Goal: Transaction & Acquisition: Purchase product/service

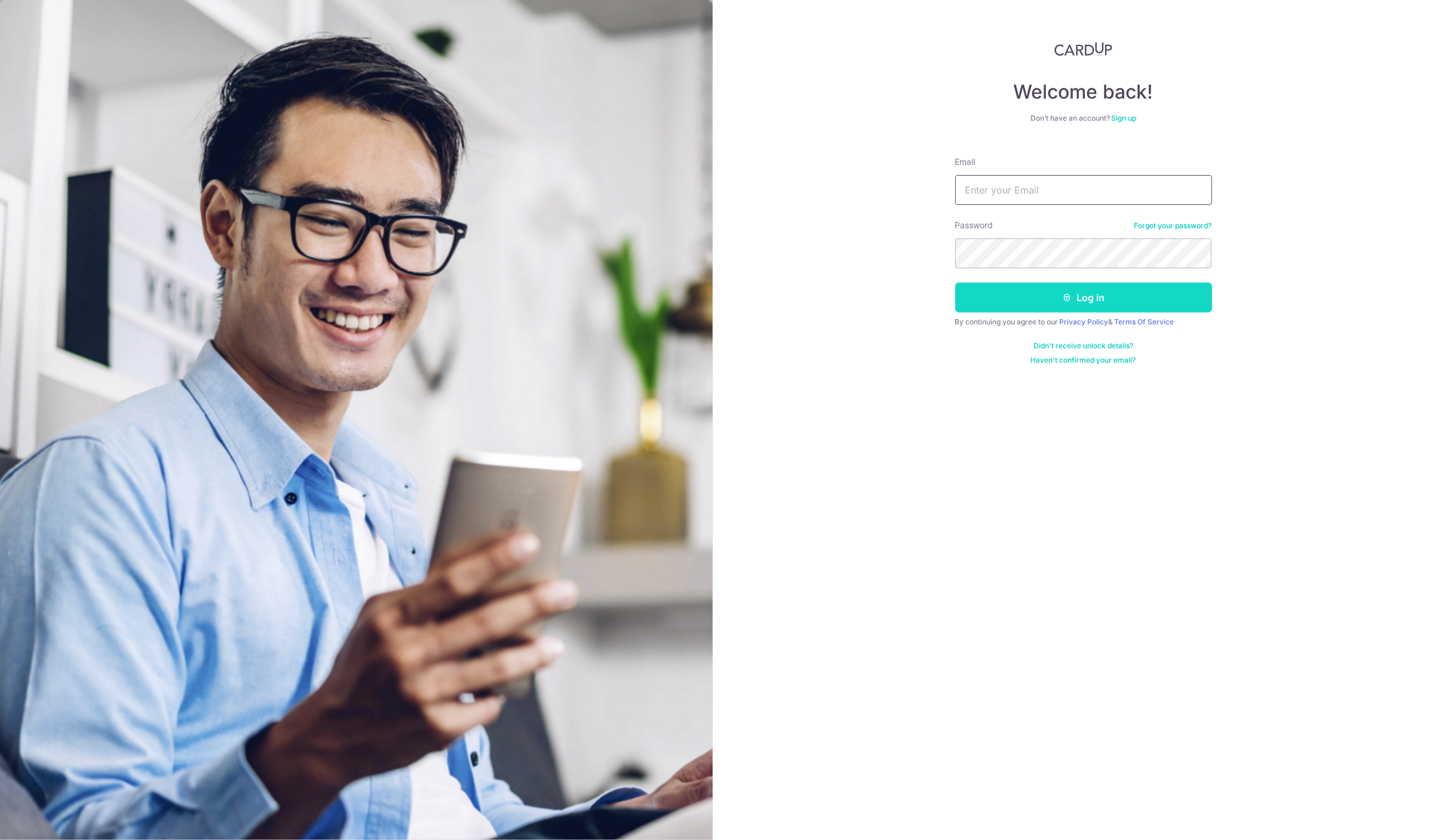
type input "[EMAIL_ADDRESS][DOMAIN_NAME]"
click at [1095, 297] on button "Log in" at bounding box center [1083, 297] width 257 height 30
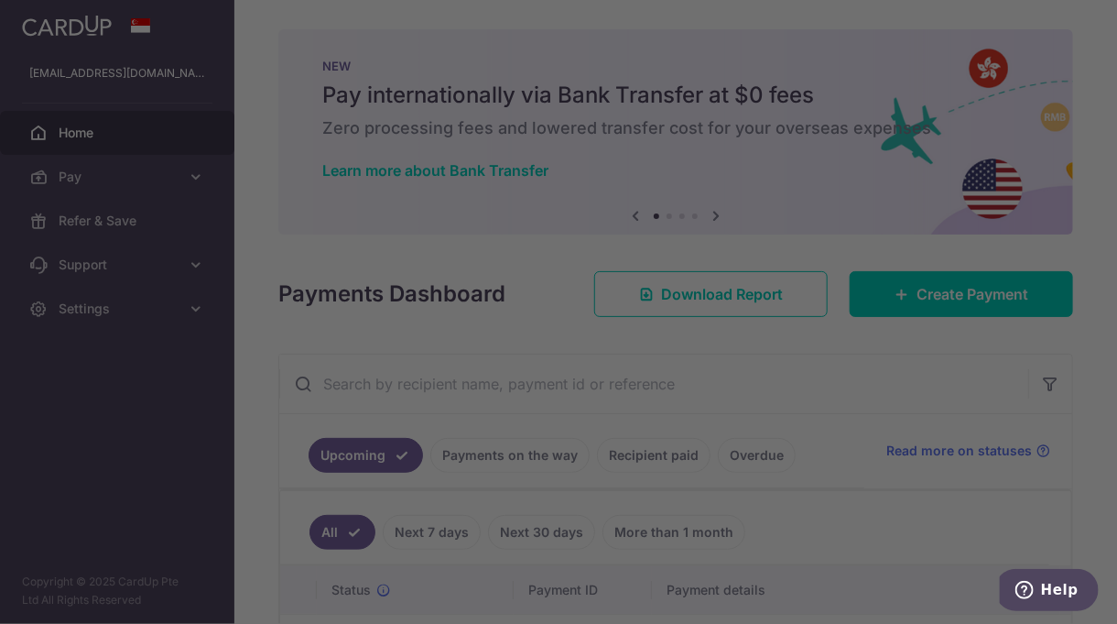
click at [254, 514] on div at bounding box center [564, 315] width 1128 height 630
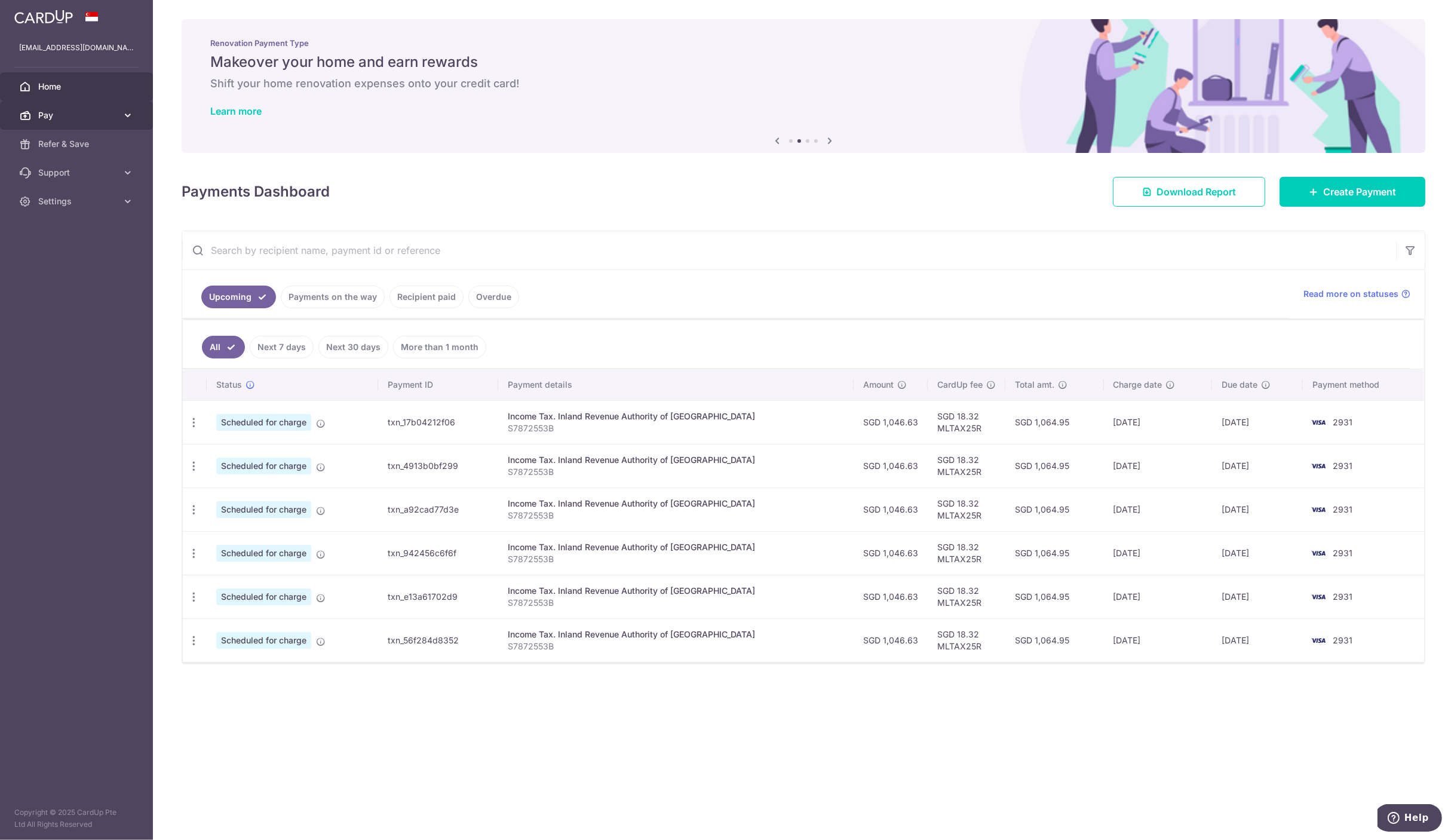
click at [127, 114] on icon at bounding box center [128, 115] width 12 height 12
click at [67, 145] on span "Payments" at bounding box center [78, 144] width 79 height 12
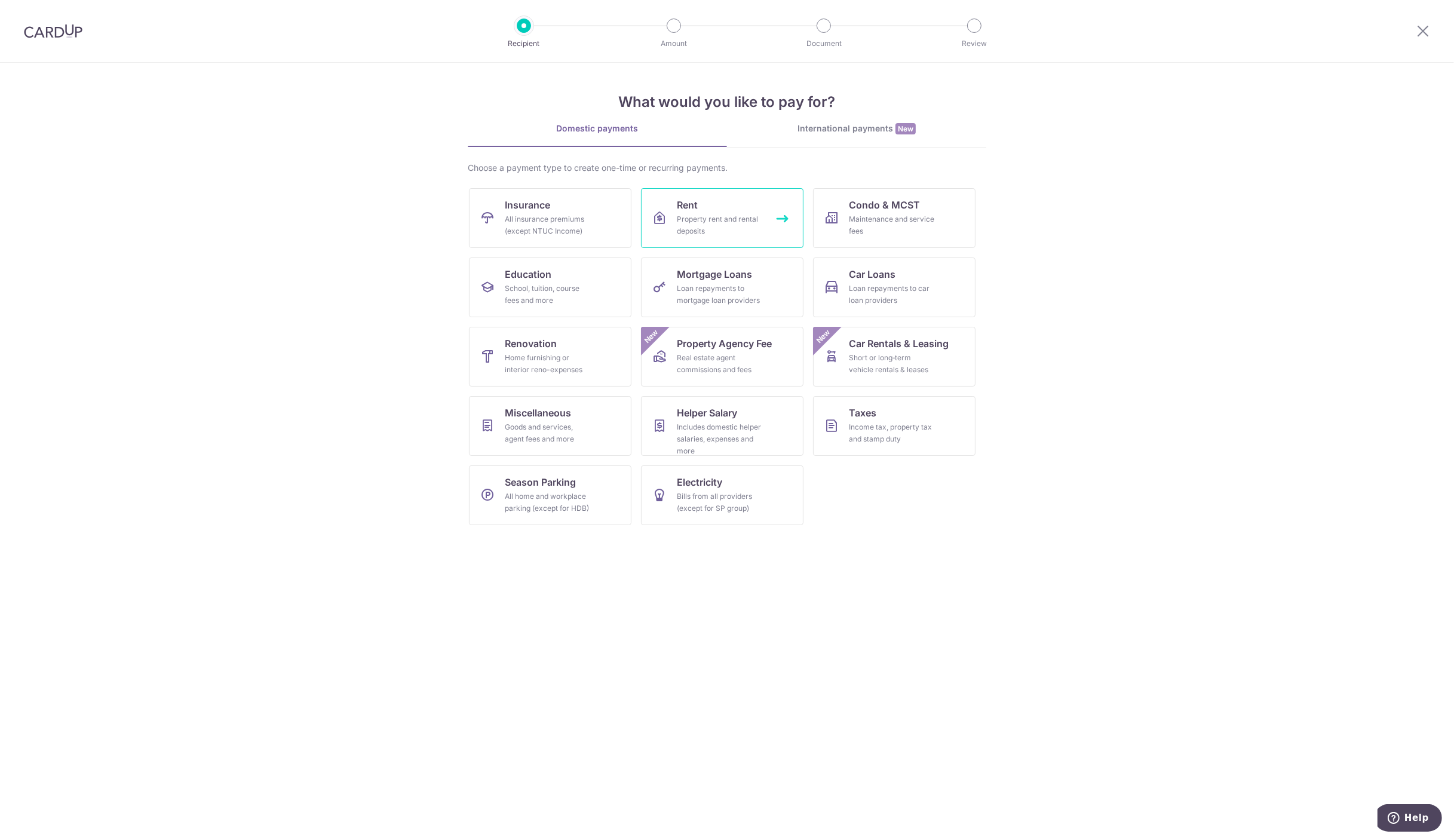
click at [723, 223] on div "Property rent and rental deposits" at bounding box center [720, 225] width 86 height 24
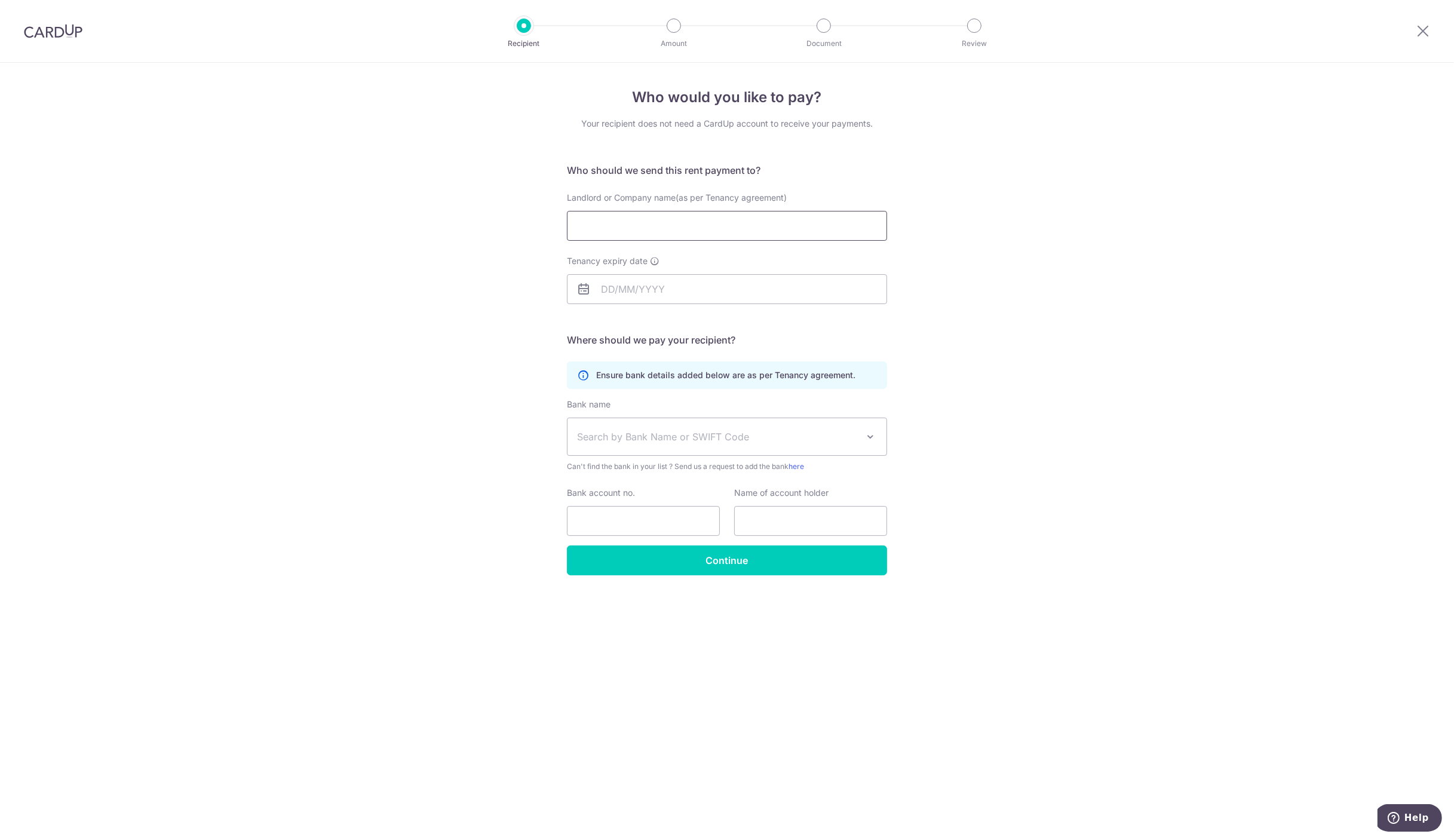
click at [674, 228] on input "Landlord or Company name(as per Tenancy agreement)" at bounding box center [727, 226] width 320 height 30
type input "Pang Keh Wei"
click at [698, 318] on select "2025 2026 2027 2028 2029 2030 2031 2032 2033 2034 2035" at bounding box center [690, 320] width 32 height 10
click at [728, 470] on link "31" at bounding box center [735, 469] width 19 height 19
type input "31/10/2026"
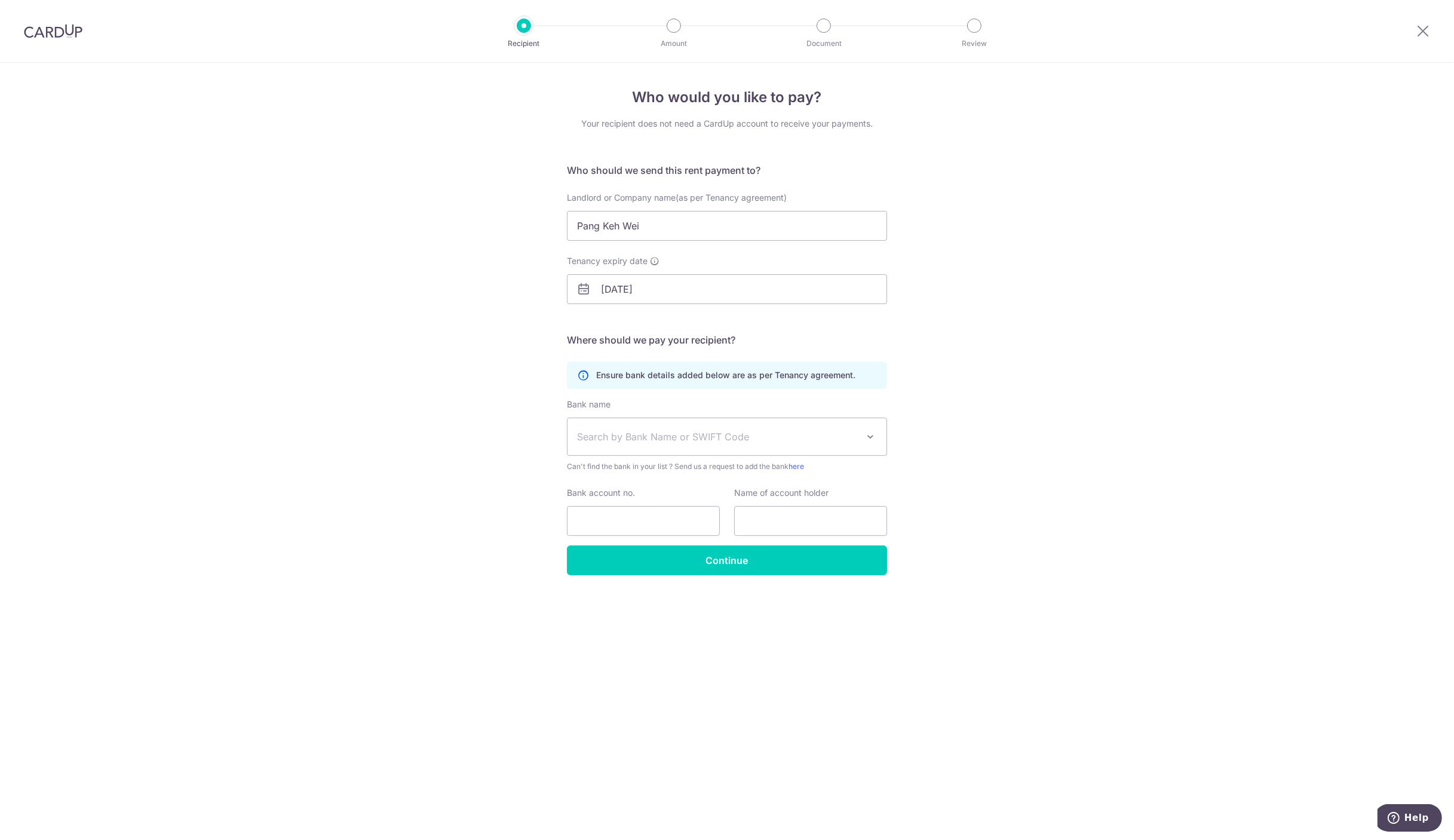
click at [665, 433] on span "Search by Bank Name or SWIFT Code" at bounding box center [718, 436] width 280 height 14
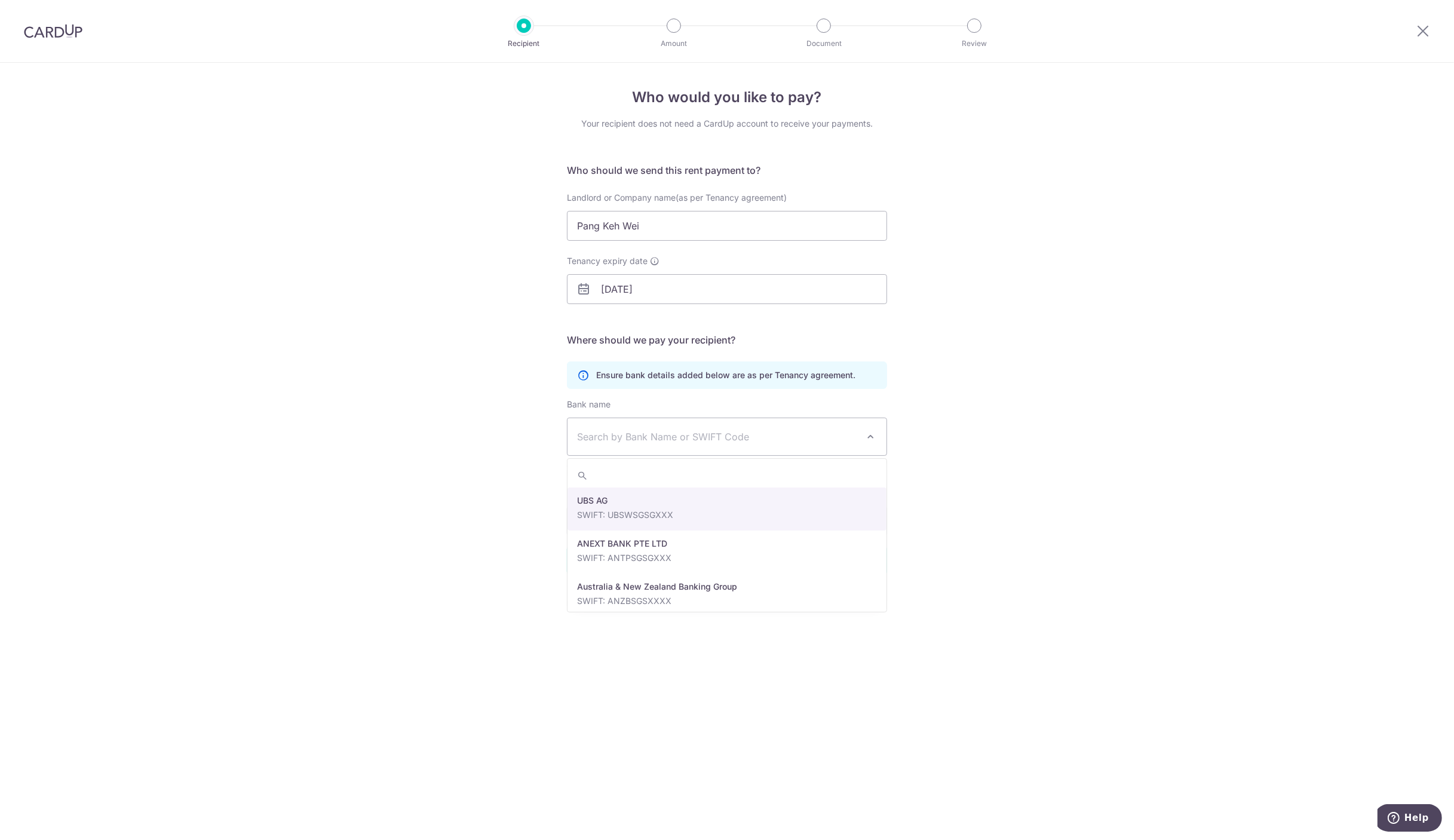
click at [708, 440] on span "Search by Bank Name or SWIFT Code" at bounding box center [718, 436] width 280 height 14
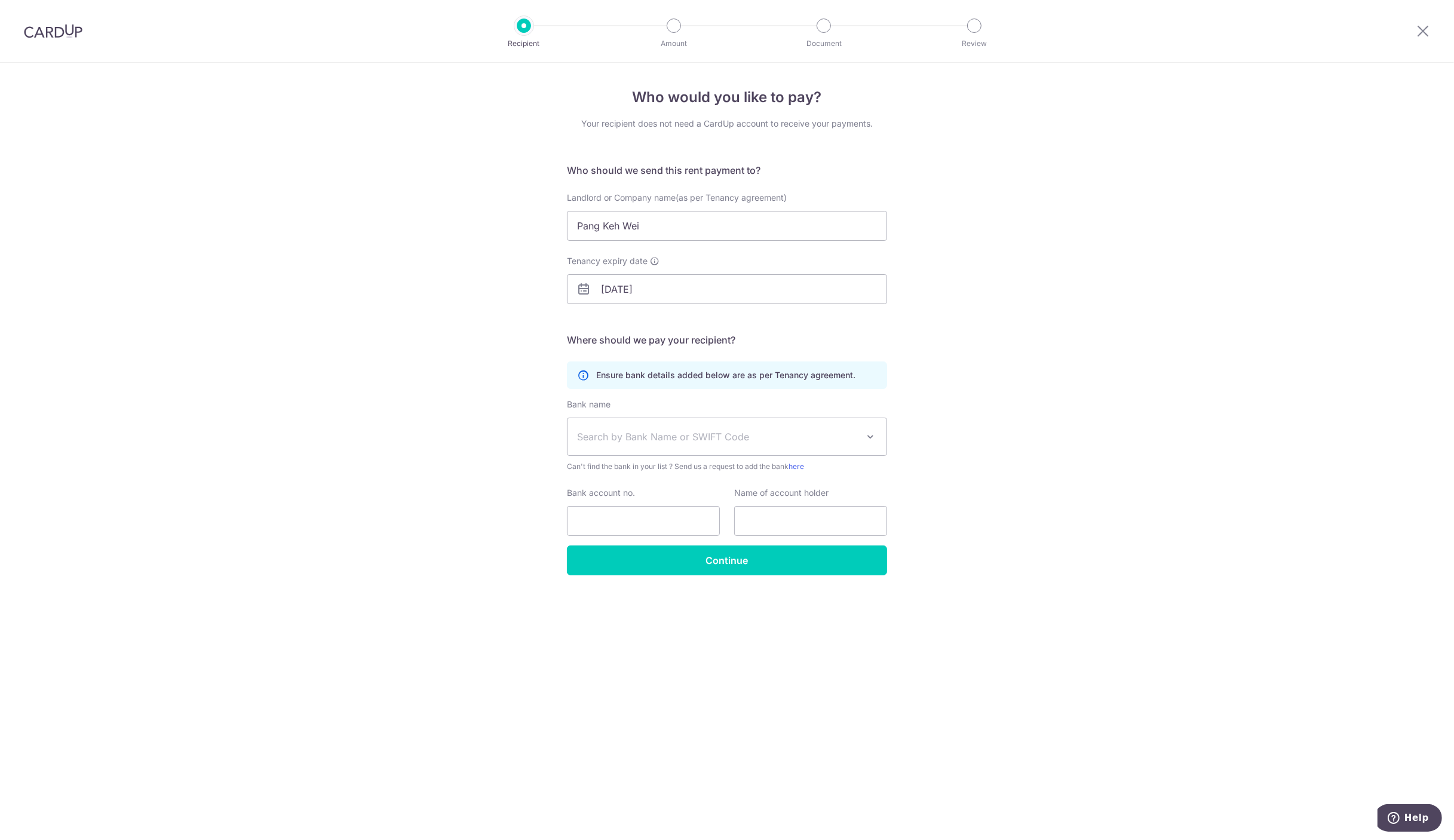
click at [708, 440] on span "Search by Bank Name or SWIFT Code" at bounding box center [718, 436] width 280 height 14
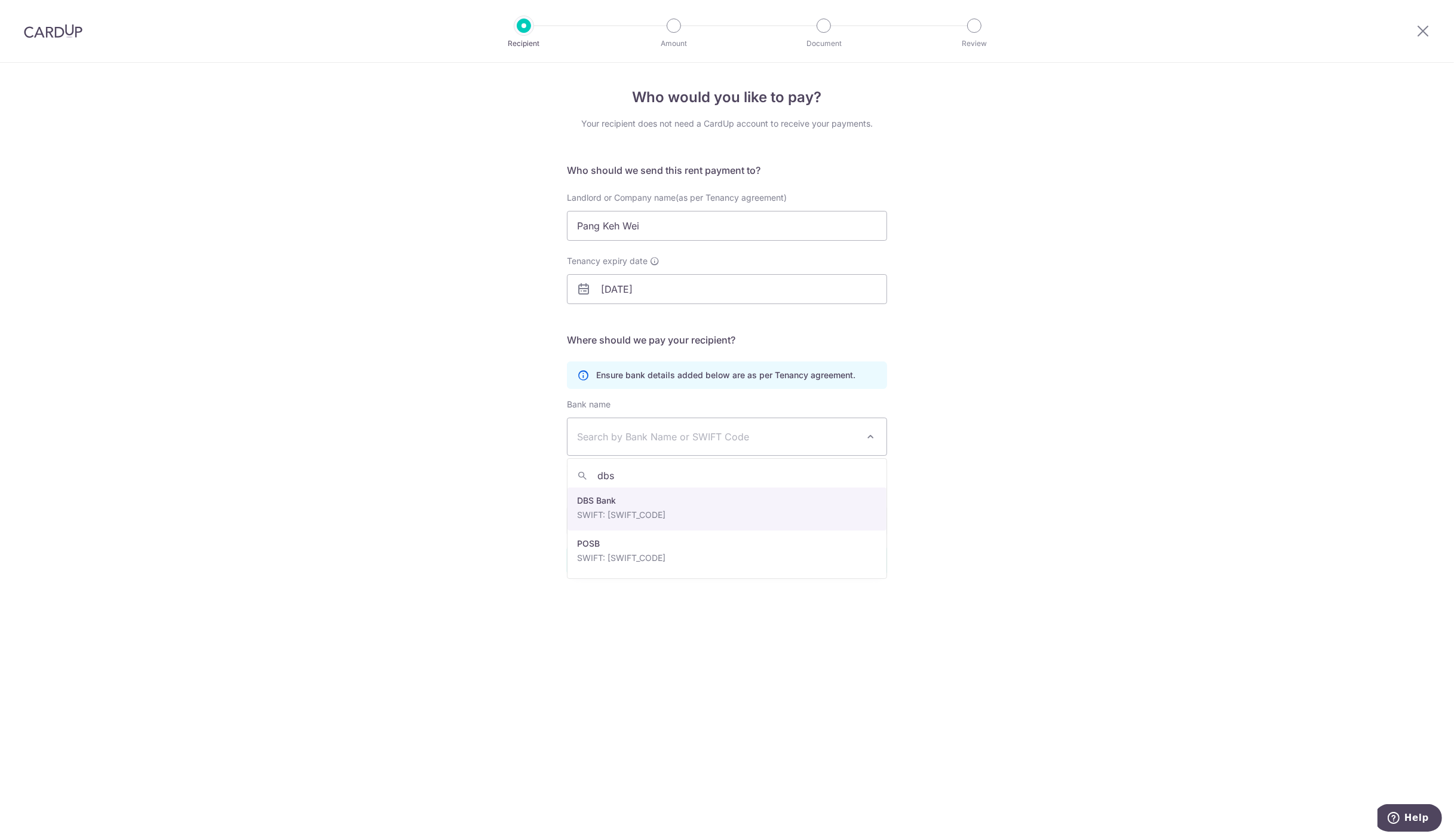
type input "dbs"
select select "6"
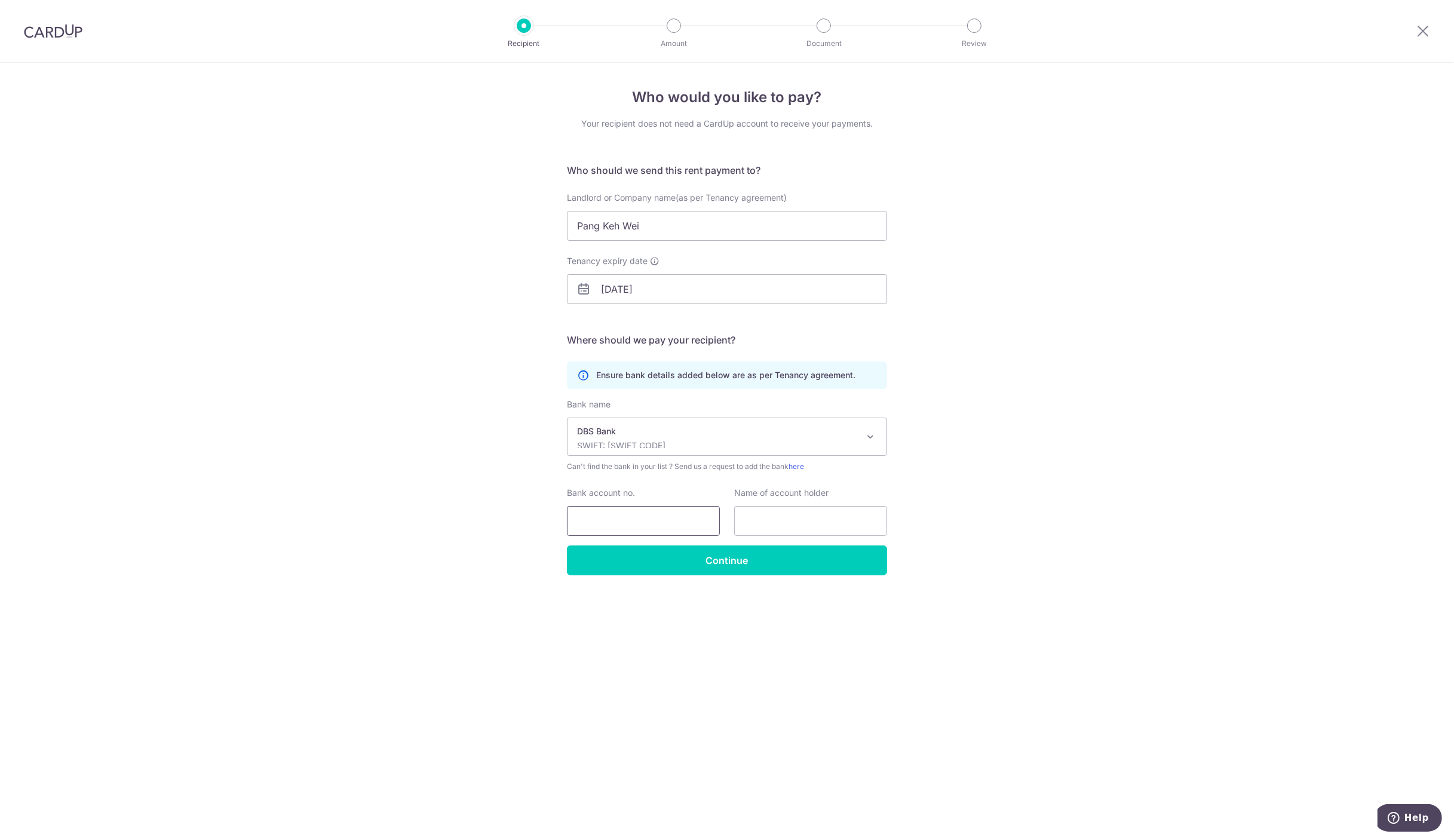
click at [620, 521] on input "Bank account no." at bounding box center [643, 521] width 153 height 30
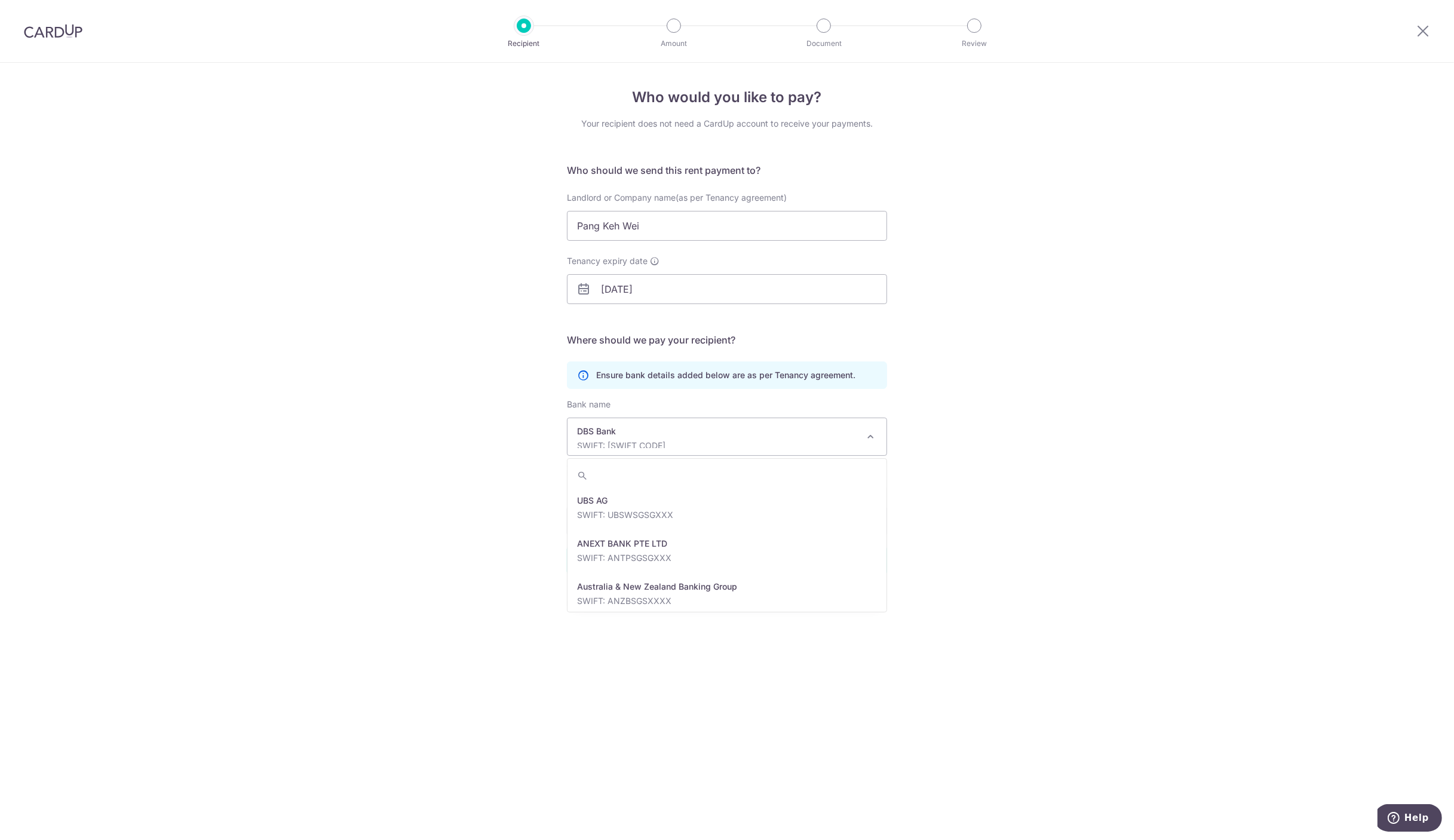
click at [648, 441] on p "SWIFT: DBSSSGSGXXX" at bounding box center [718, 445] width 280 height 12
click at [643, 442] on p "SWIFT: DBSSSGSGXXX" at bounding box center [718, 445] width 280 height 12
click at [642, 432] on p "DBS Bank" at bounding box center [718, 431] width 280 height 12
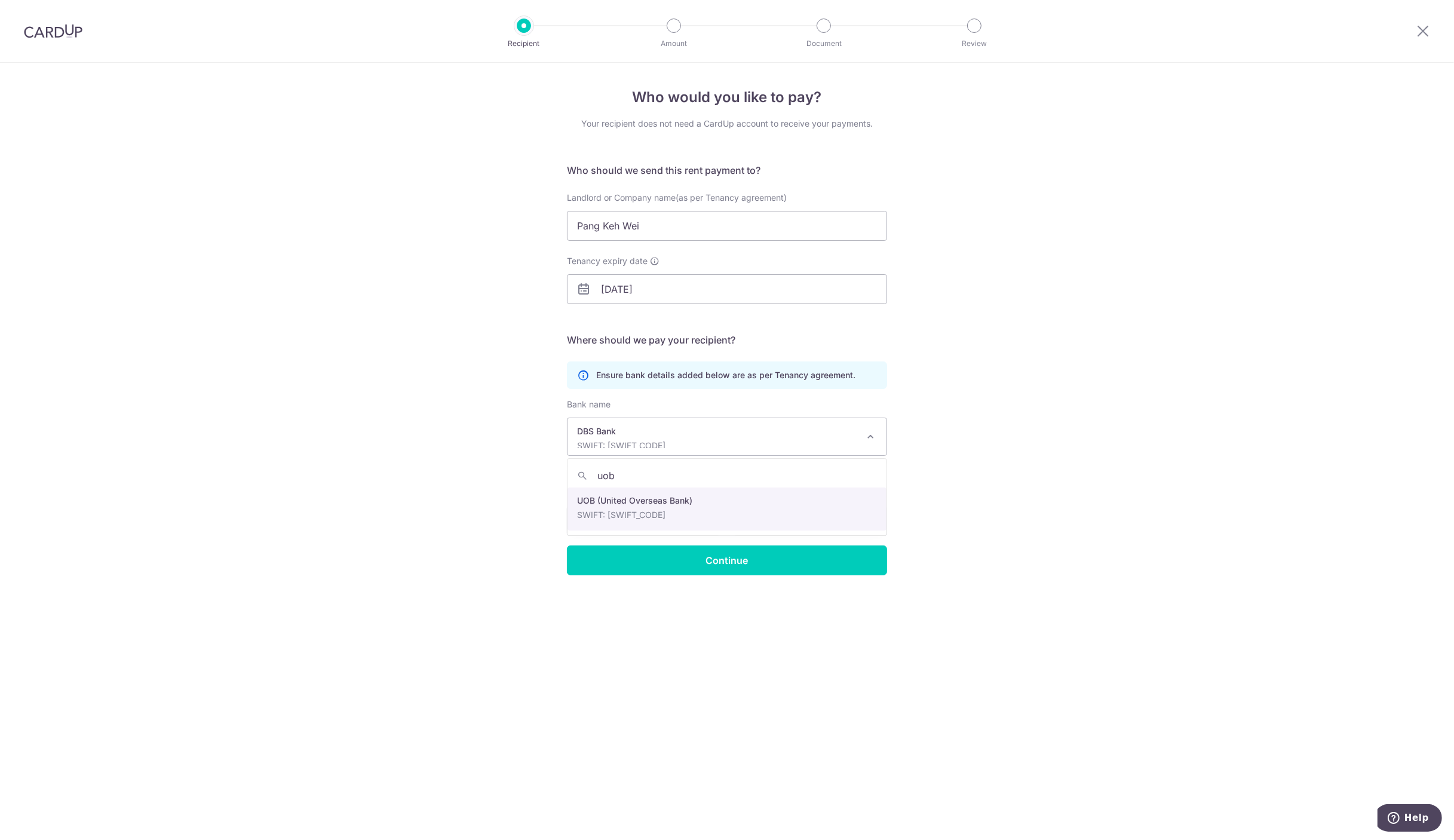
type input "uob"
select select "18"
click at [620, 519] on input "Bank account no." at bounding box center [643, 521] width 153 height 30
type input "3953140495"
click at [746, 517] on input "text" at bounding box center [810, 521] width 153 height 30
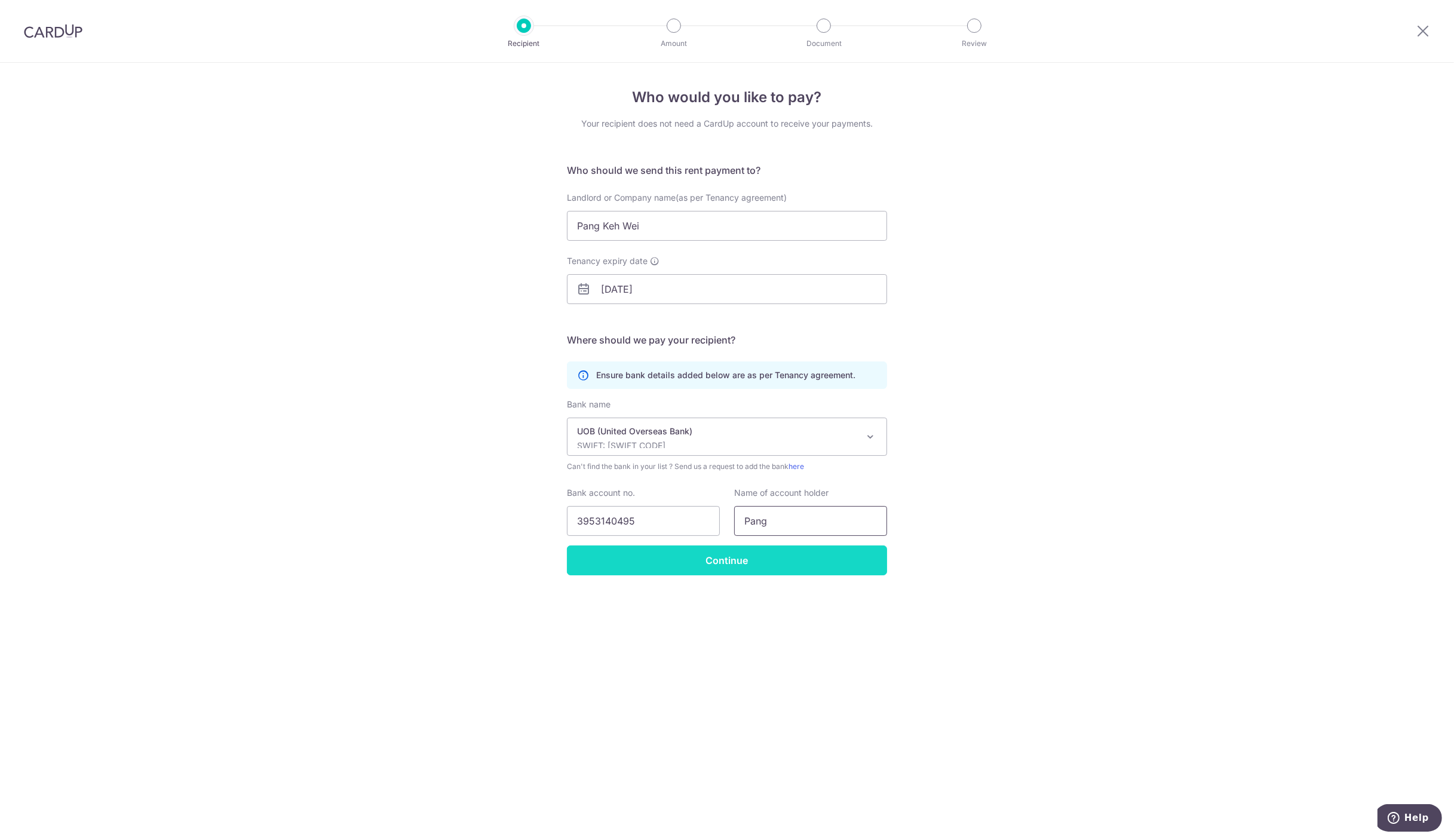
type input "Pang"
click at [728, 563] on input "Continue" at bounding box center [727, 560] width 320 height 30
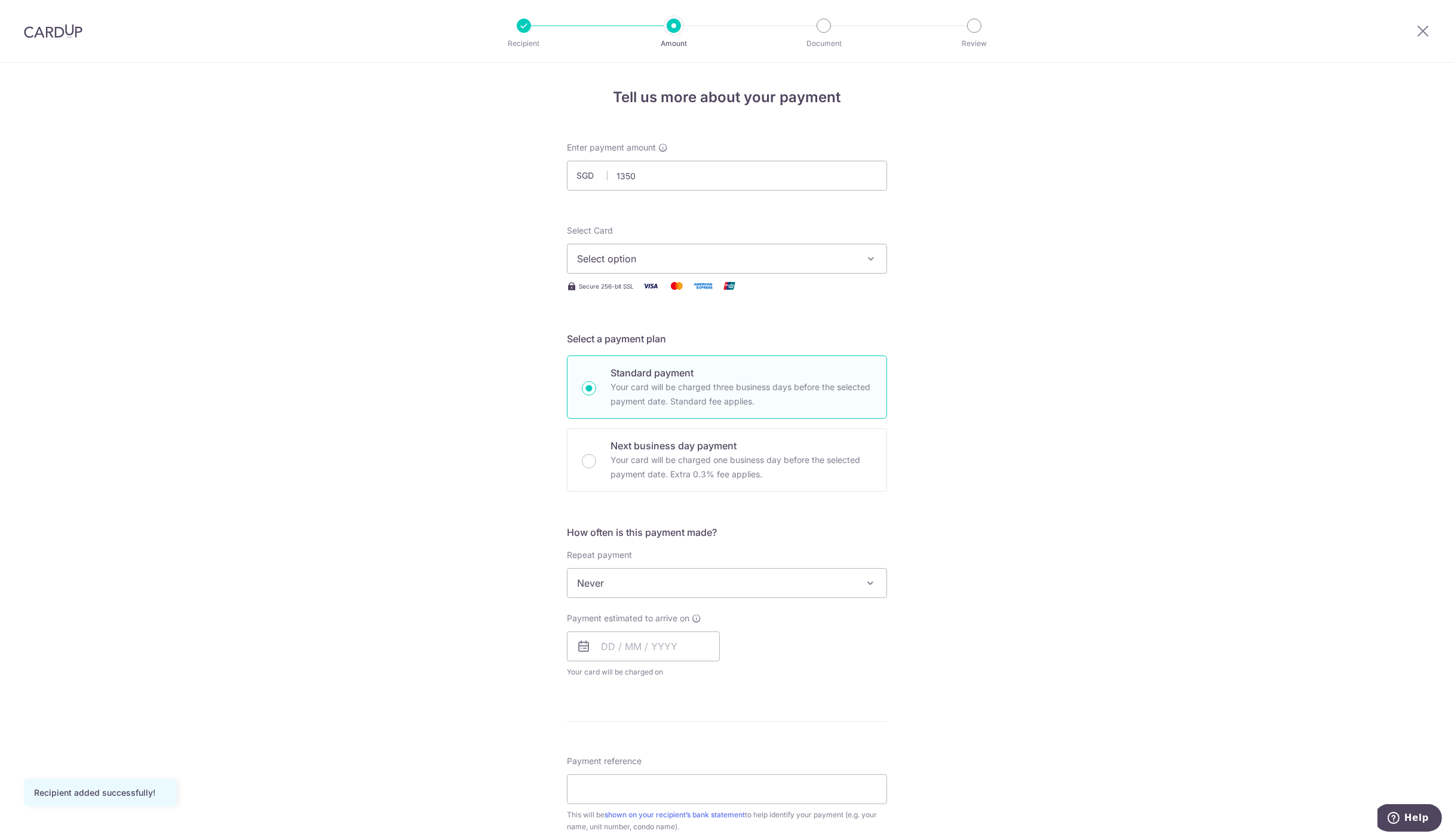
type input "1,350.00"
click at [664, 255] on span "Select option" at bounding box center [716, 259] width 279 height 14
click at [636, 344] on span "**** 2931" at bounding box center [628, 344] width 44 height 14
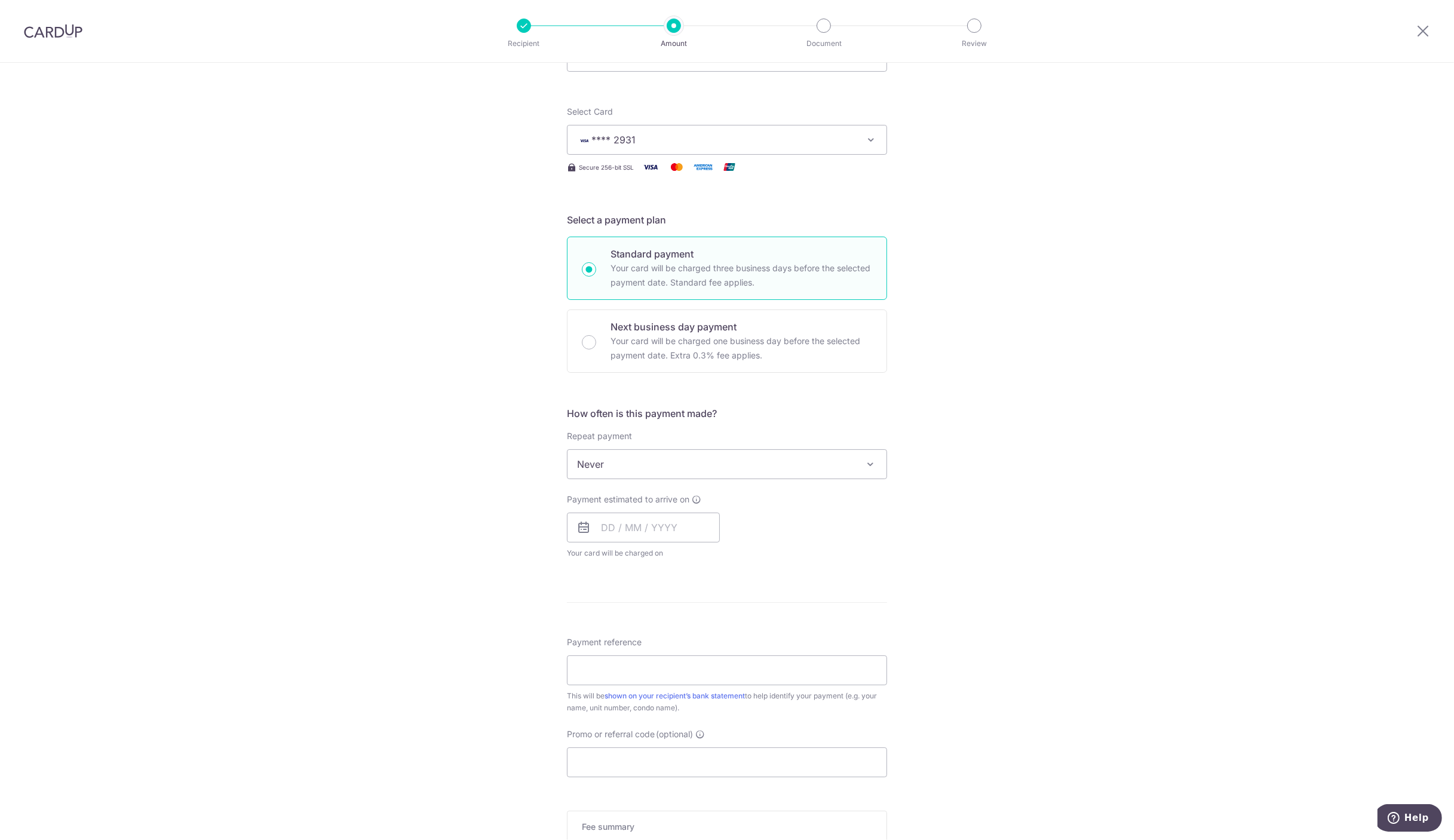
click at [812, 462] on span "Never" at bounding box center [727, 464] width 319 height 29
select select "3"
type input "31/10/2026"
click at [679, 530] on input "text" at bounding box center [643, 528] width 153 height 30
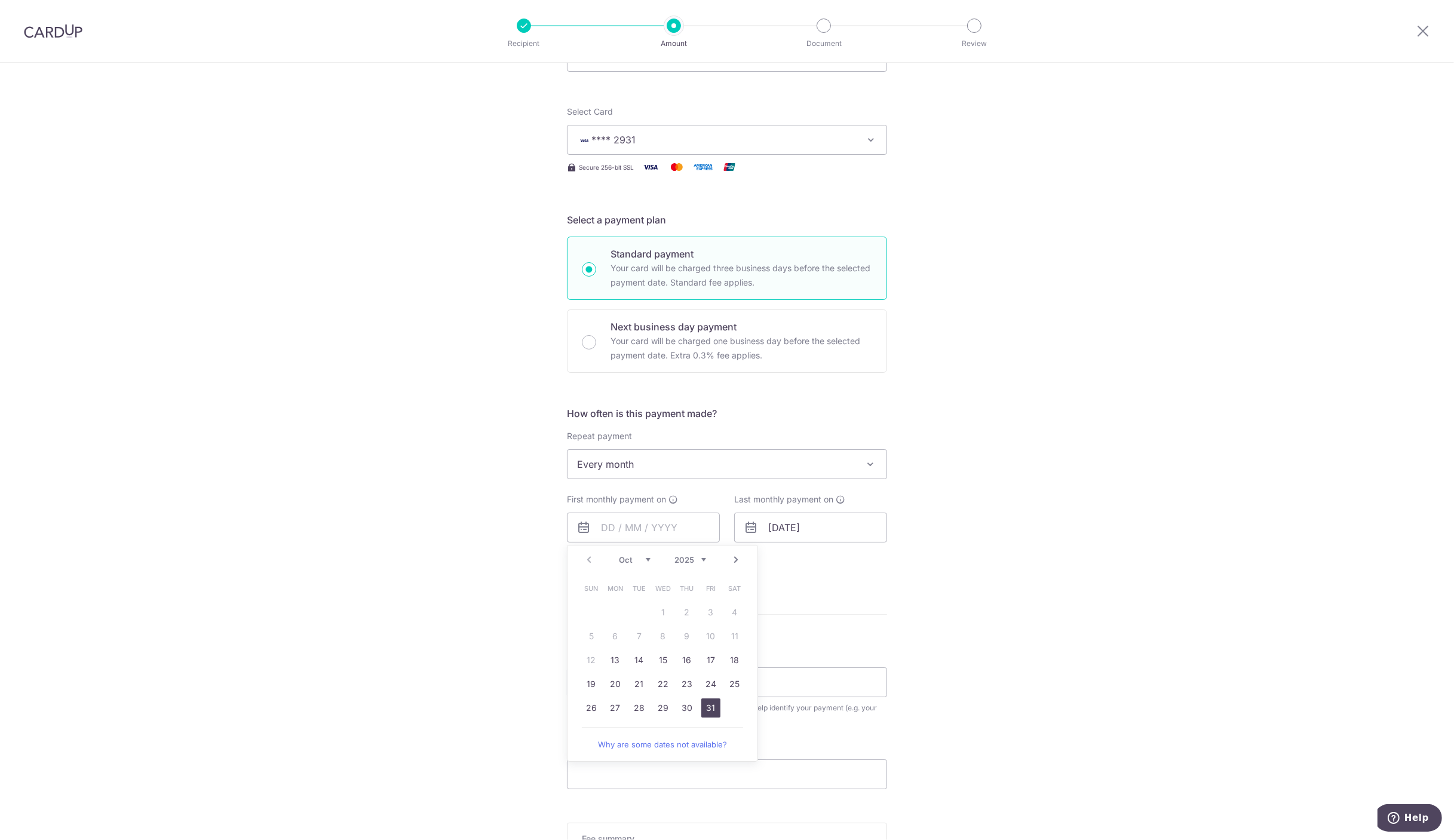
click at [701, 702] on link "31" at bounding box center [710, 707] width 19 height 19
type input "31/10/2025"
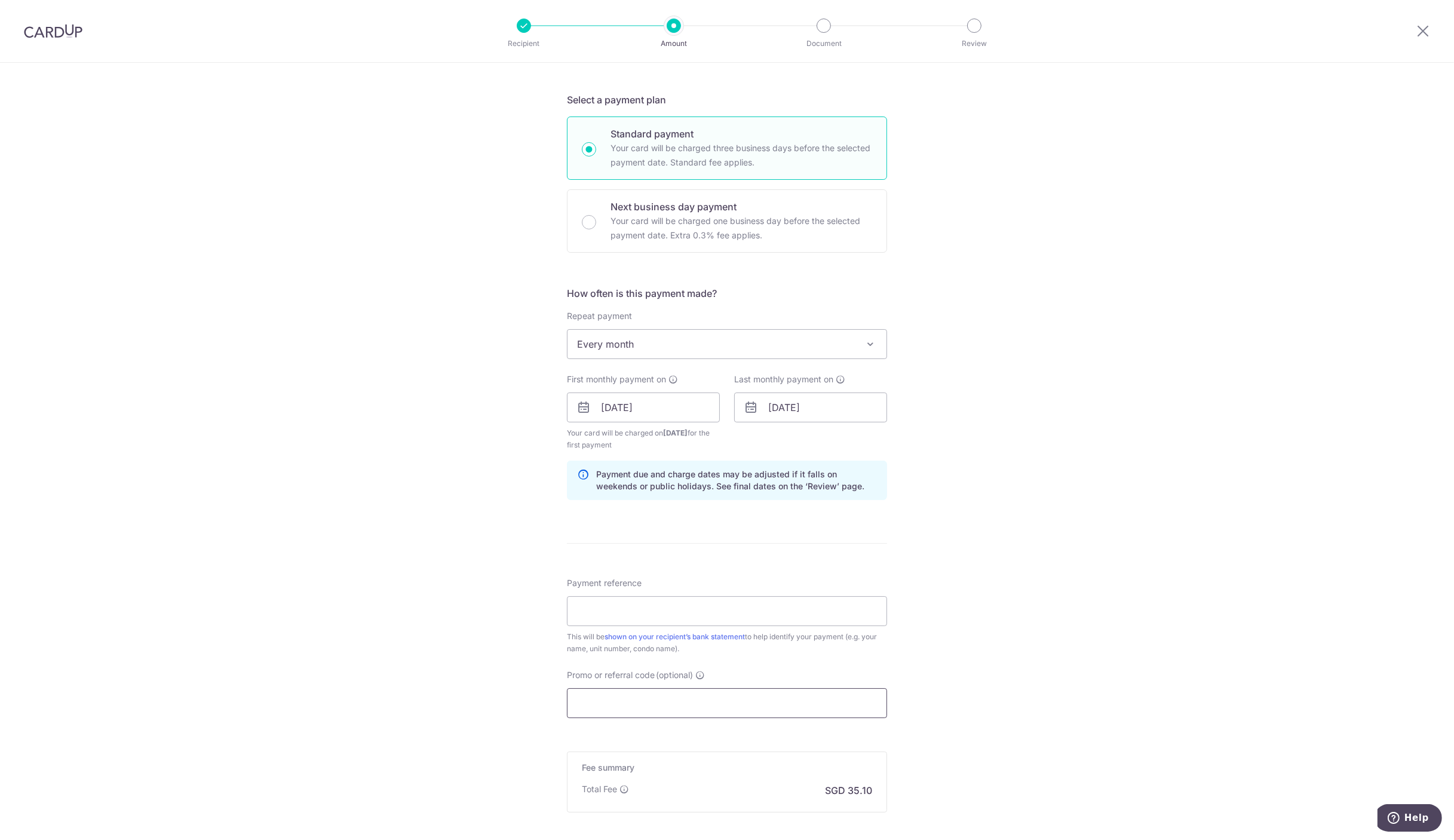
scroll to position [358, 0]
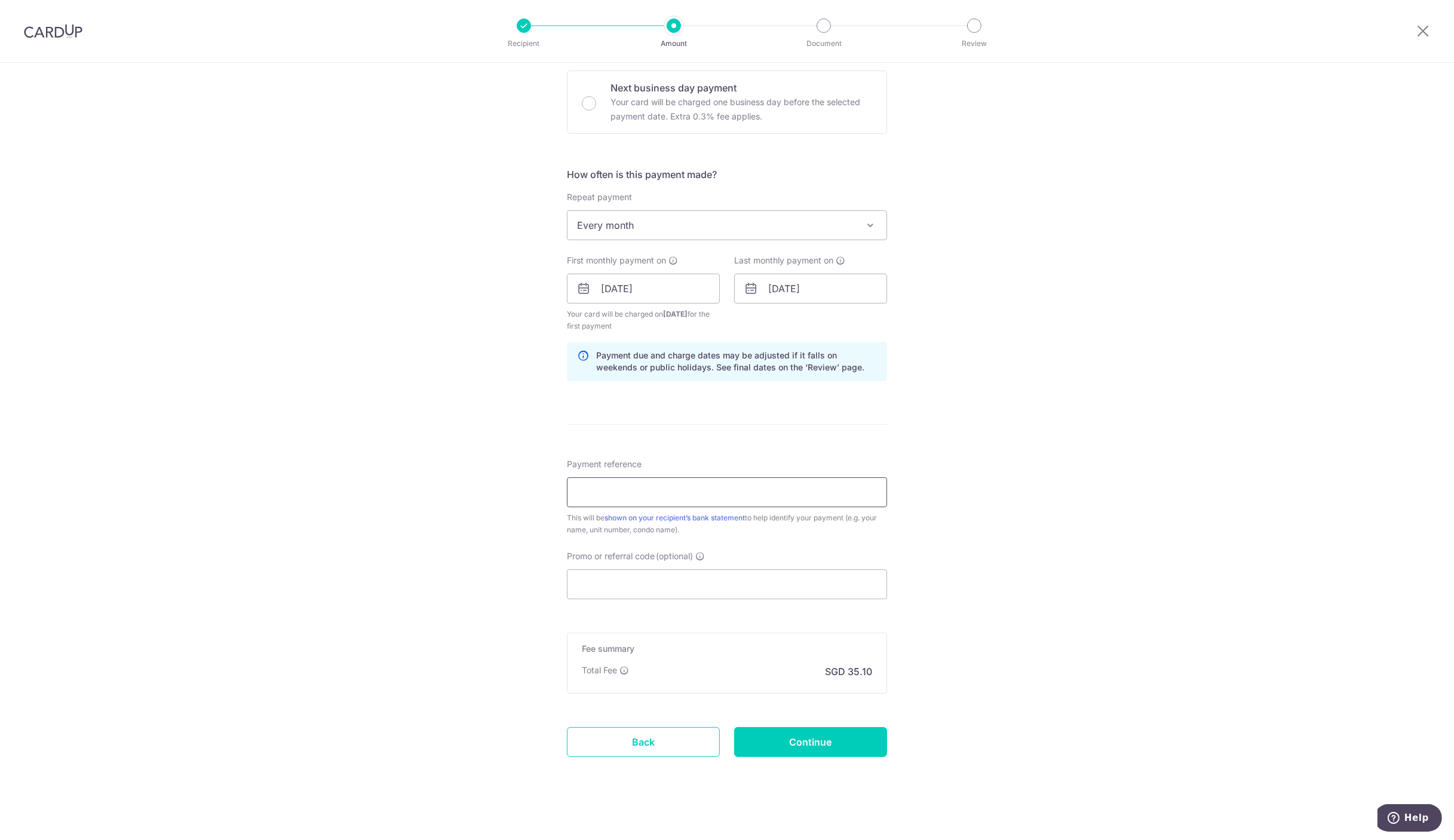
click at [713, 492] on input "Payment reference" at bounding box center [727, 492] width 320 height 30
type input "Yong Rental"
click at [704, 590] on input "Promo or referral code (optional)" at bounding box center [727, 584] width 320 height 30
click at [783, 736] on input "Continue" at bounding box center [810, 742] width 153 height 30
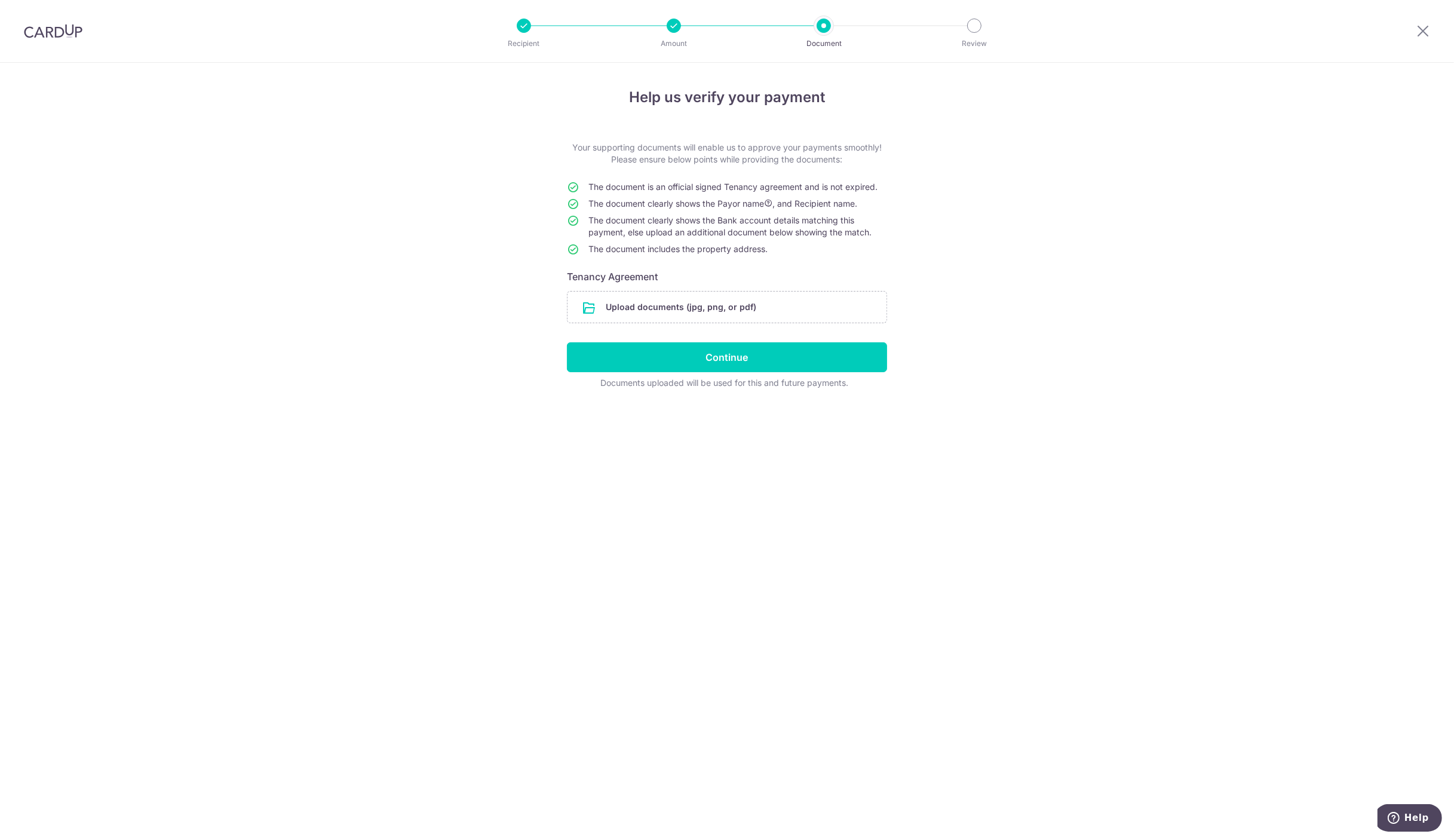
click at [355, 216] on div "Help us verify your payment Your supporting documents will enable us to approve…" at bounding box center [727, 451] width 1454 height 777
click at [820, 27] on div at bounding box center [824, 25] width 14 height 14
click at [676, 20] on div at bounding box center [674, 25] width 14 height 14
click at [676, 25] on div at bounding box center [674, 25] width 14 height 14
click at [1421, 30] on icon at bounding box center [1423, 31] width 14 height 15
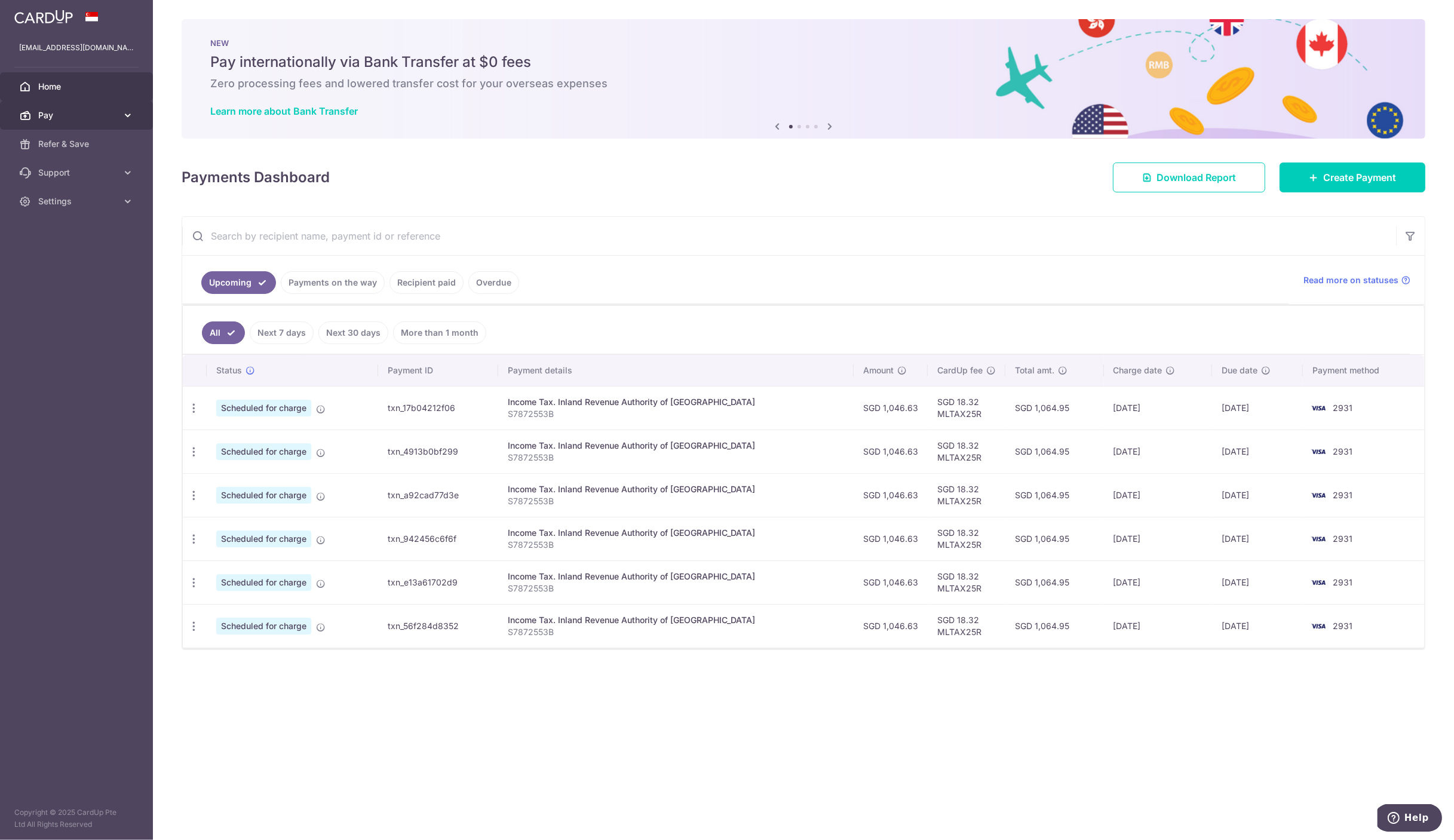
click at [50, 116] on span "Pay" at bounding box center [78, 115] width 79 height 12
click at [57, 140] on span "Payments" at bounding box center [78, 144] width 79 height 12
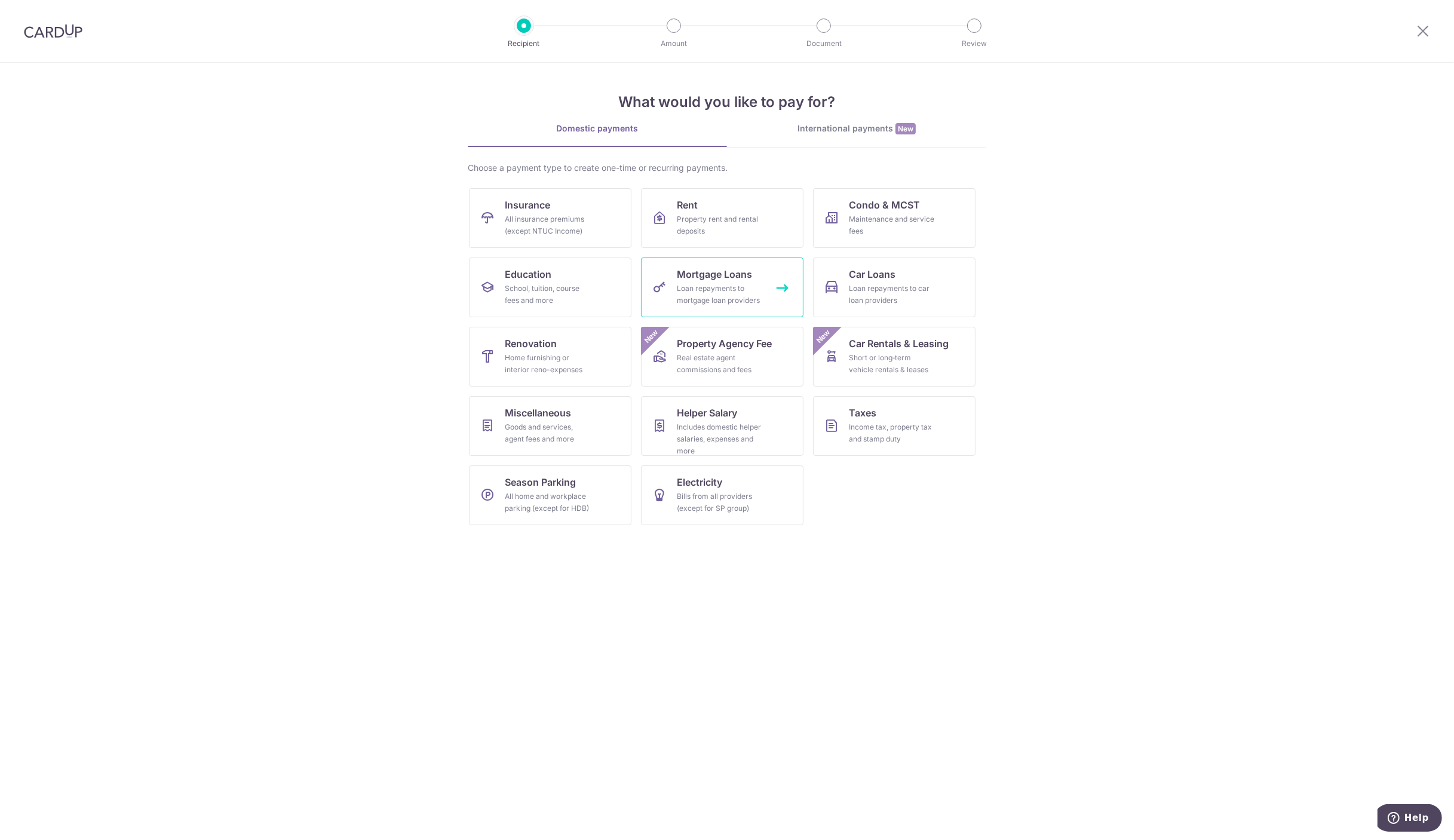
click at [698, 287] on div "Loan repayments to mortgage loan providers" at bounding box center [720, 294] width 86 height 24
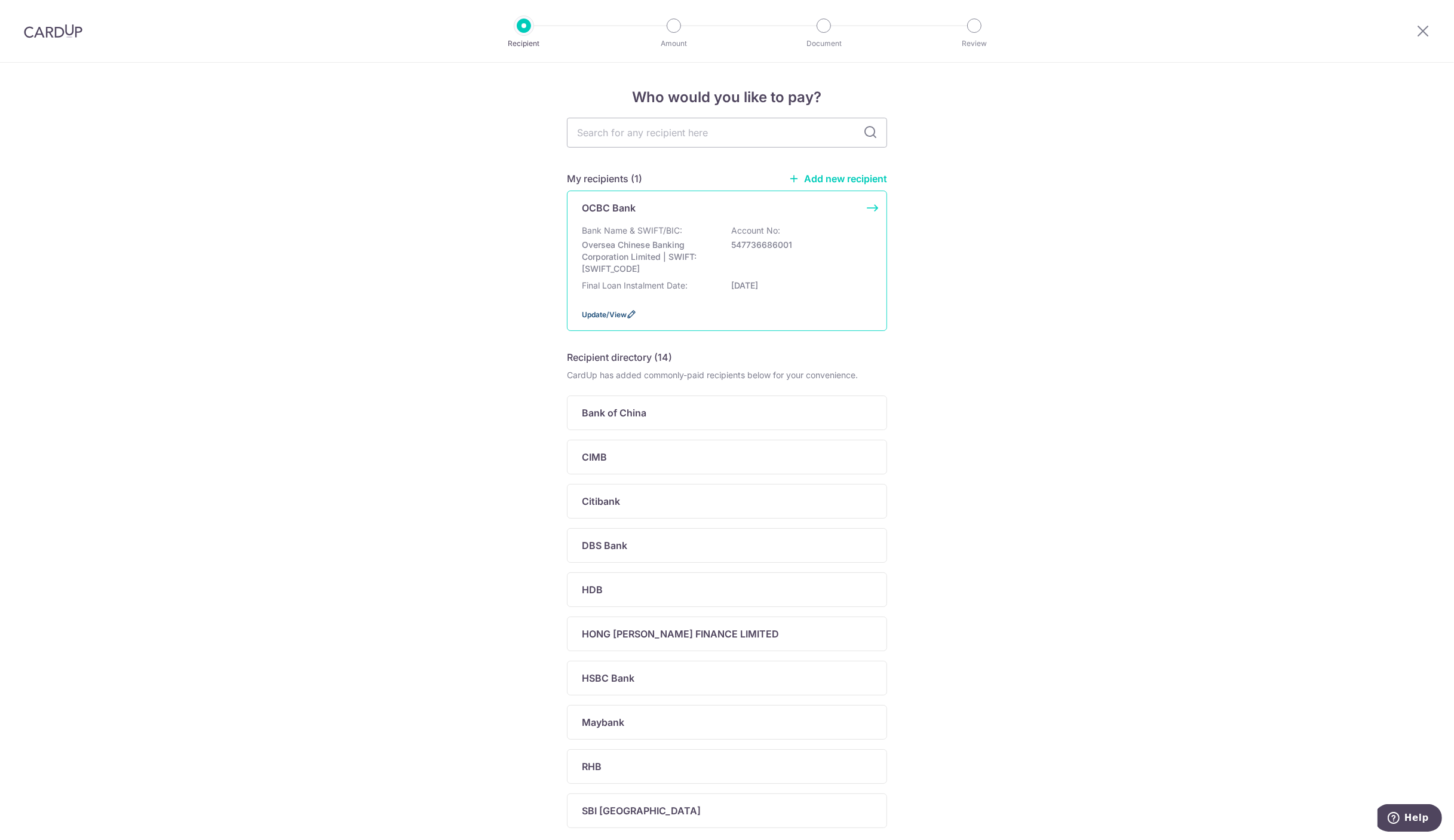
click at [603, 312] on span "Update/View" at bounding box center [604, 314] width 45 height 9
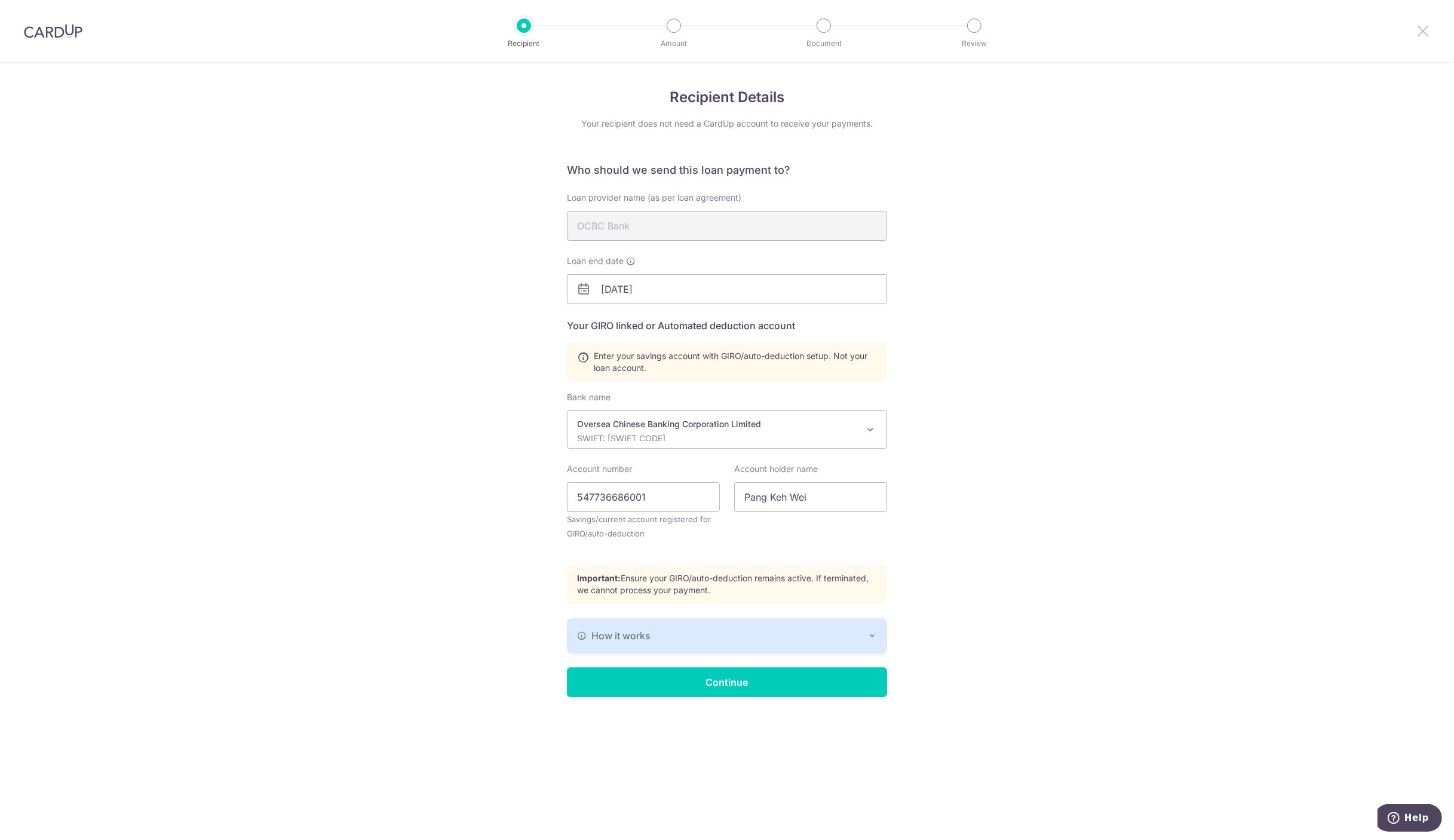
click at [1421, 25] on icon at bounding box center [1423, 31] width 14 height 15
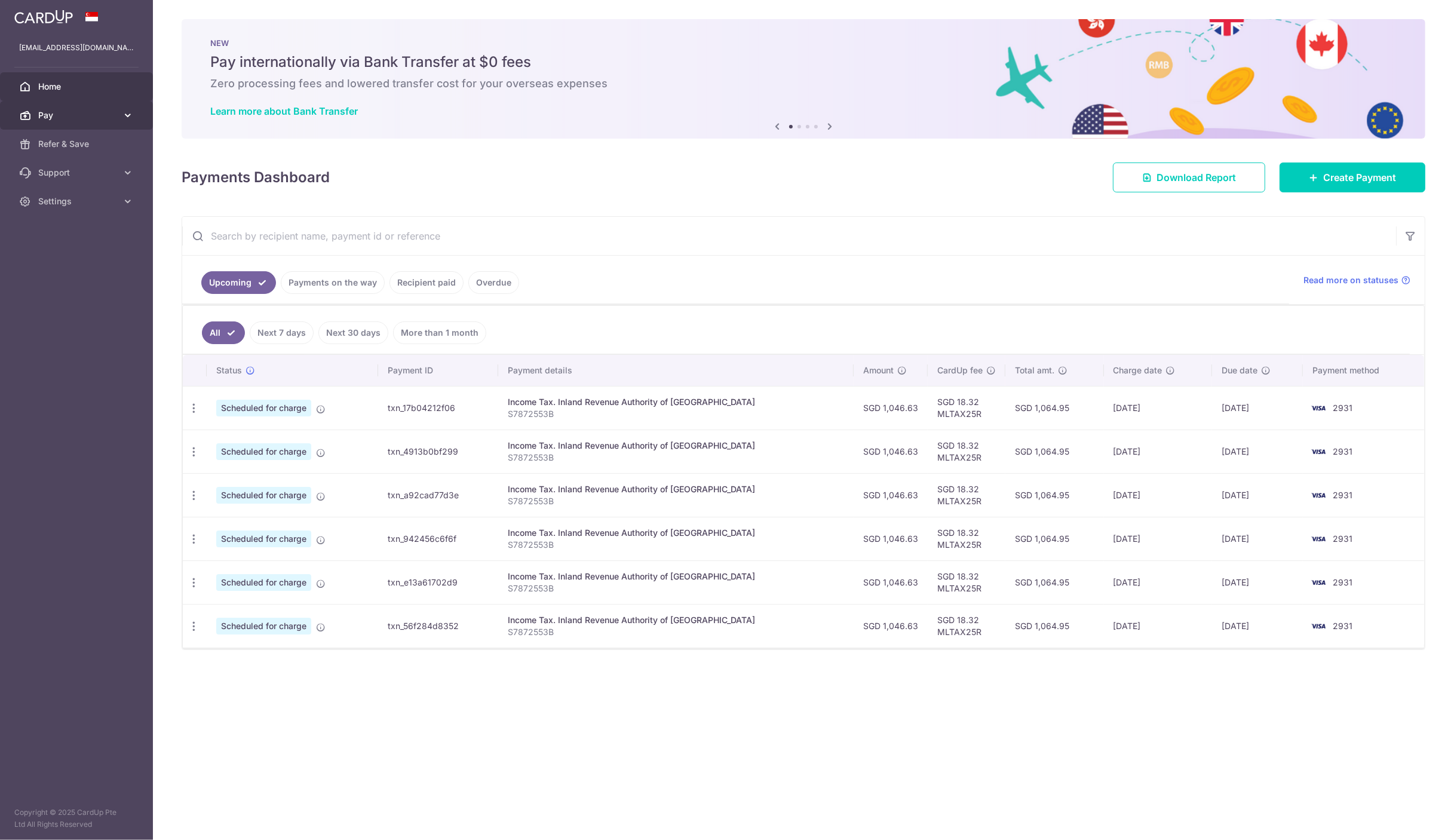
click at [95, 117] on span "Pay" at bounding box center [78, 115] width 79 height 12
click at [68, 143] on span "Payments" at bounding box center [78, 144] width 79 height 12
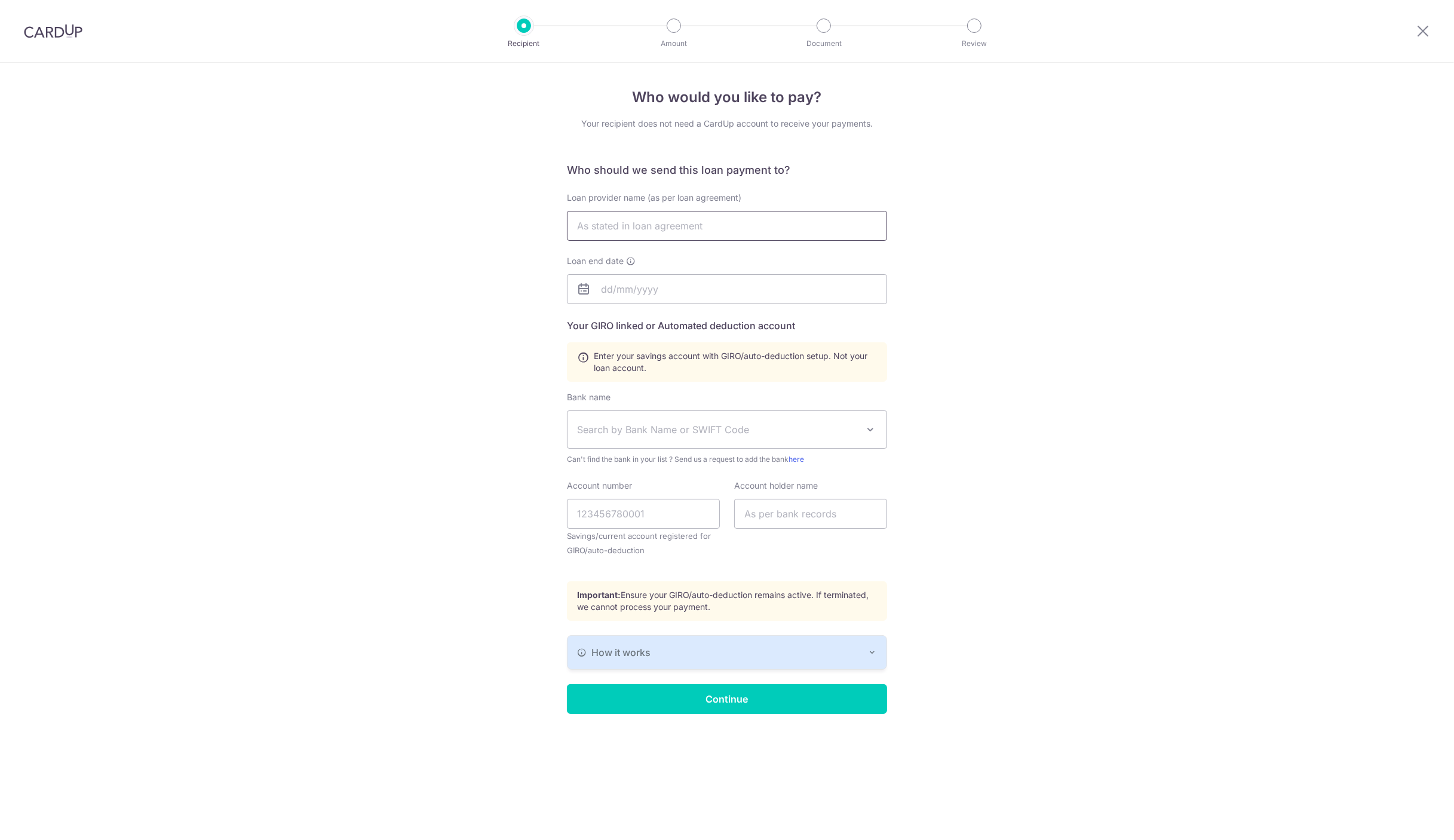
click at [670, 228] on input "text" at bounding box center [727, 226] width 320 height 30
type input "OCBC"
click at [674, 288] on input "text" at bounding box center [727, 289] width 320 height 30
click at [492, 302] on div "Who would you like to pay? Your recipient does not need a CardUp account to rec…" at bounding box center [727, 451] width 1454 height 777
click at [649, 293] on input "text" at bounding box center [727, 289] width 320 height 30
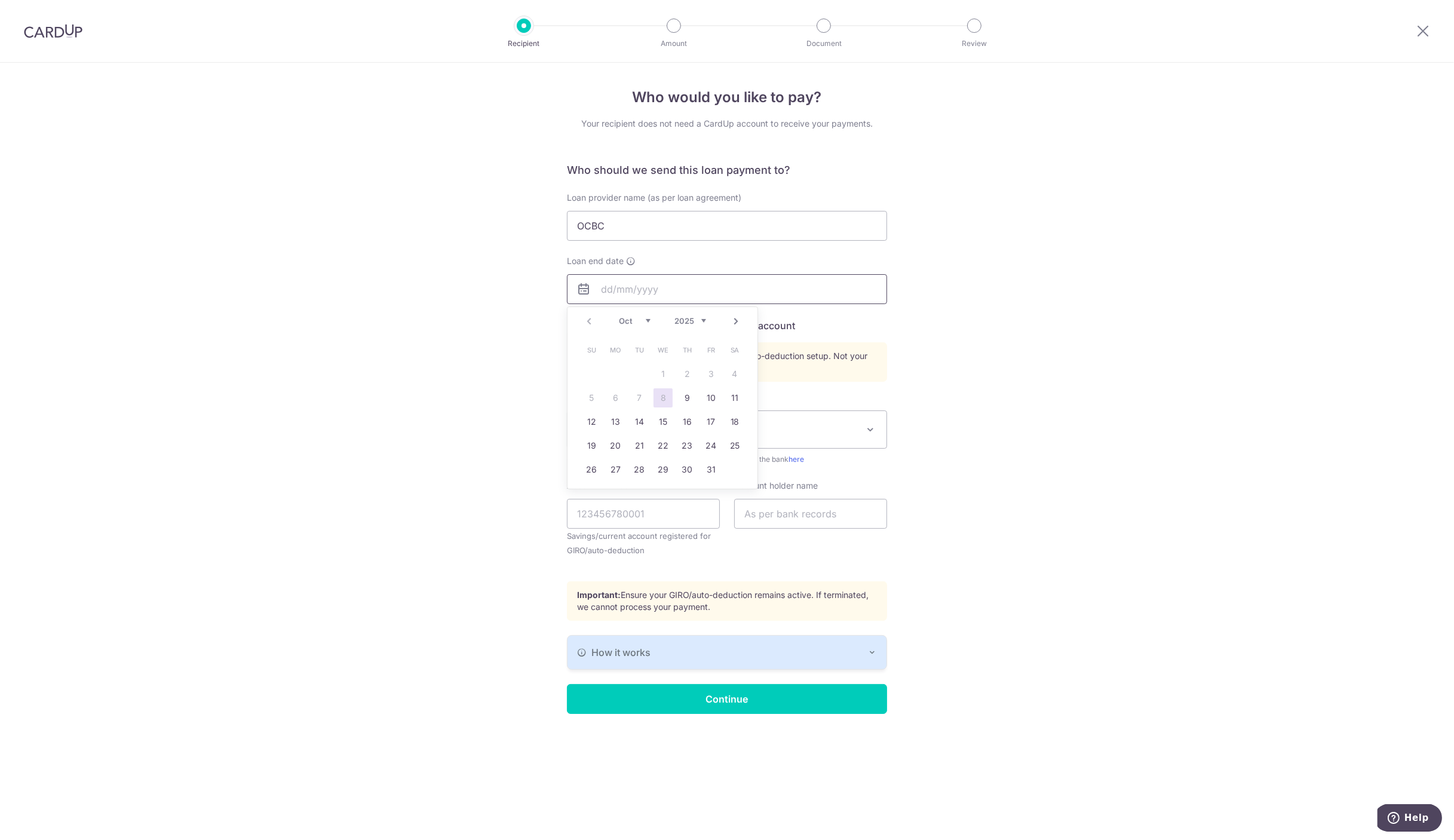
type input "31/10/2026"
click at [692, 322] on select "2025 2026 2027 2028 2029 2030 2031 2032 2033 2034 2035 2036" at bounding box center [690, 320] width 32 height 10
click at [507, 367] on div "Who would you like to pay? Your recipient does not need a CardUp account to rec…" at bounding box center [727, 451] width 1454 height 777
click at [1420, 32] on icon at bounding box center [1423, 31] width 14 height 15
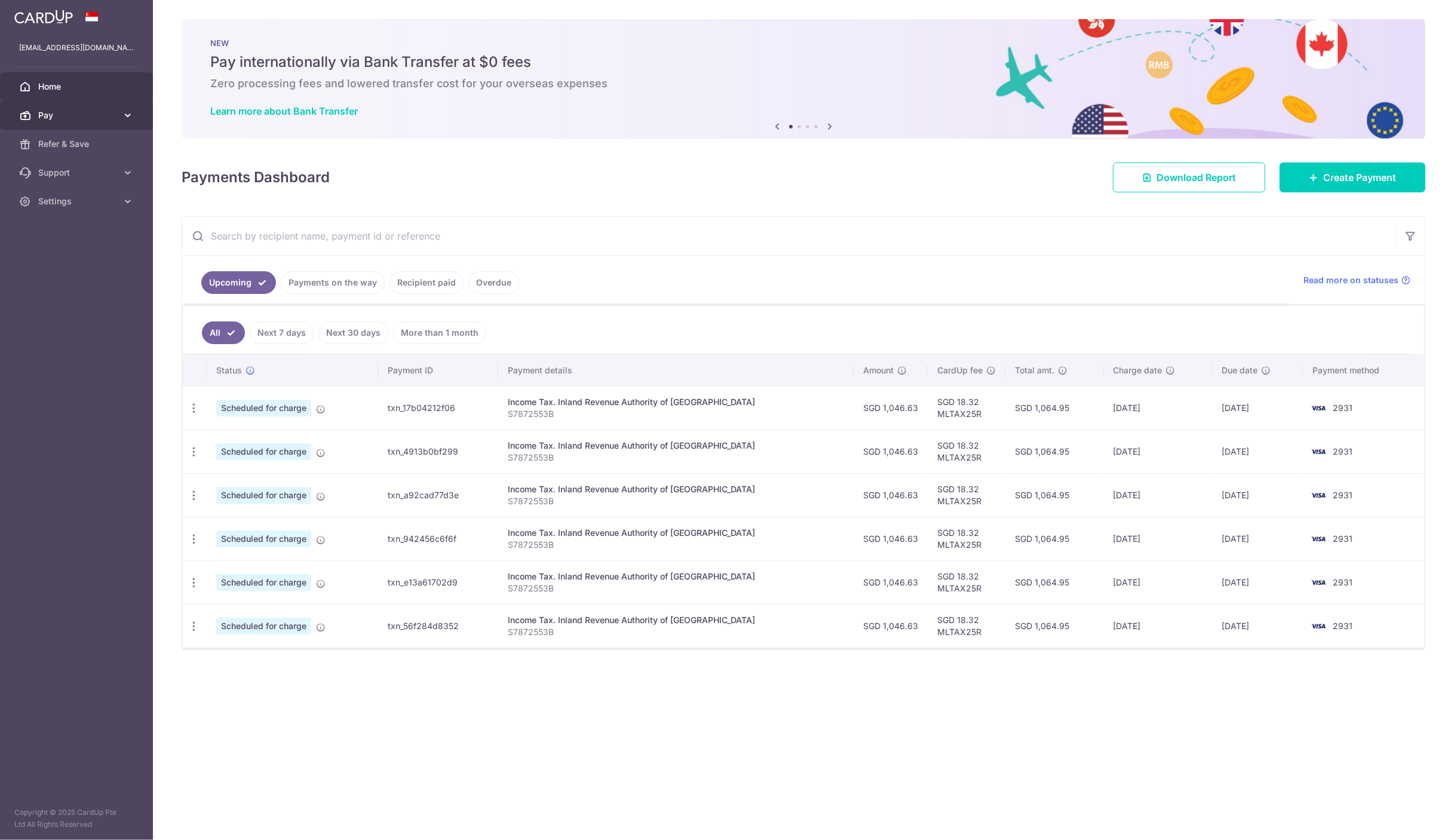
click at [73, 111] on span "Pay" at bounding box center [78, 115] width 79 height 12
click at [71, 141] on span "Payments" at bounding box center [78, 144] width 79 height 12
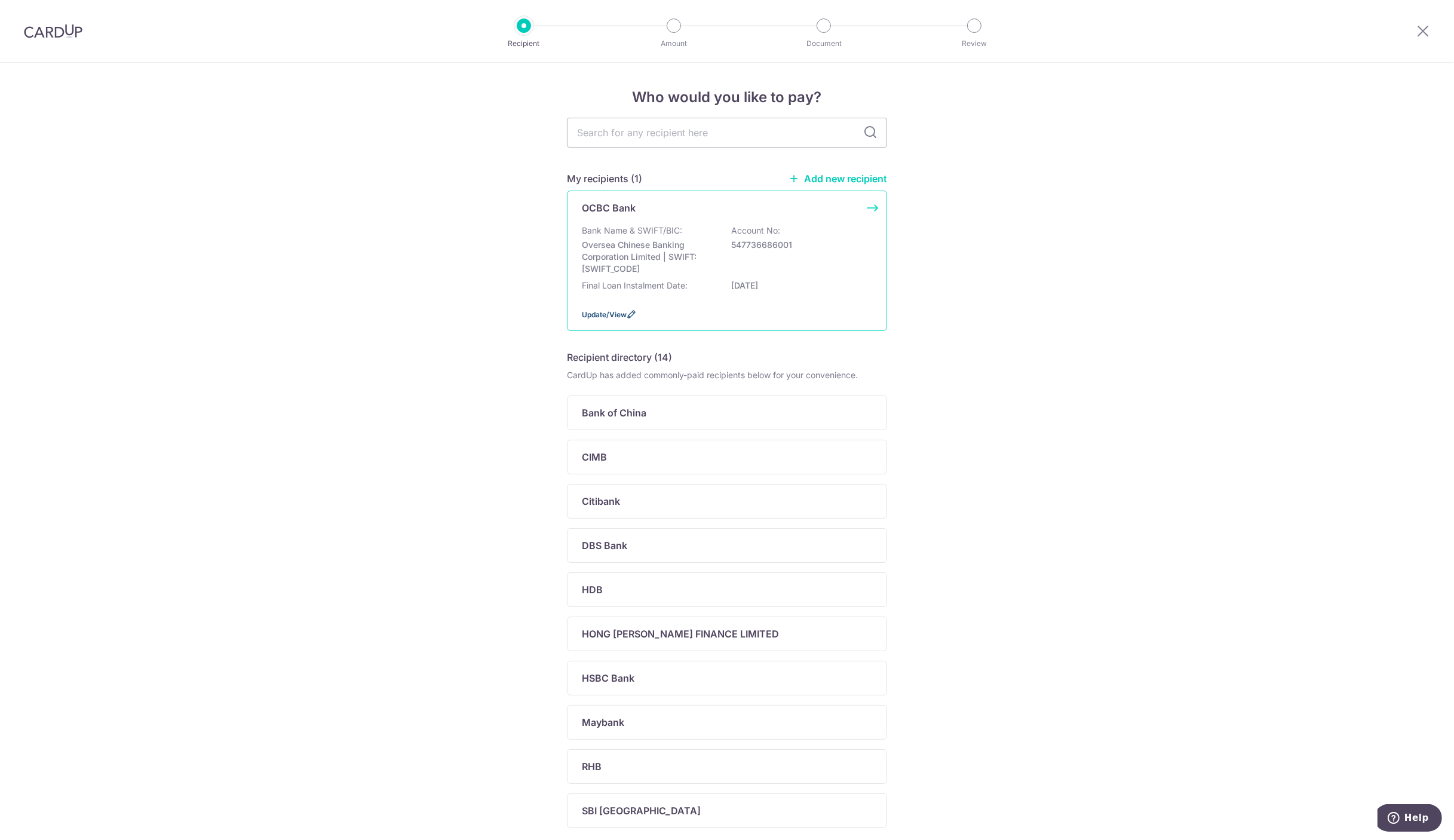
click at [599, 310] on span "Update/View" at bounding box center [604, 314] width 45 height 9
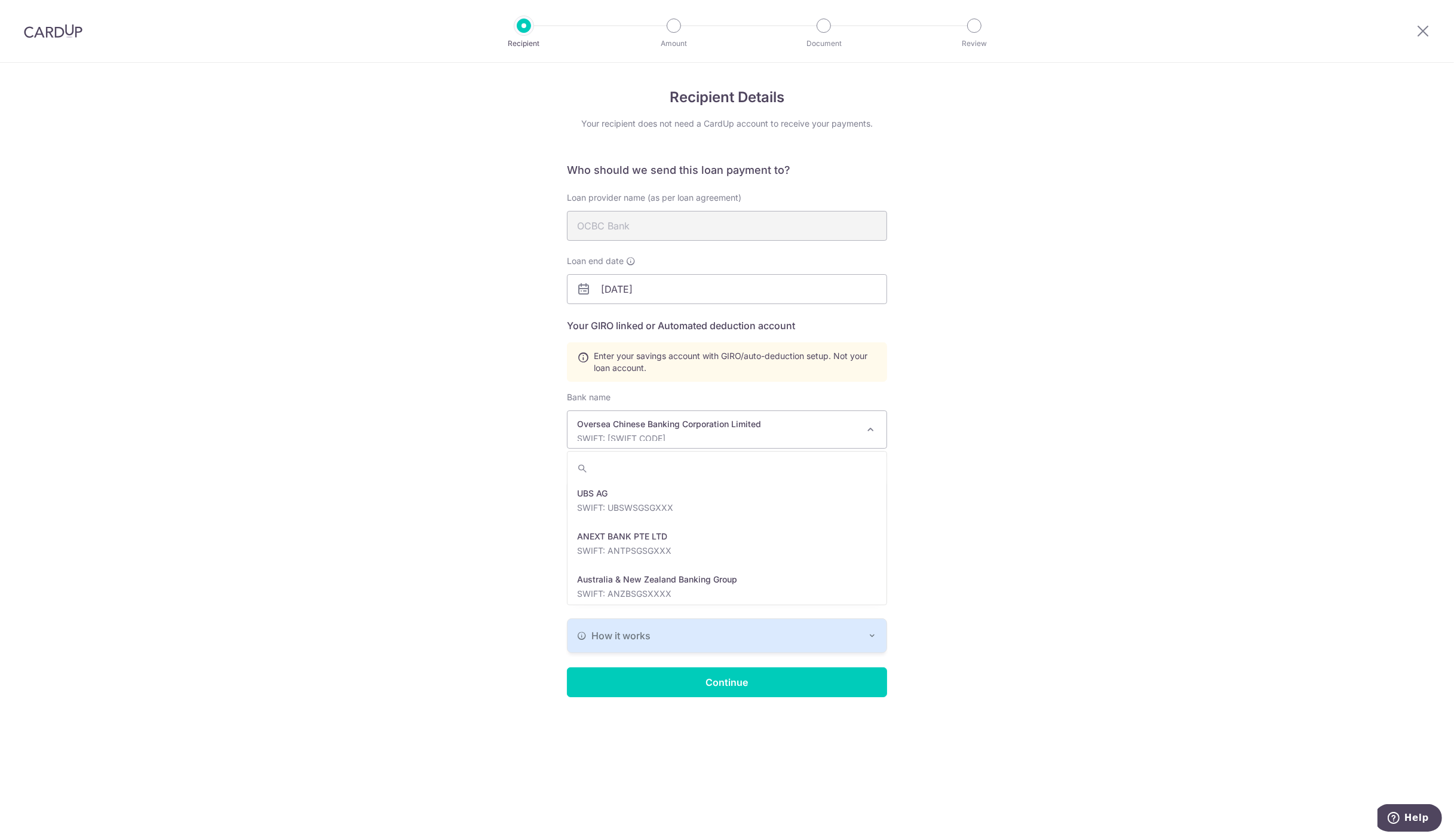
click at [872, 430] on span at bounding box center [870, 429] width 14 height 14
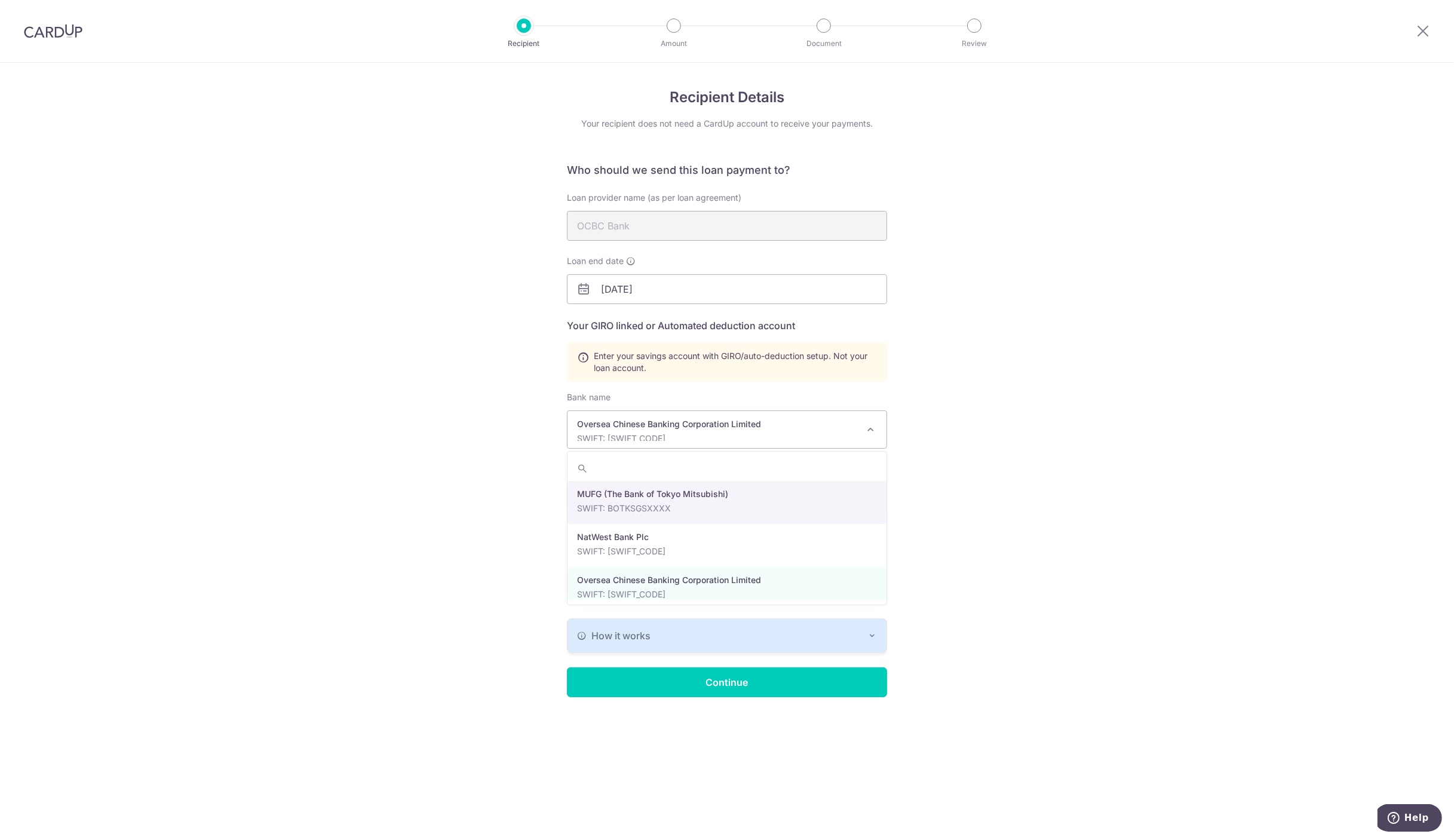
scroll to position [2080, 0]
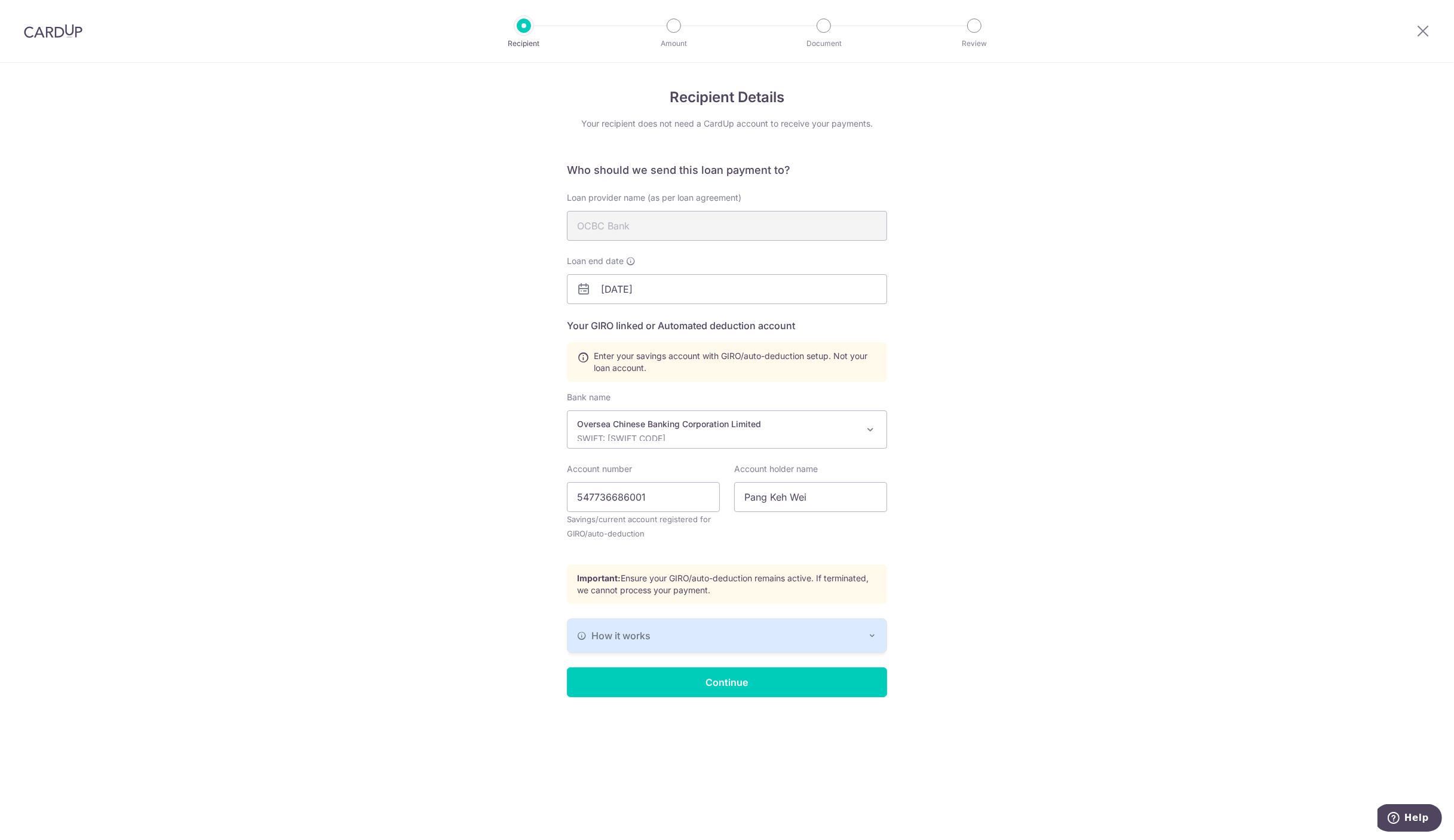
click at [871, 632] on icon "button" at bounding box center [872, 635] width 10 height 10
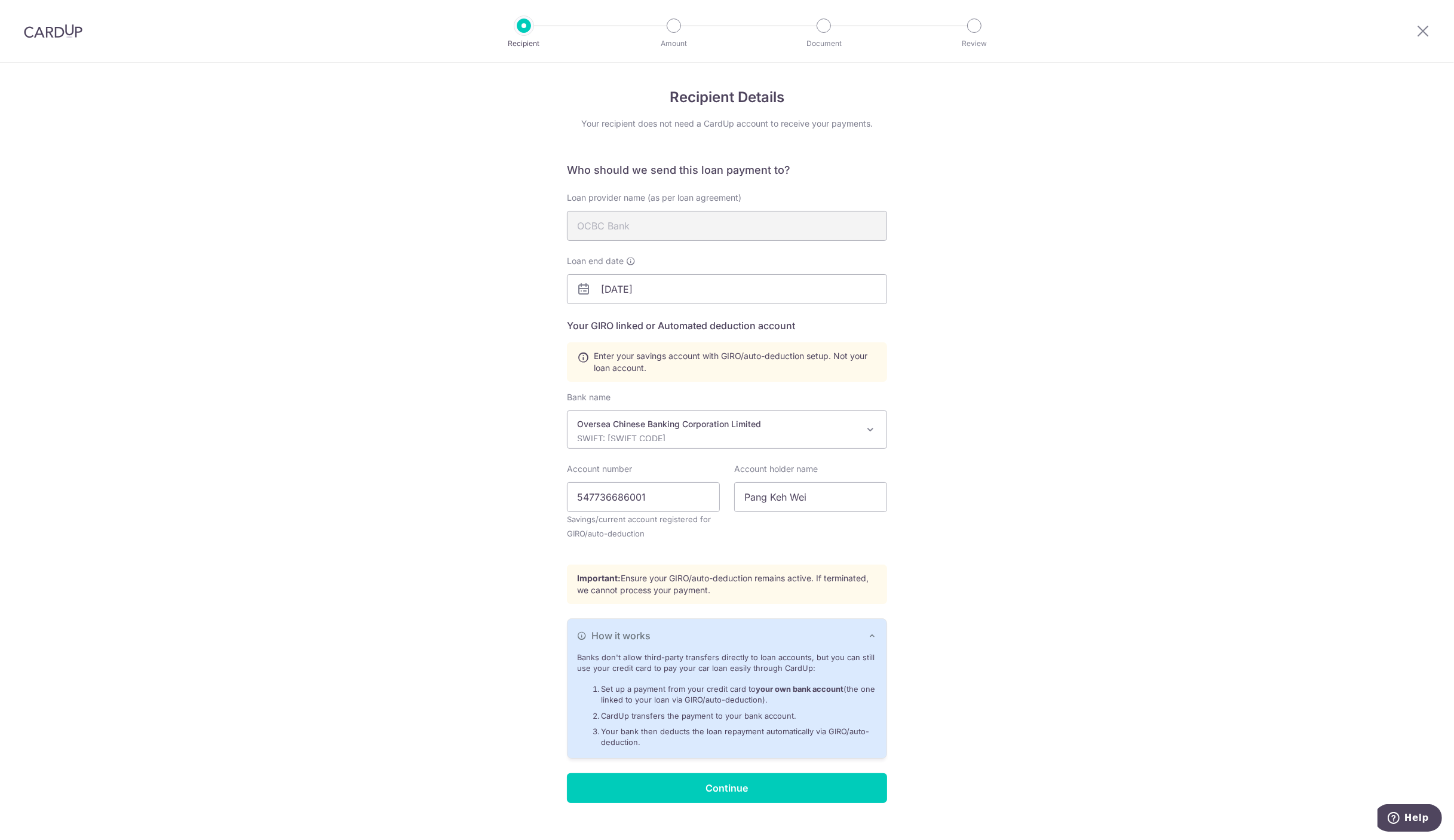
click at [340, 575] on div "Recipient Details Your recipient does not need a CardUp account to receive your…" at bounding box center [727, 460] width 1454 height 796
click at [725, 785] on input "Continue" at bounding box center [727, 788] width 320 height 30
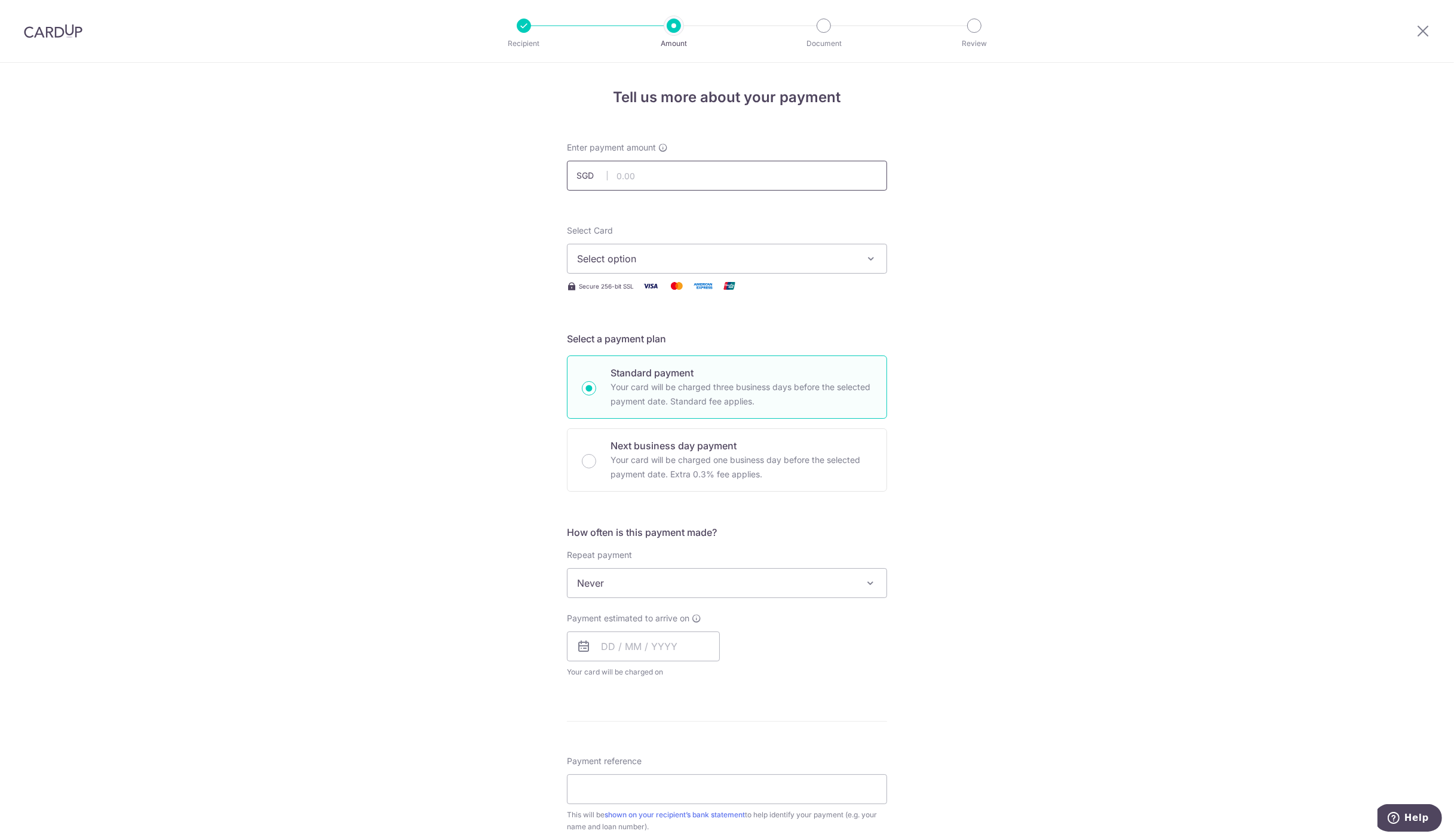
click at [701, 174] on input "text" at bounding box center [727, 175] width 320 height 30
type input "4,673.22"
click at [502, 242] on div "Tell us more about your payment Enter payment amount SGD 4,673.22 4673.22 Selec…" at bounding box center [727, 603] width 1454 height 1081
click at [695, 258] on span "Select option" at bounding box center [716, 259] width 279 height 14
click at [644, 341] on span "**** 2931" at bounding box center [628, 344] width 44 height 14
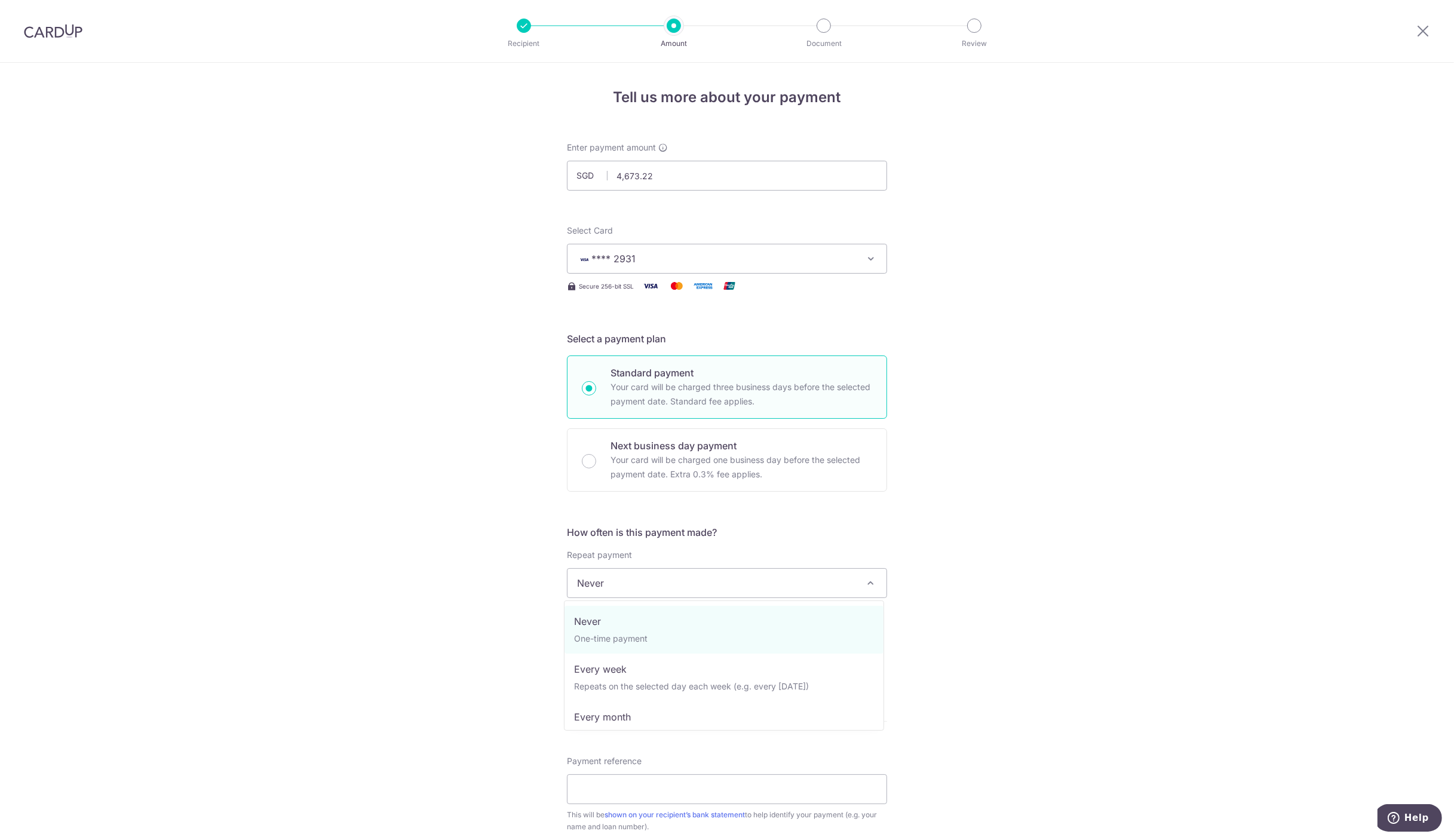
click at [866, 582] on span at bounding box center [870, 583] width 14 height 14
select select "3"
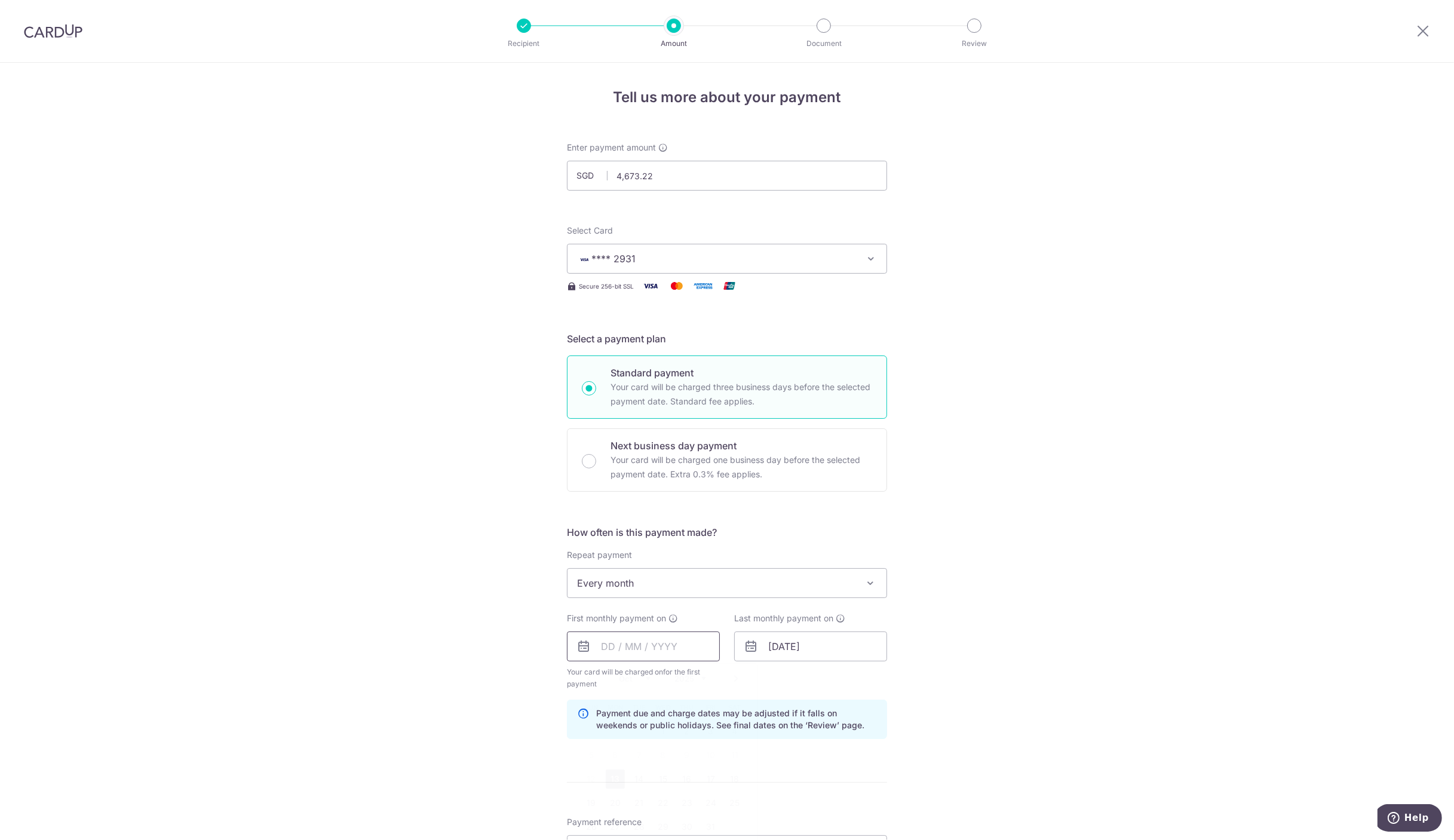
click at [646, 648] on input "text" at bounding box center [643, 646] width 153 height 30
click at [641, 678] on select "Oct Nov Dec" at bounding box center [635, 678] width 32 height 10
click at [727, 727] on link "1" at bounding box center [735, 730] width 19 height 19
type input "[DATE]"
click at [666, 648] on input "[DATE]" at bounding box center [643, 646] width 153 height 30
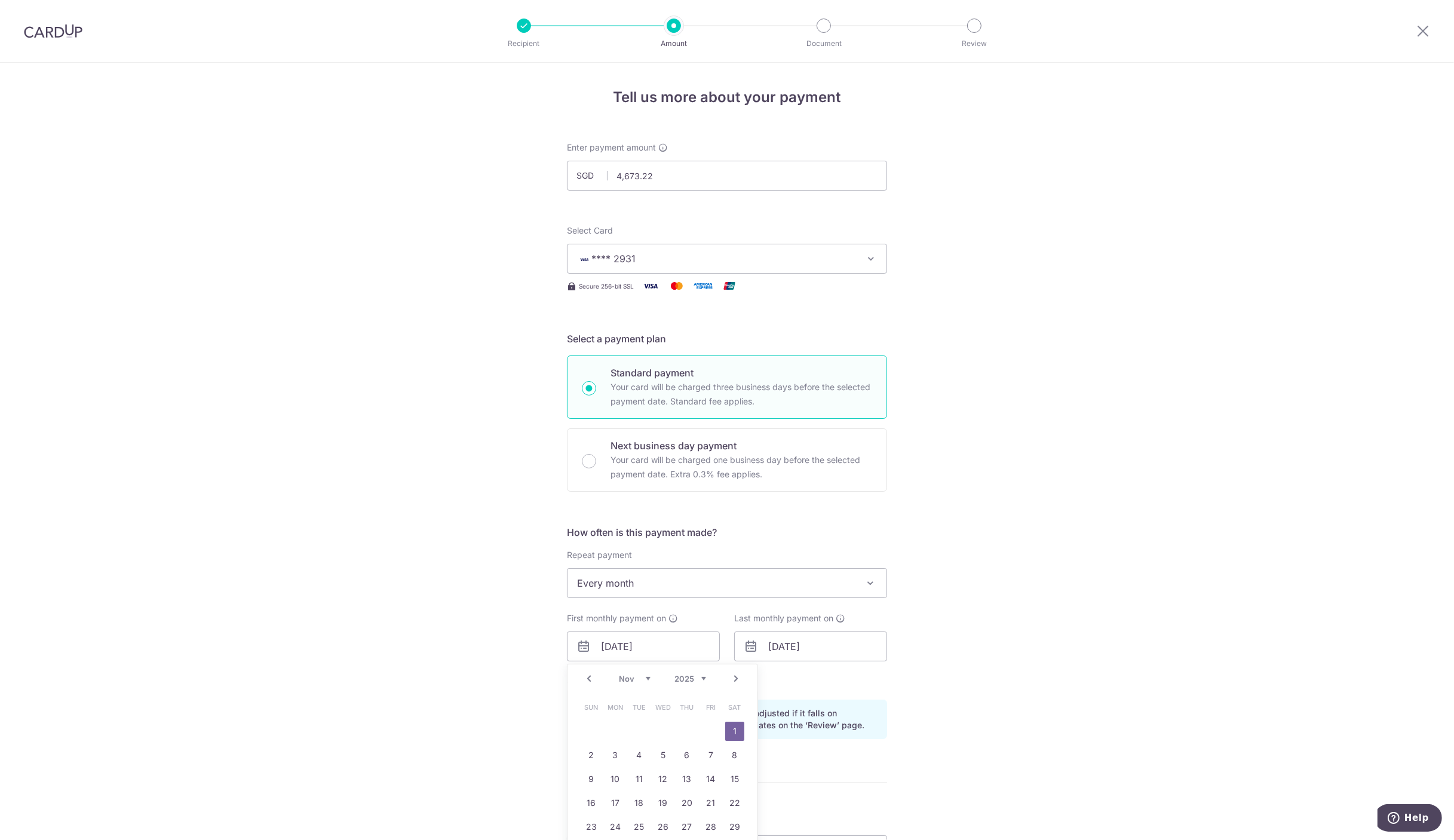
click at [507, 693] on div "Tell us more about your payment Enter payment amount SGD 4,673.22 4673.22 Selec…" at bounding box center [727, 633] width 1454 height 1141
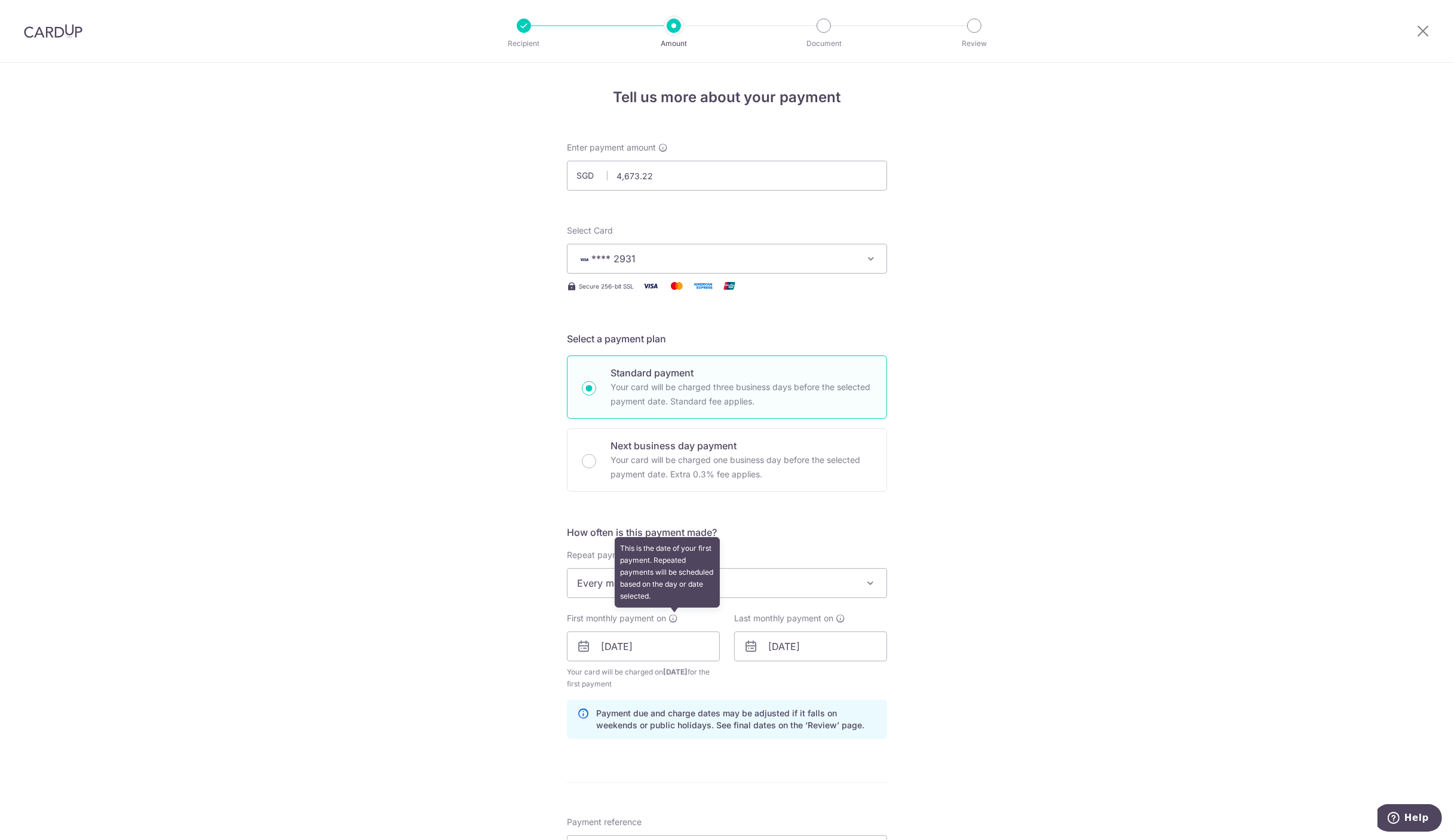
click at [672, 615] on icon at bounding box center [673, 618] width 10 height 10
click at [468, 700] on div "Tell us more about your payment Enter payment amount SGD 4,673.22 4673.22 Selec…" at bounding box center [727, 633] width 1454 height 1141
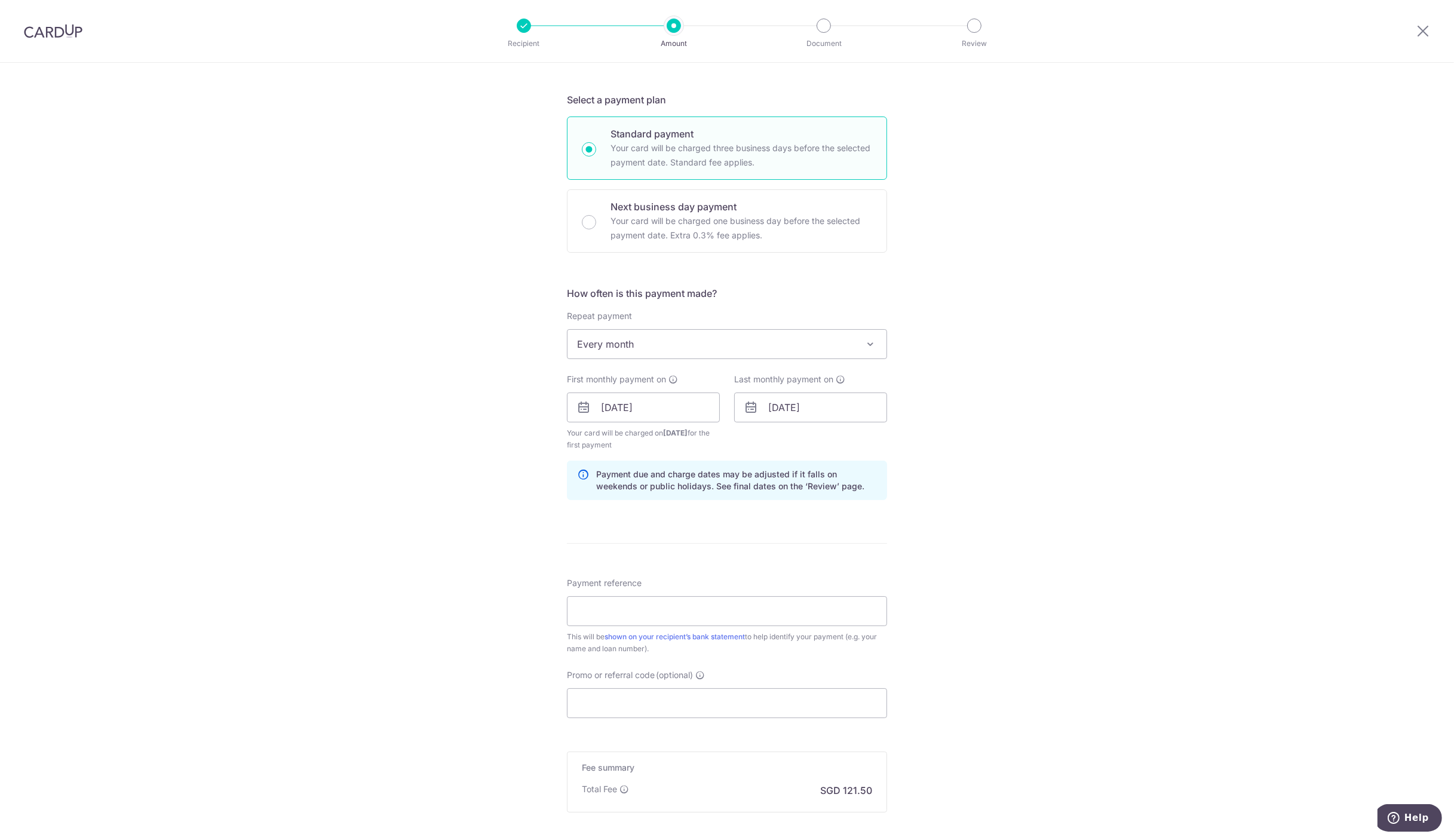
scroll to position [298, 0]
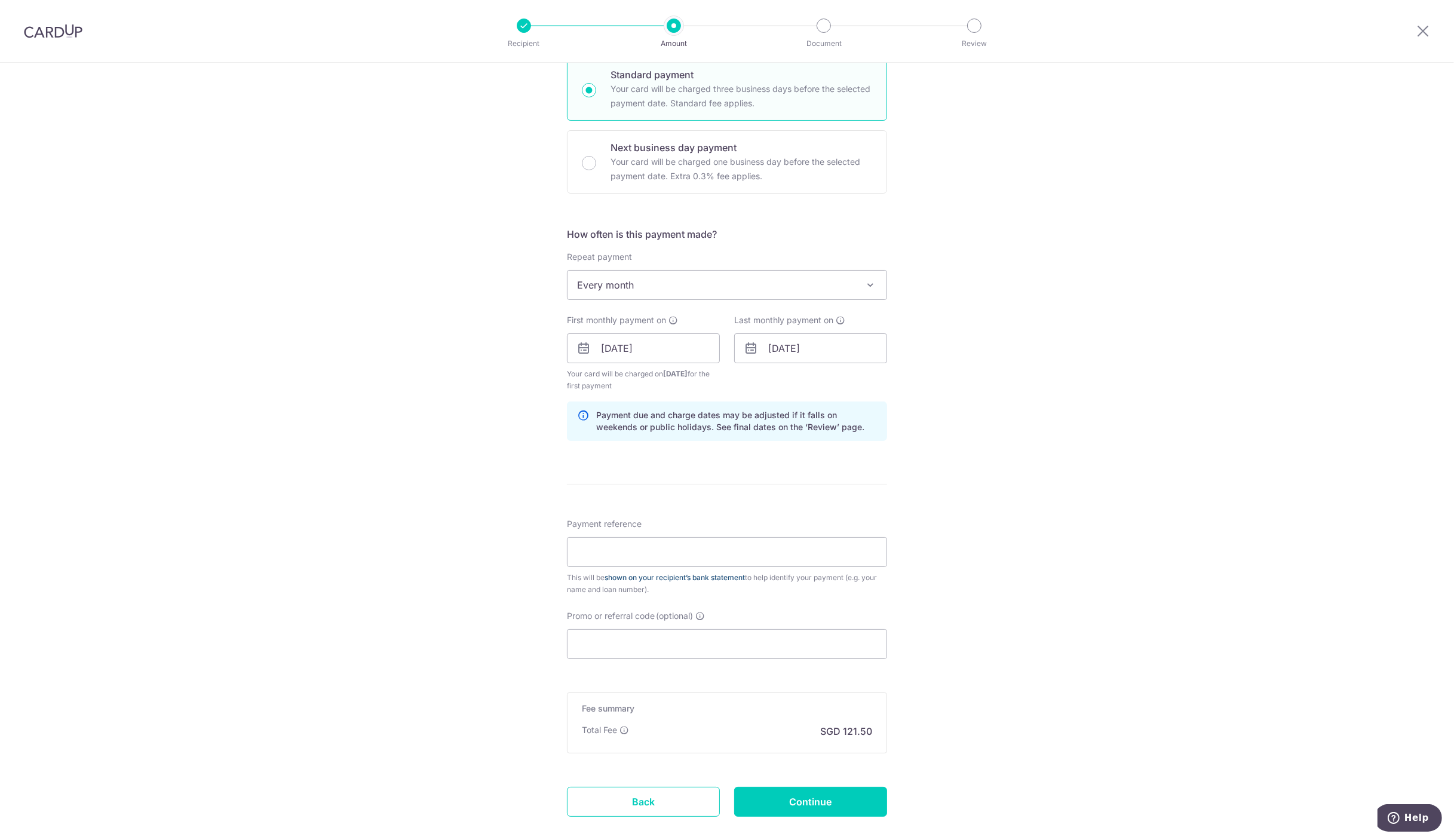
click at [687, 578] on link "shown on your recipient’s bank statement" at bounding box center [674, 577] width 140 height 9
click at [607, 552] on input "Payment reference" at bounding box center [727, 552] width 320 height 30
type input "[PERSON_NAME] Mortgage 5850152697"
click at [663, 647] on input "Promo or referral code (optional)" at bounding box center [727, 644] width 320 height 30
click at [599, 642] on input "Promo or referral code (optional)" at bounding box center [727, 644] width 320 height 30
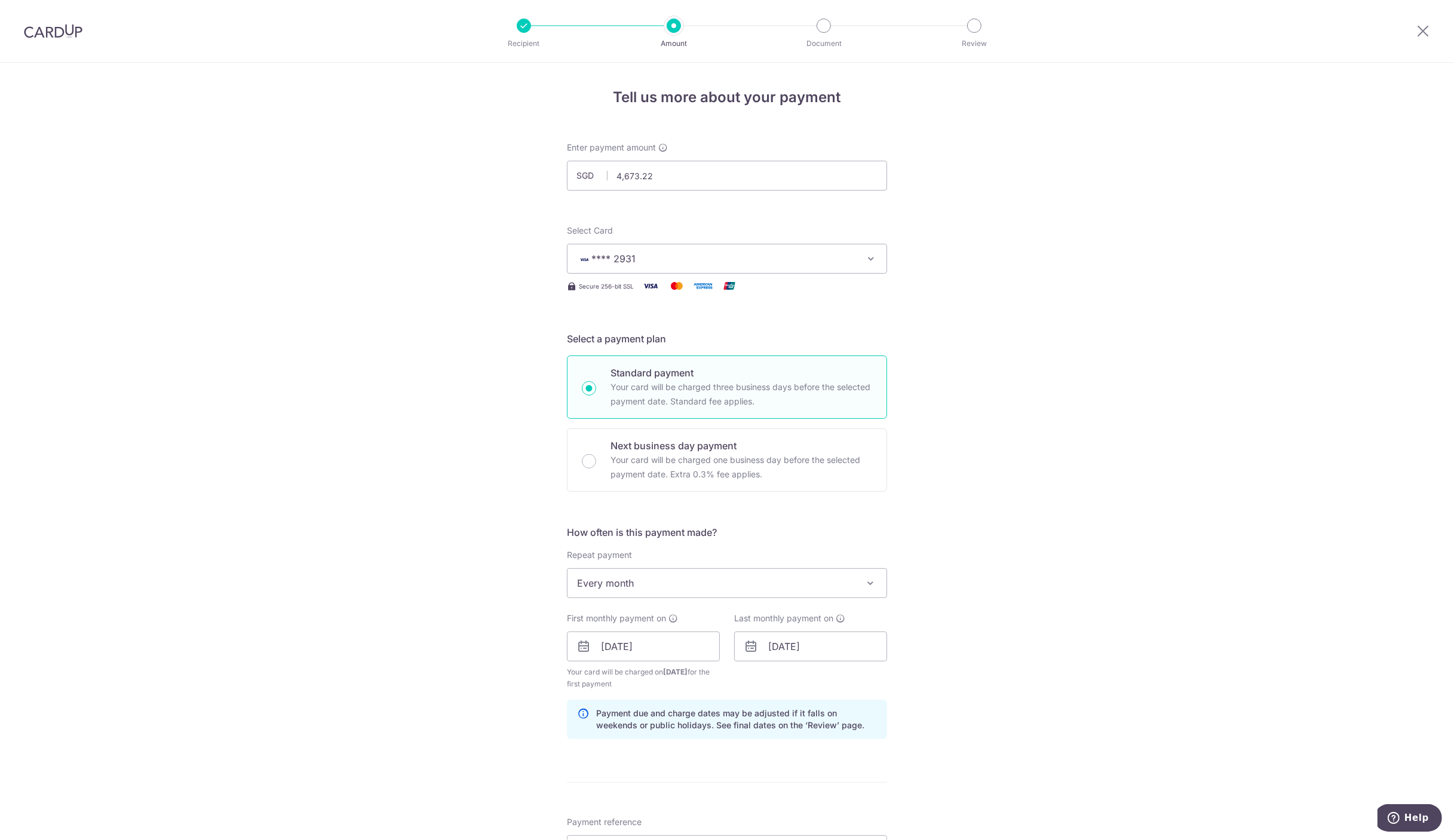
scroll to position [364, 0]
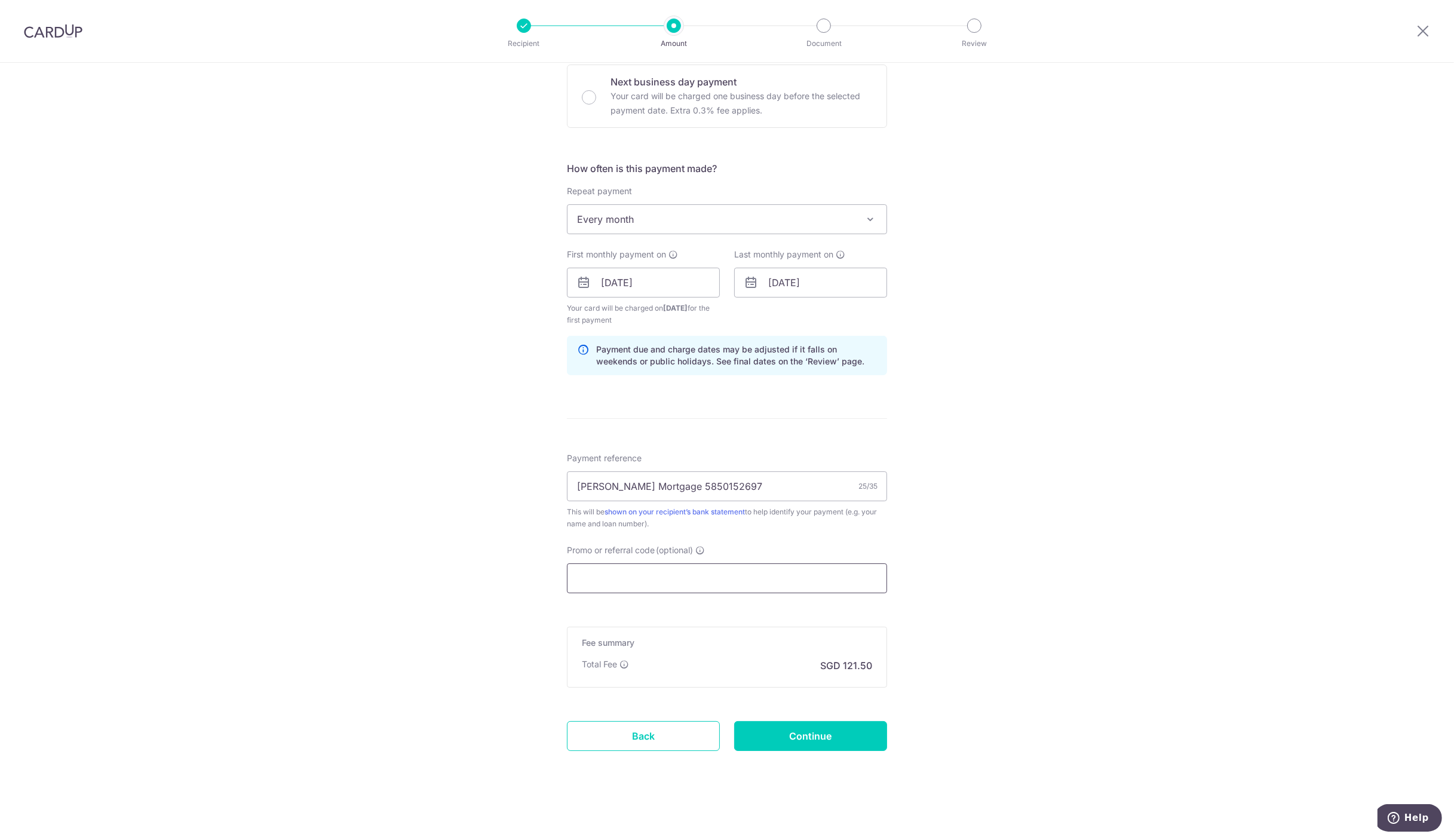
paste input "MILELION"
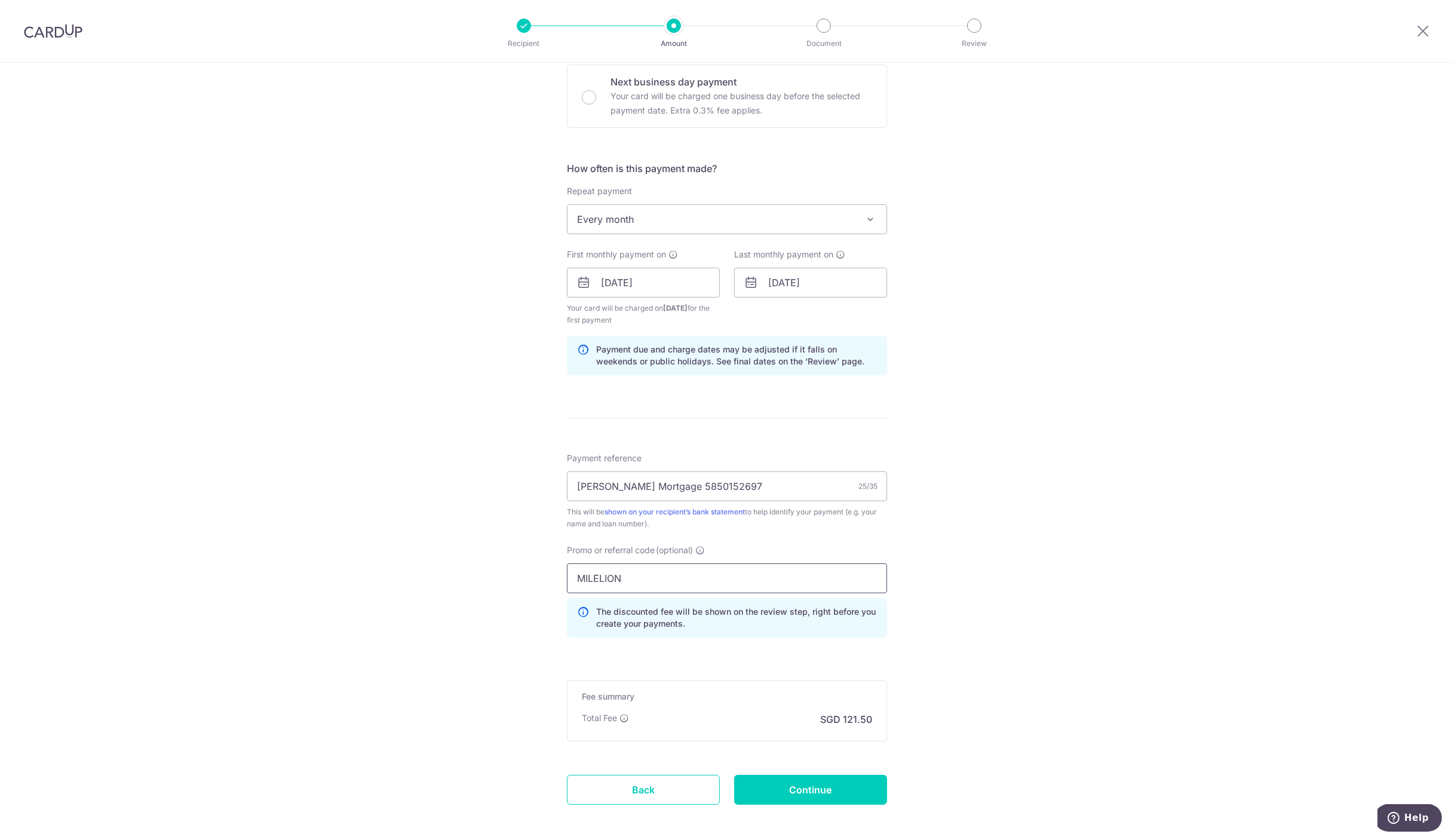
type input "MILELION"
click at [905, 633] on div "Tell us more about your payment Enter payment amount SGD 4,673.22 4673.22 Selec…" at bounding box center [727, 296] width 1454 height 1195
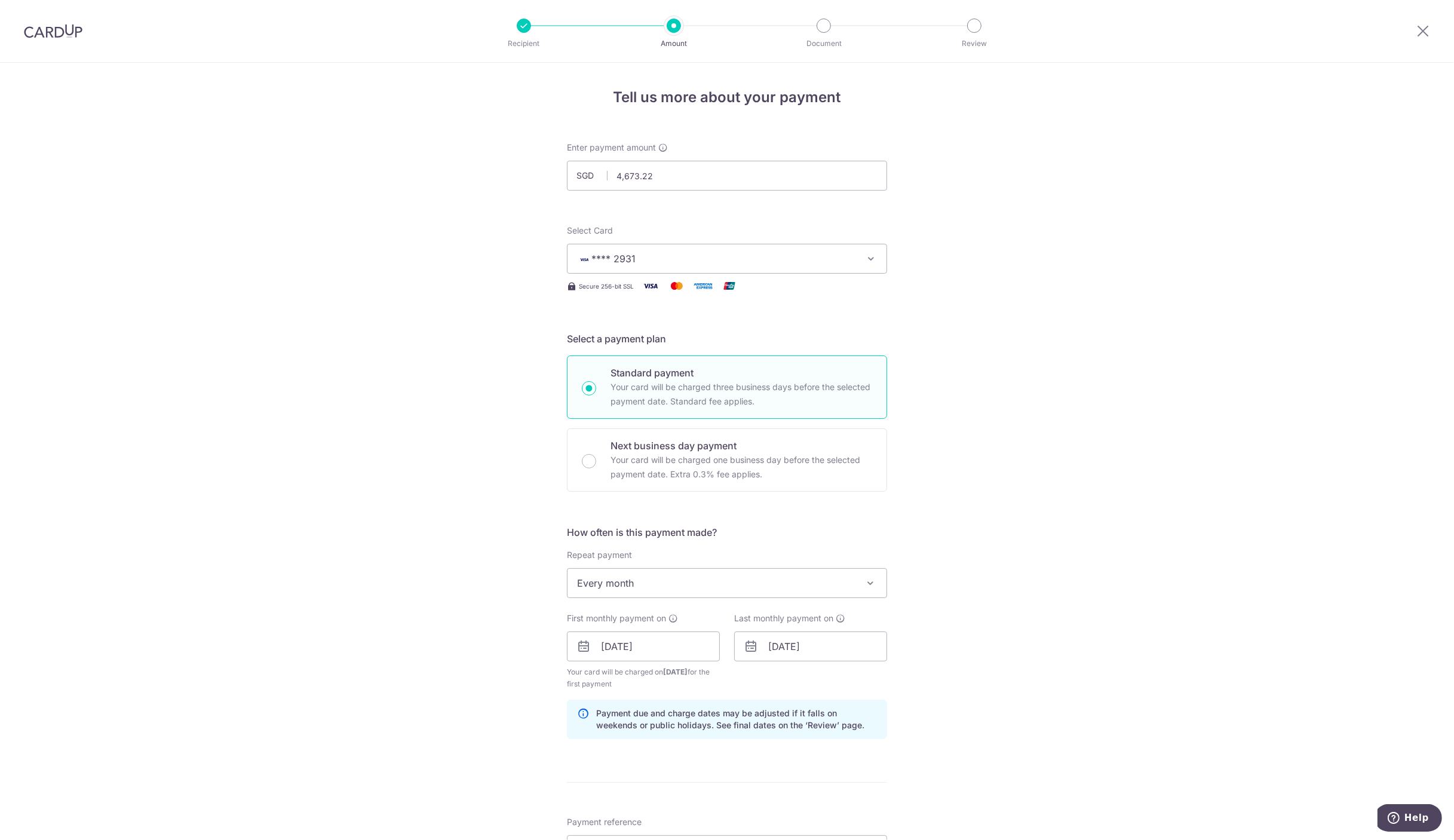
scroll to position [358, 0]
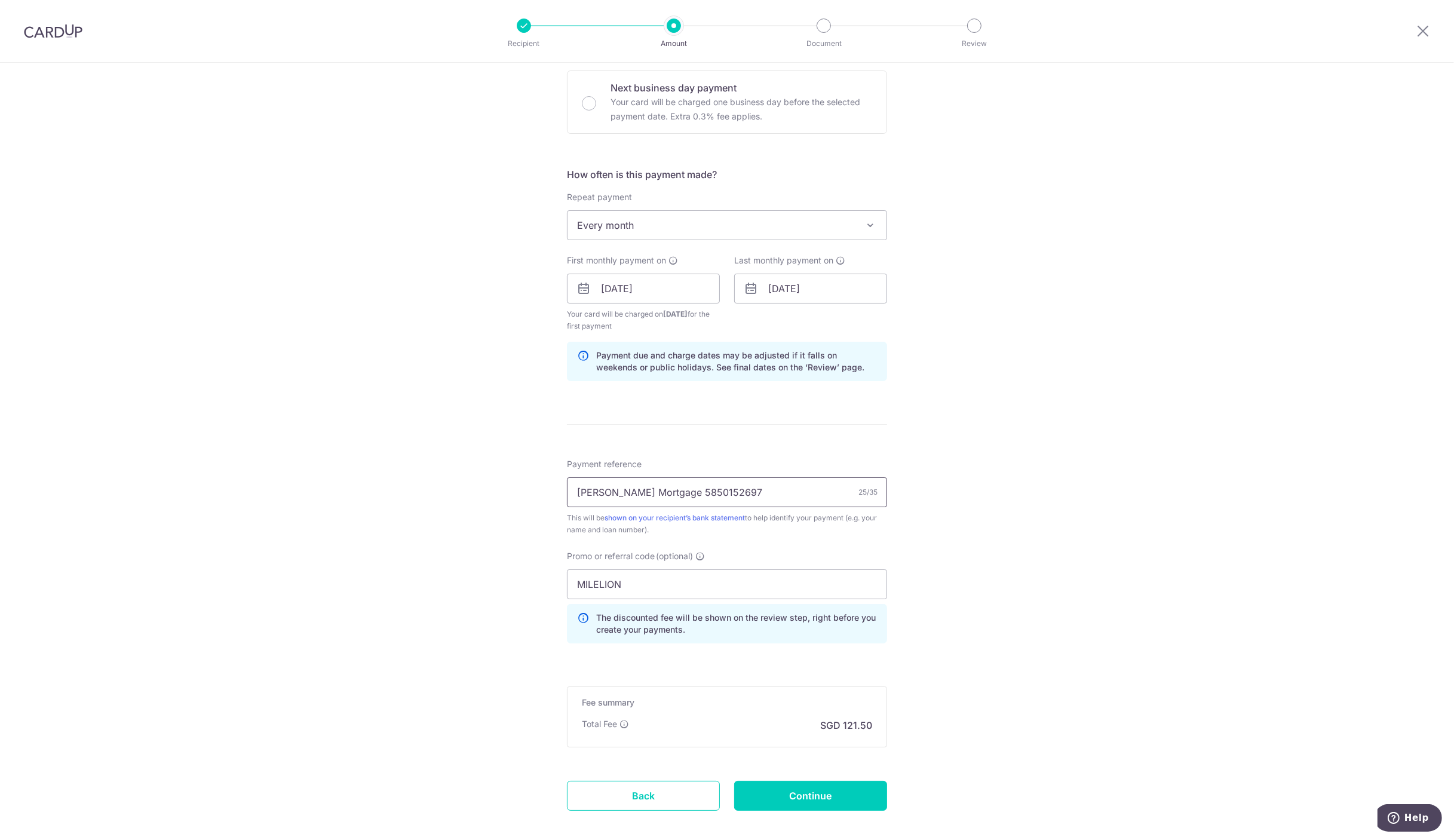
drag, startPoint x: 707, startPoint y: 487, endPoint x: 531, endPoint y: 496, distance: 176.2
click at [531, 496] on div "Tell us more about your payment Enter payment amount SGD 4,673.22 4673.22 Selec…" at bounding box center [727, 303] width 1454 height 1195
click at [264, 560] on div "Tell us more about your payment Enter payment amount SGD 4,673.22 4673.22 Selec…" at bounding box center [727, 303] width 1454 height 1195
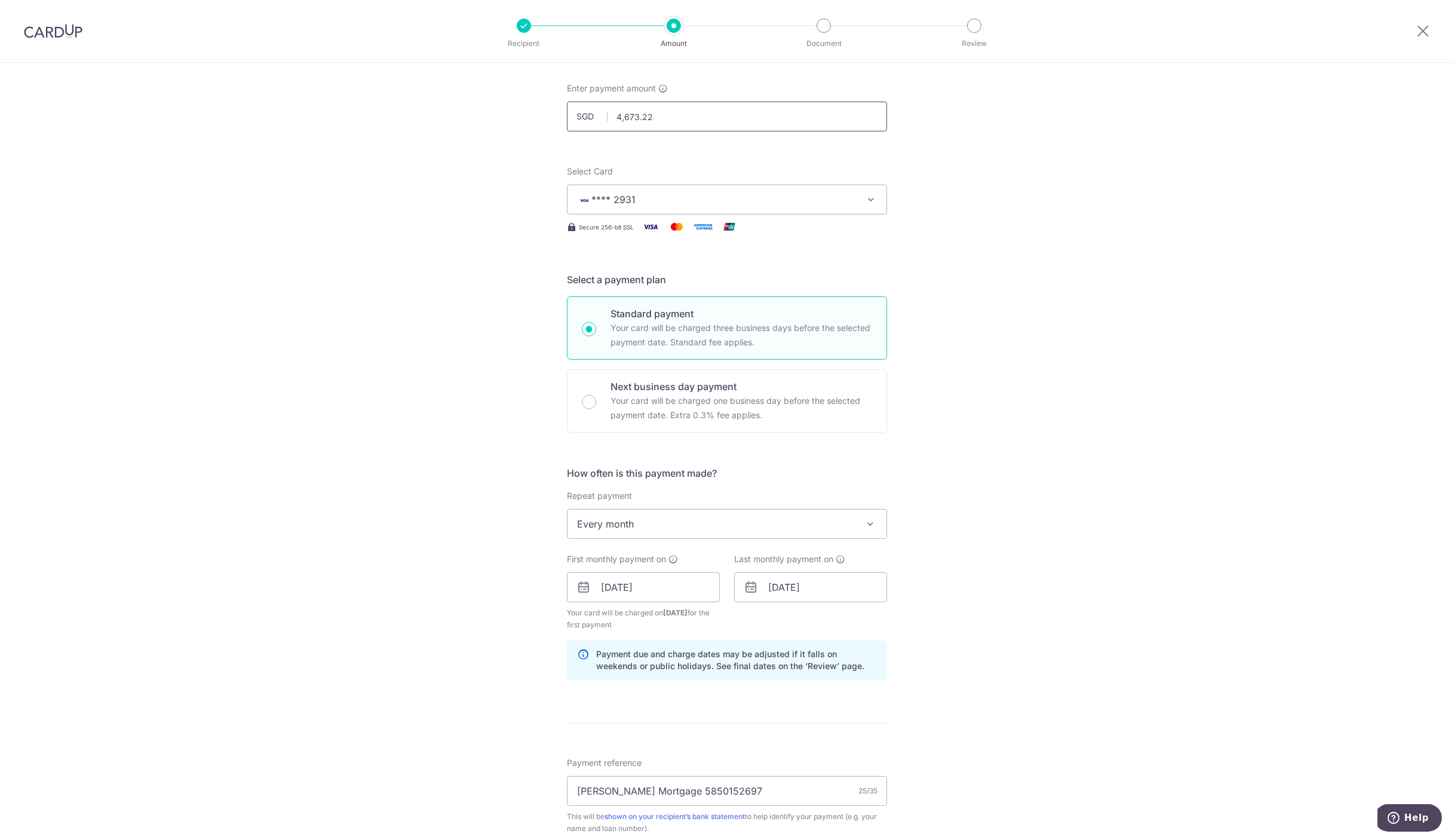
drag, startPoint x: 672, startPoint y: 115, endPoint x: 569, endPoint y: 115, distance: 103.0
click at [572, 113] on input "4,673.22" at bounding box center [727, 117] width 320 height 30
drag, startPoint x: 243, startPoint y: 564, endPoint x: 569, endPoint y: 520, distance: 329.0
click at [243, 564] on div "Tell us more about your payment Enter payment amount SGD 4,673.22 4673.22 Selec…" at bounding box center [727, 601] width 1454 height 1195
type input "4,673.22"
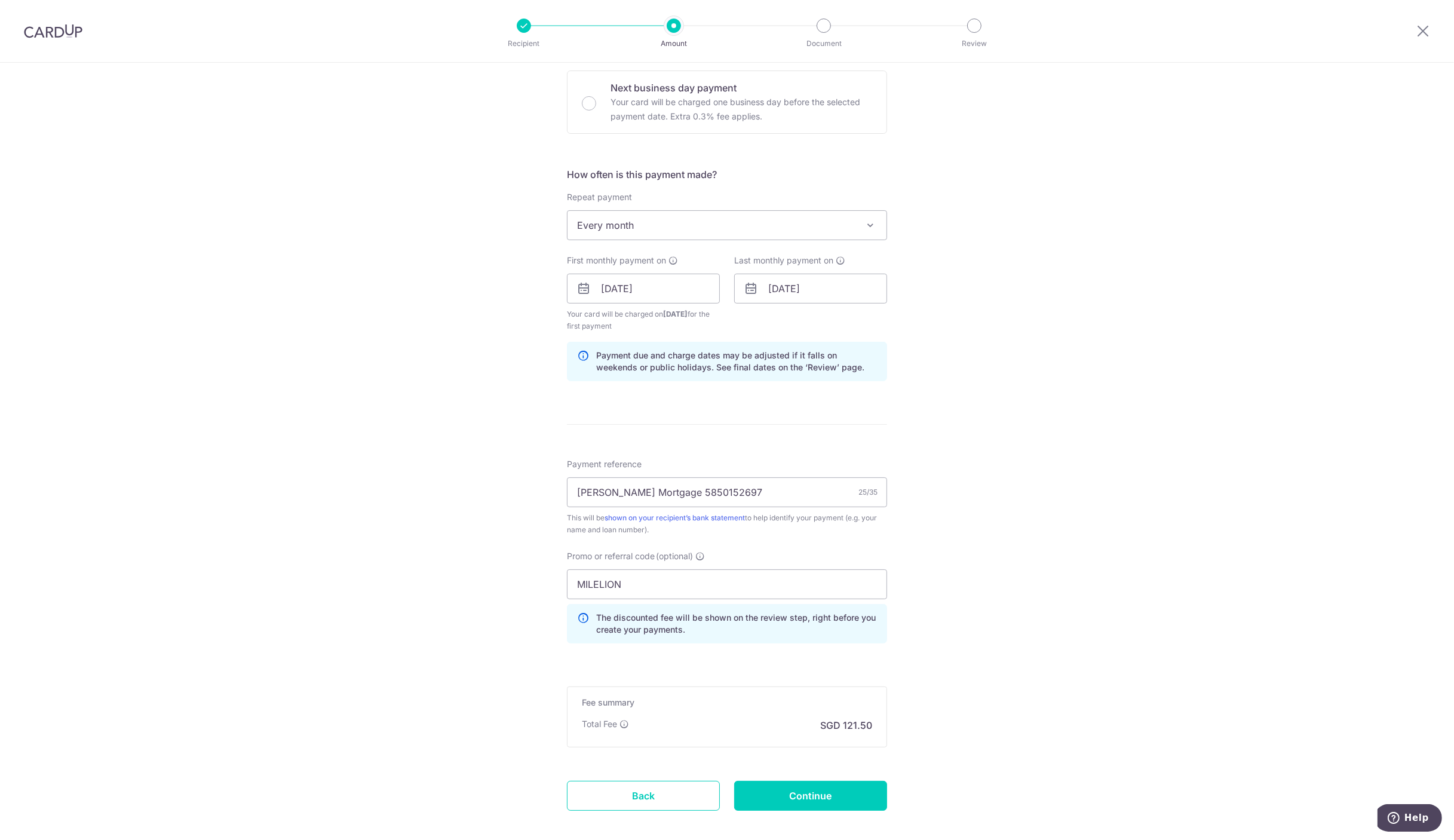
scroll to position [417, 0]
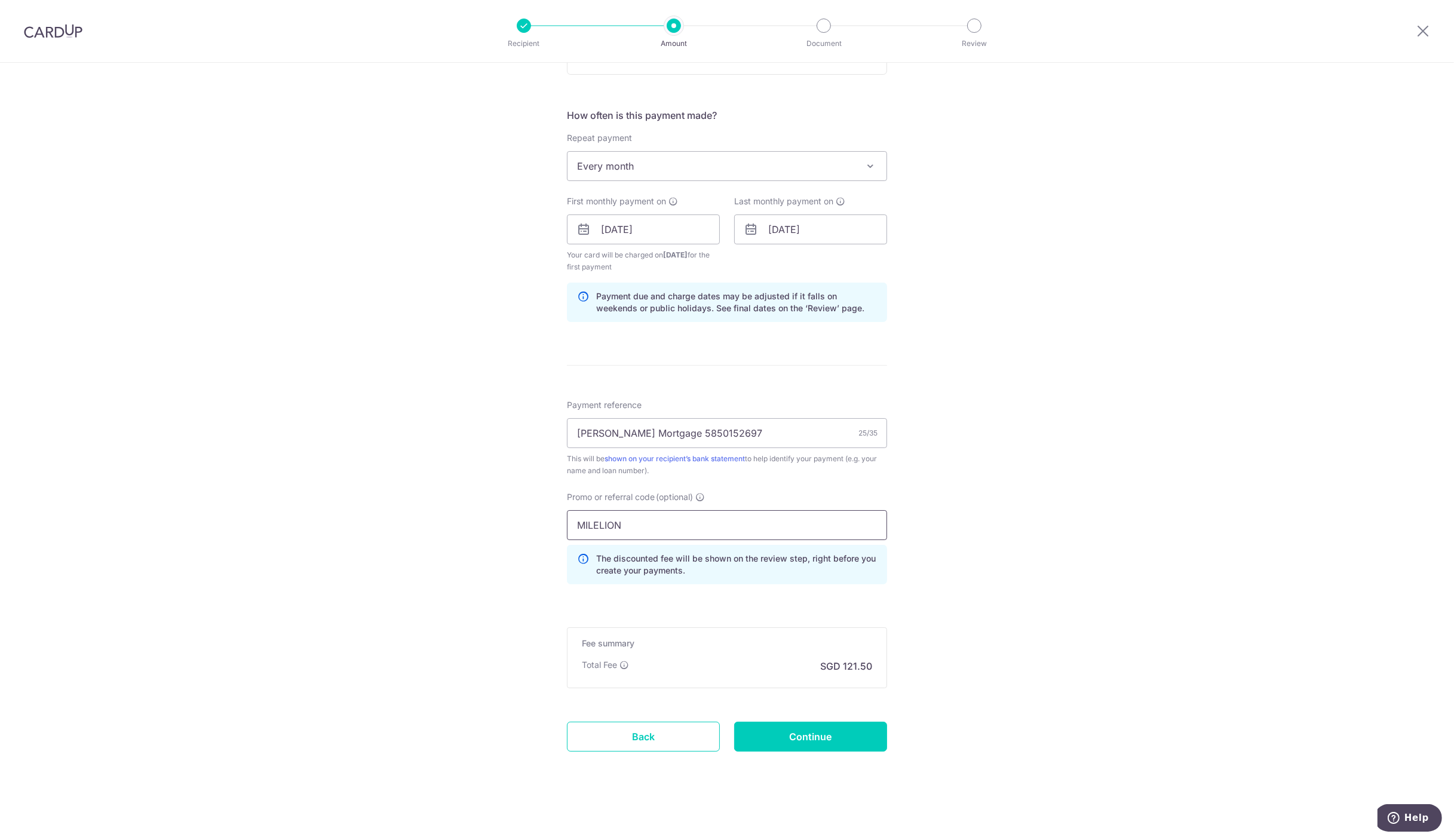
drag, startPoint x: 619, startPoint y: 521, endPoint x: 526, endPoint y: 525, distance: 93.1
click at [526, 525] on div "Tell us more about your payment Enter payment amount SGD 4,673.22 4673.22 Selec…" at bounding box center [727, 243] width 1454 height 1195
click at [297, 623] on div "Tell us more about your payment Enter payment amount SGD 4,673.22 4673.22 Selec…" at bounding box center [727, 243] width 1454 height 1195
click at [814, 734] on input "Continue" at bounding box center [810, 736] width 153 height 30
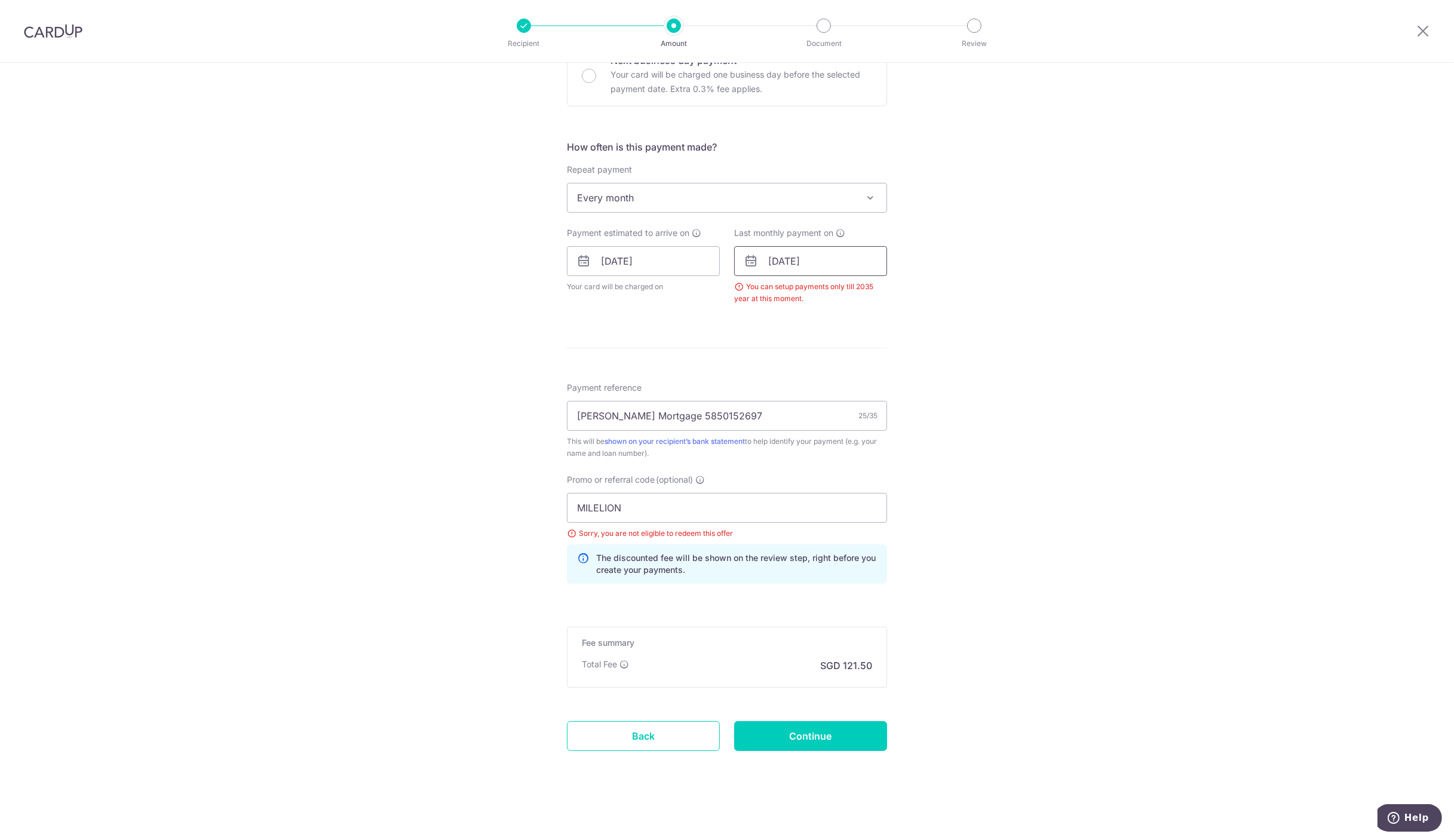
click at [836, 258] on input "01/05/2053" at bounding box center [810, 261] width 153 height 30
click at [866, 292] on select "2025 2026 2027 2028 2029 2030 2031 2032 2033 2034 2035" at bounding box center [857, 293] width 32 height 10
click at [982, 329] on div "Tell us more about your payment Enter payment amount SGD 4,673.22 4673.22 Selec…" at bounding box center [727, 259] width 1454 height 1163
click at [839, 259] on input "01/05/2053" at bounding box center [810, 261] width 153 height 30
click at [858, 293] on select "2025 2026 2027 2028 2029 2030 2031 2032 2033 2034 2035" at bounding box center [857, 293] width 32 height 10
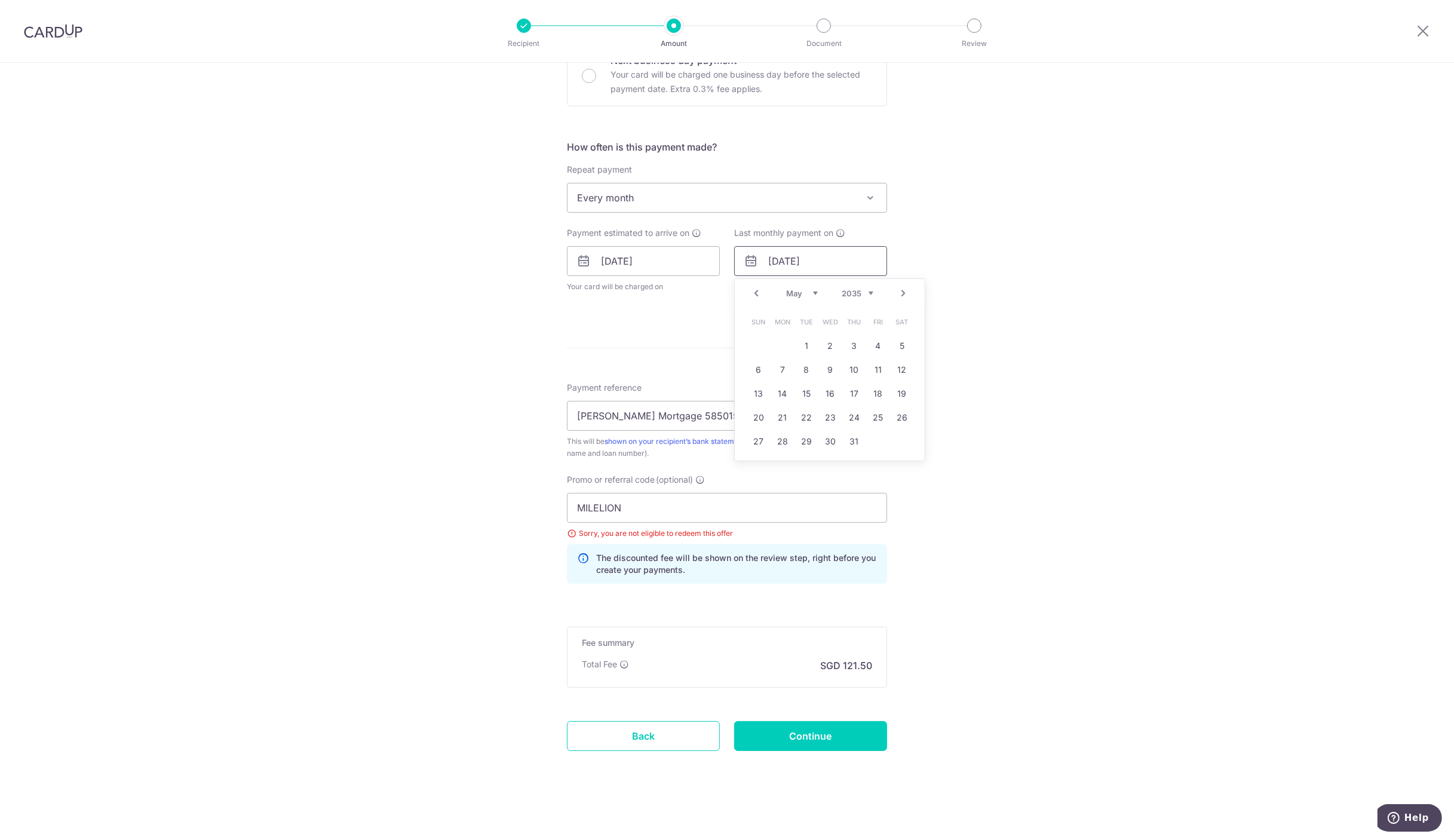
click at [826, 259] on input "01/05/2053" at bounding box center [810, 261] width 153 height 30
click at [901, 286] on link "Next" at bounding box center [903, 293] width 14 height 14
click at [751, 290] on link "Prev" at bounding box center [756, 293] width 14 height 14
click at [853, 294] on select "2025 2026 2027 2028 2029 2030 2031 2032 2033 2034 2035" at bounding box center [857, 293] width 32 height 10
click at [841, 288] on select "2025 2026 2027 2028 2029 2030 2031 2032 2033 2034 2035" at bounding box center [857, 293] width 32 height 10
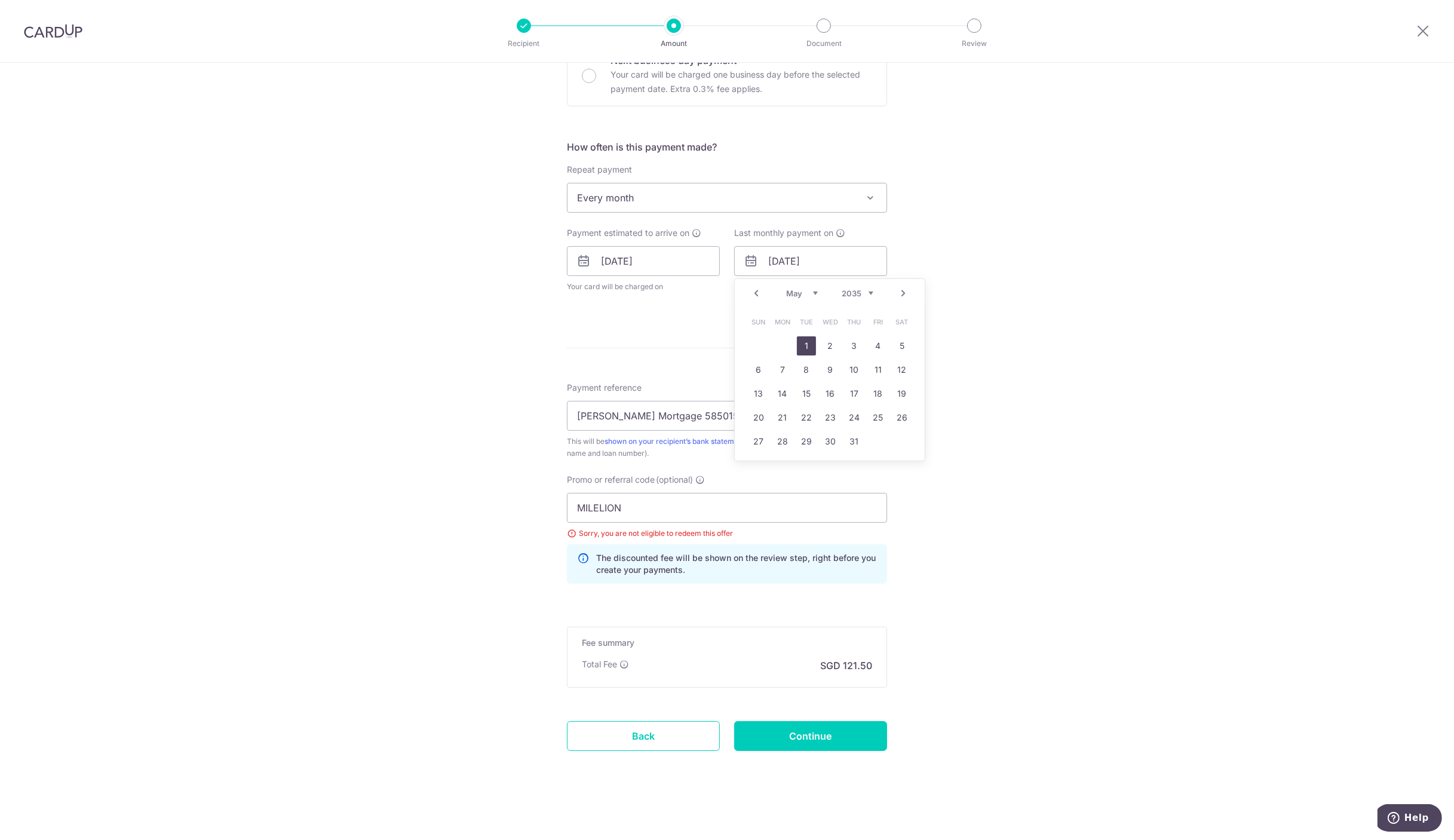
click at [802, 344] on link "1" at bounding box center [806, 346] width 19 height 19
type input "01/05/2035"
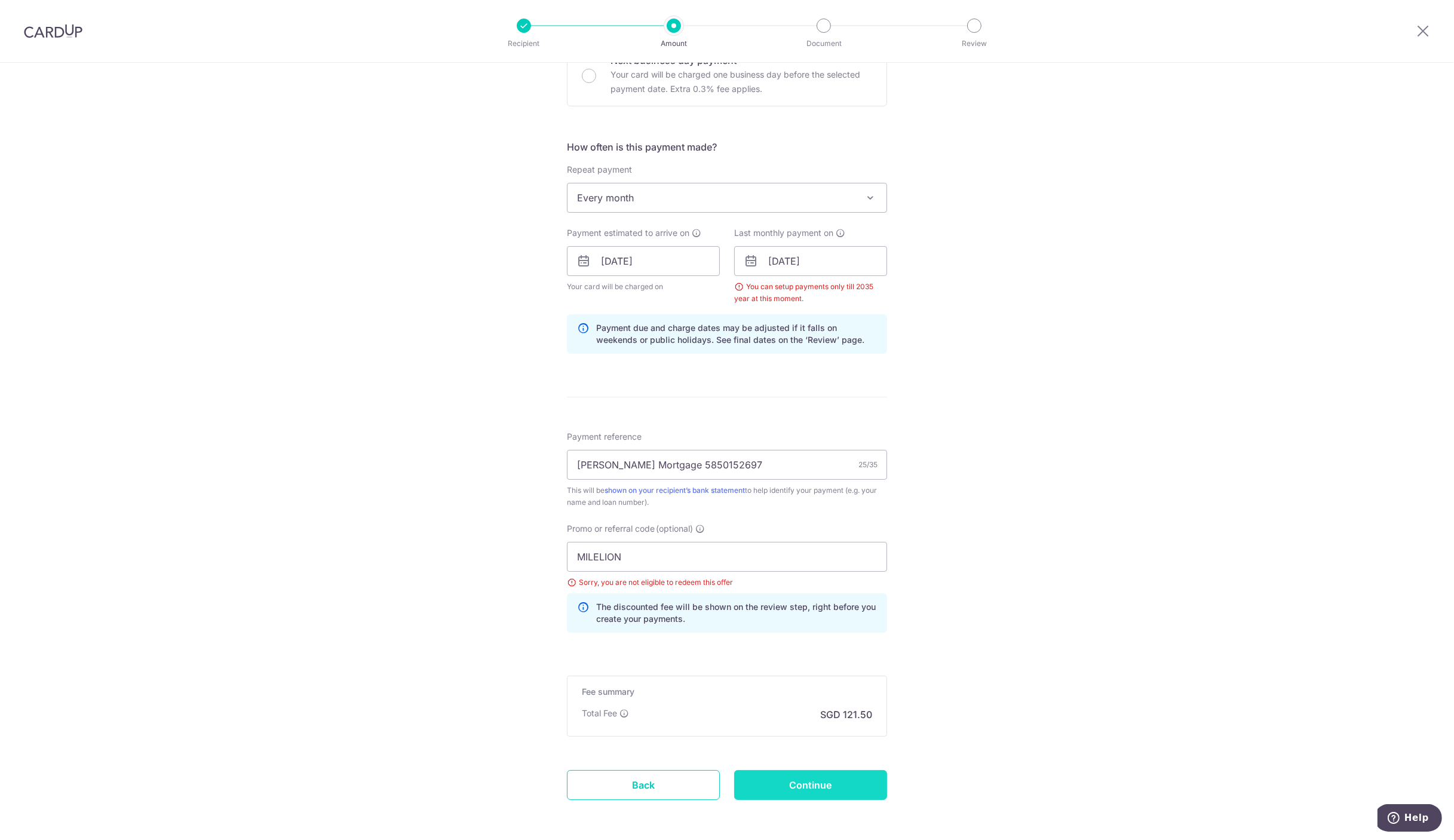
click at [777, 786] on input "Continue" at bounding box center [810, 785] width 153 height 30
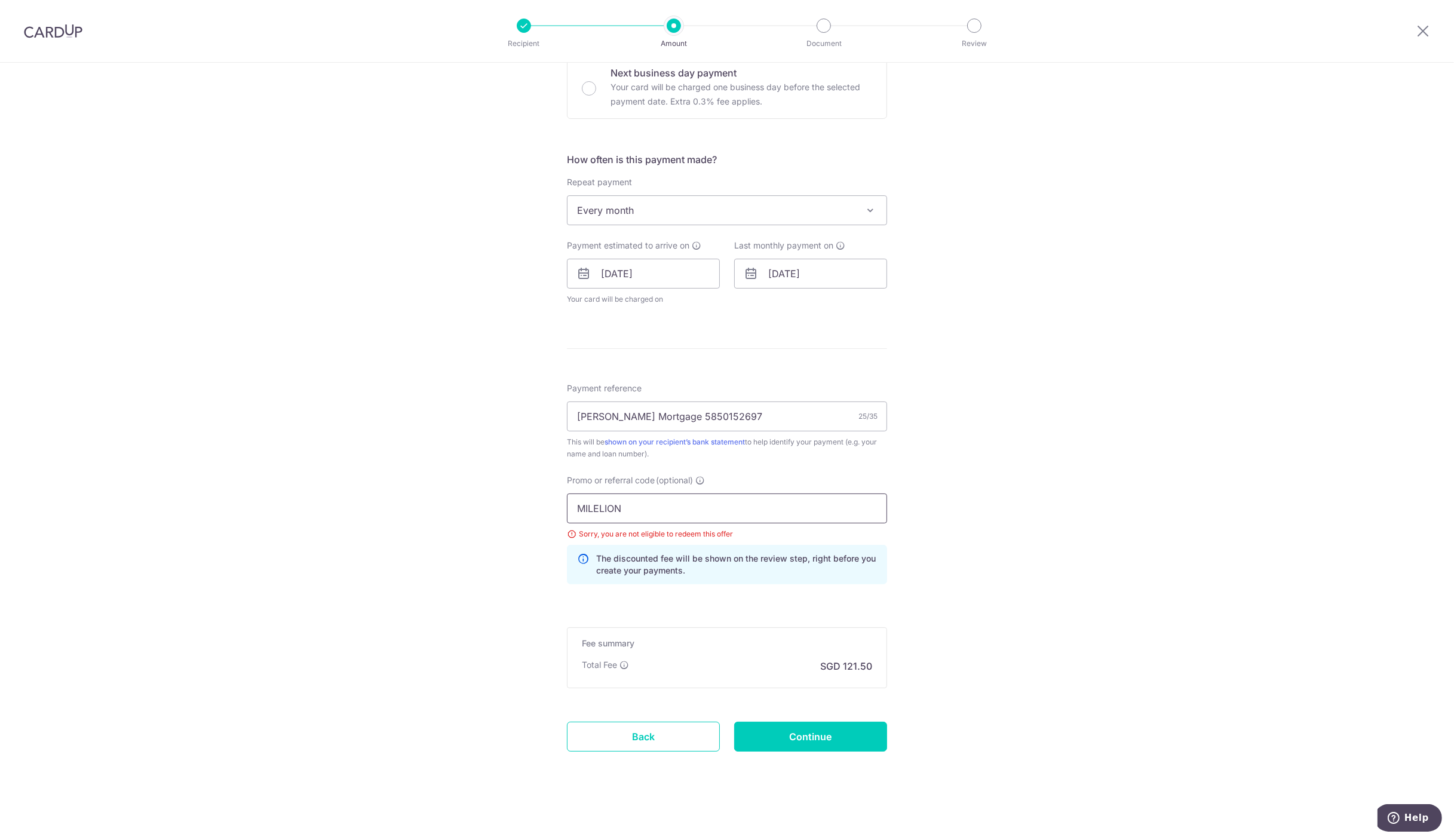
click at [686, 503] on input "MILELION" at bounding box center [727, 508] width 320 height 30
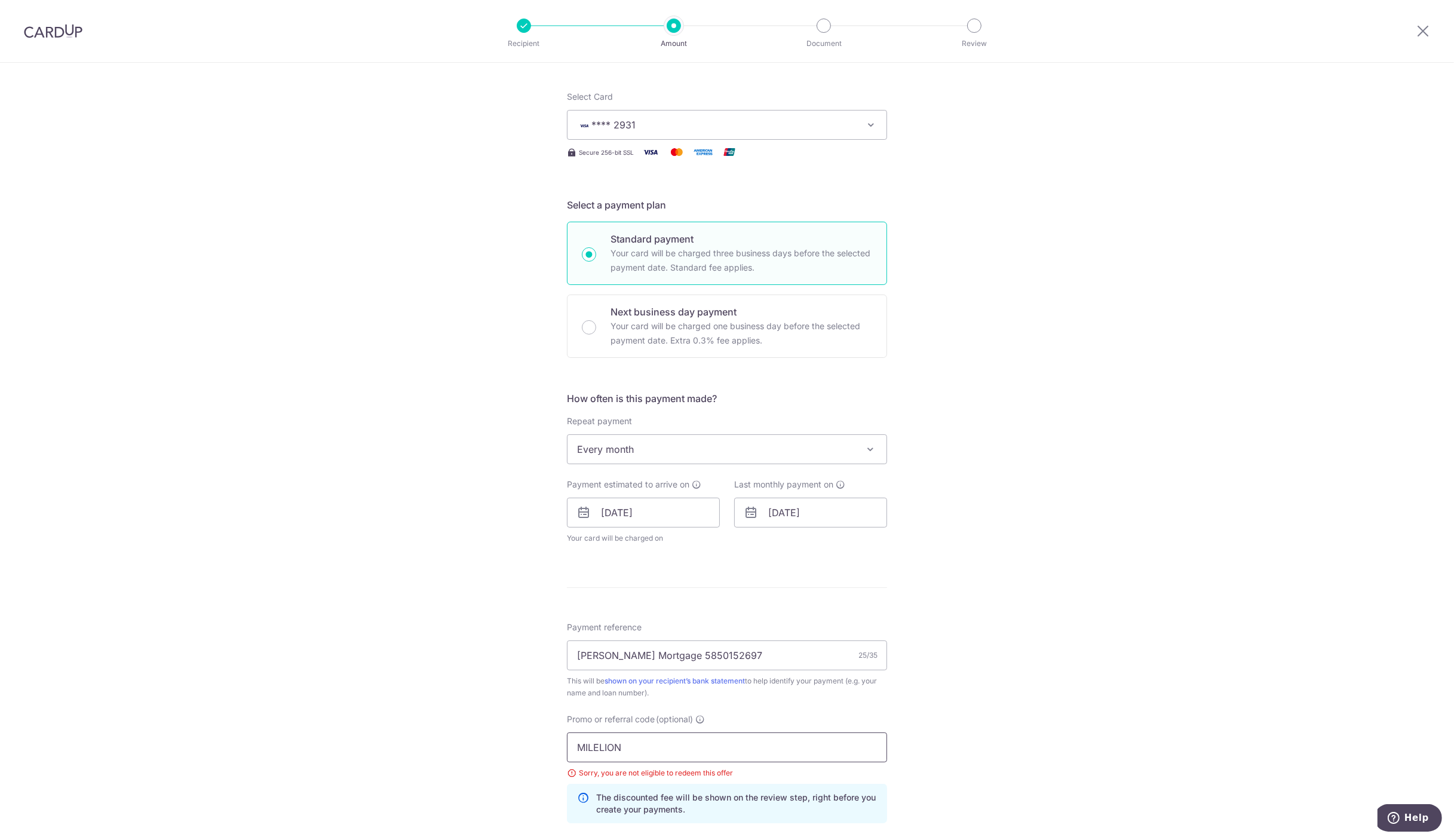
drag, startPoint x: 652, startPoint y: 746, endPoint x: 526, endPoint y: 747, distance: 126.0
click at [528, 749] on div "Tell us more about your payment Enter payment amount SGD 4,673.22 4673.22 Selec…" at bounding box center [727, 504] width 1454 height 1151
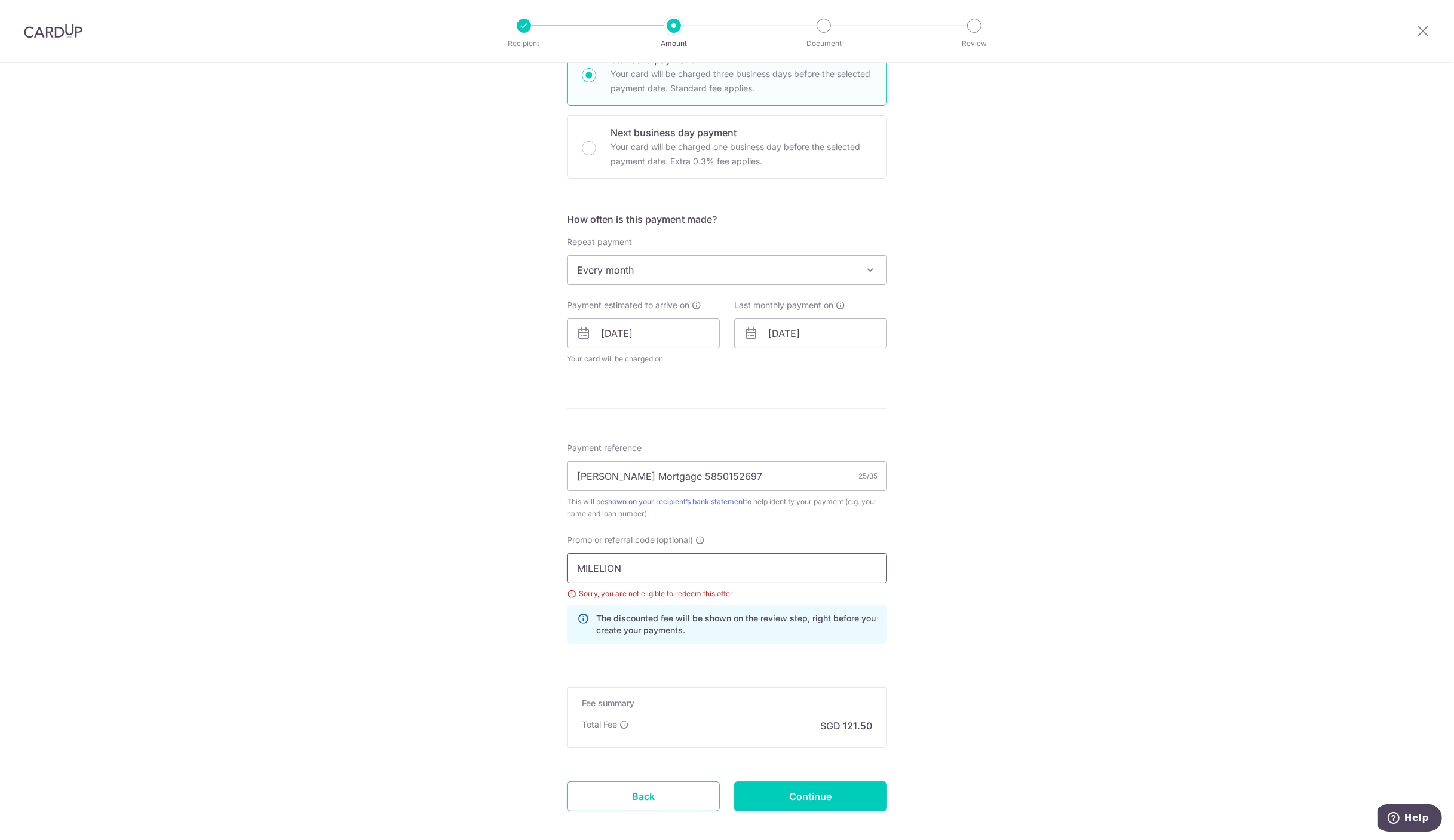
paste input "OCBC155"
type input "OCBC155"
click at [488, 691] on div "Tell us more about your payment Enter payment amount SGD 4,673.22 4673.22 Selec…" at bounding box center [727, 325] width 1454 height 1151
click at [769, 789] on input "Continue" at bounding box center [810, 796] width 153 height 30
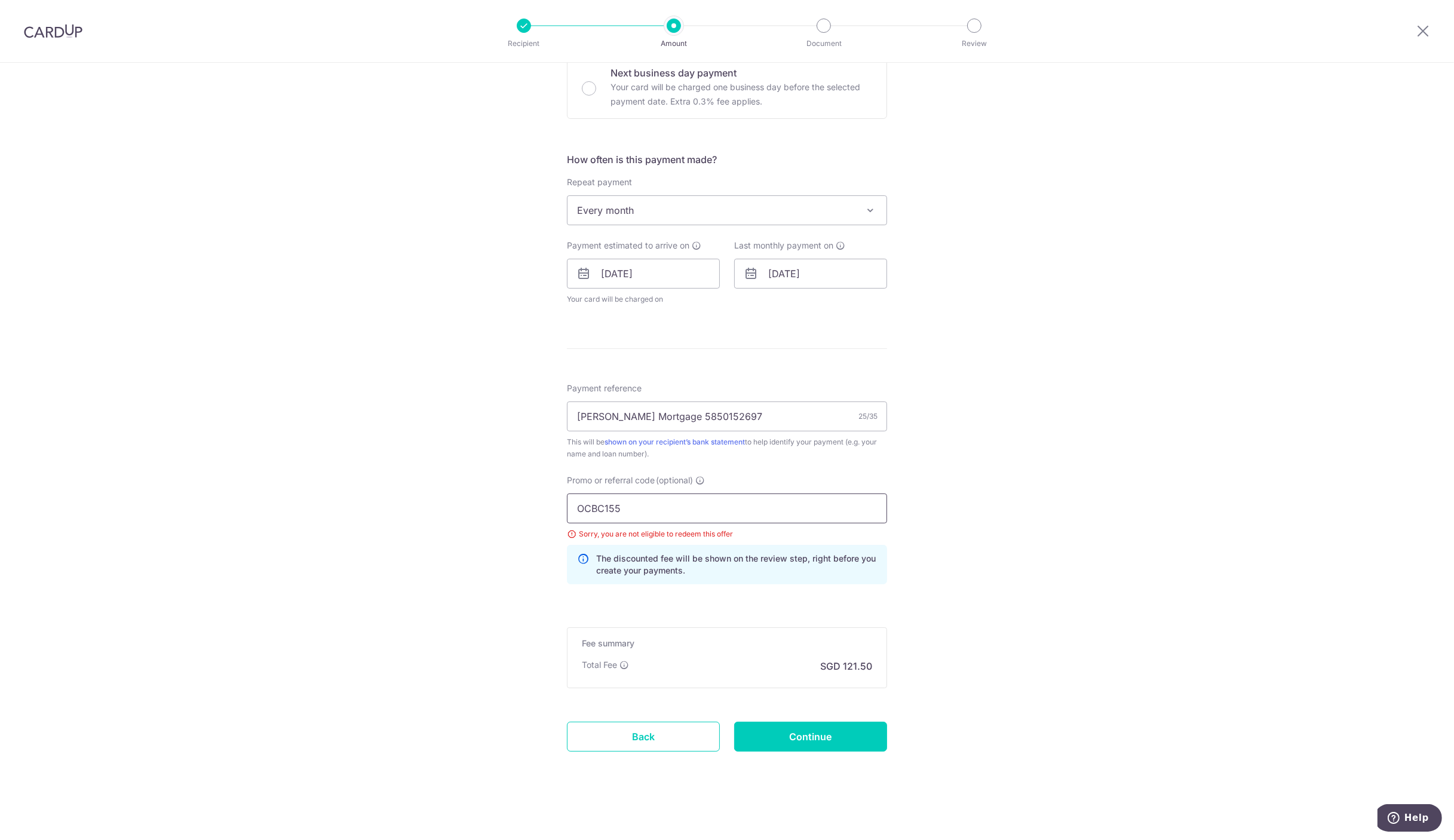
drag, startPoint x: 626, startPoint y: 506, endPoint x: 528, endPoint y: 507, distance: 98.0
click at [528, 507] on div "Tell us more about your payment Enter payment amount SGD 4,673.22 4673.22 Selec…" at bounding box center [727, 265] width 1454 height 1151
paste input "REC18"
type input "REC185"
click at [769, 735] on input "Continue" at bounding box center [810, 736] width 153 height 30
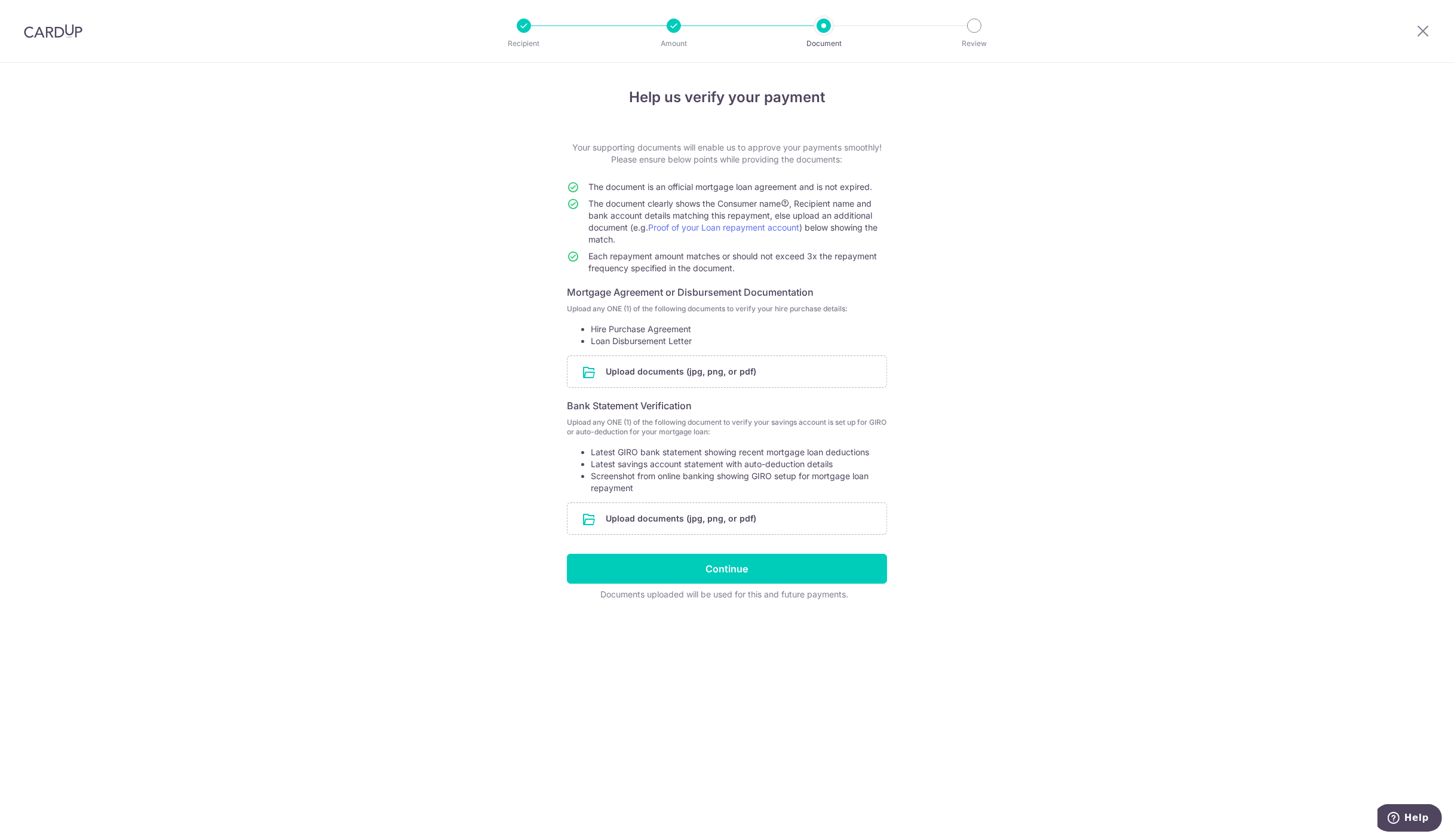
click at [258, 643] on div "Help us verify your payment Your supporting documents will enable us to approve…" at bounding box center [727, 451] width 1454 height 777
click at [1421, 25] on icon at bounding box center [1423, 31] width 14 height 15
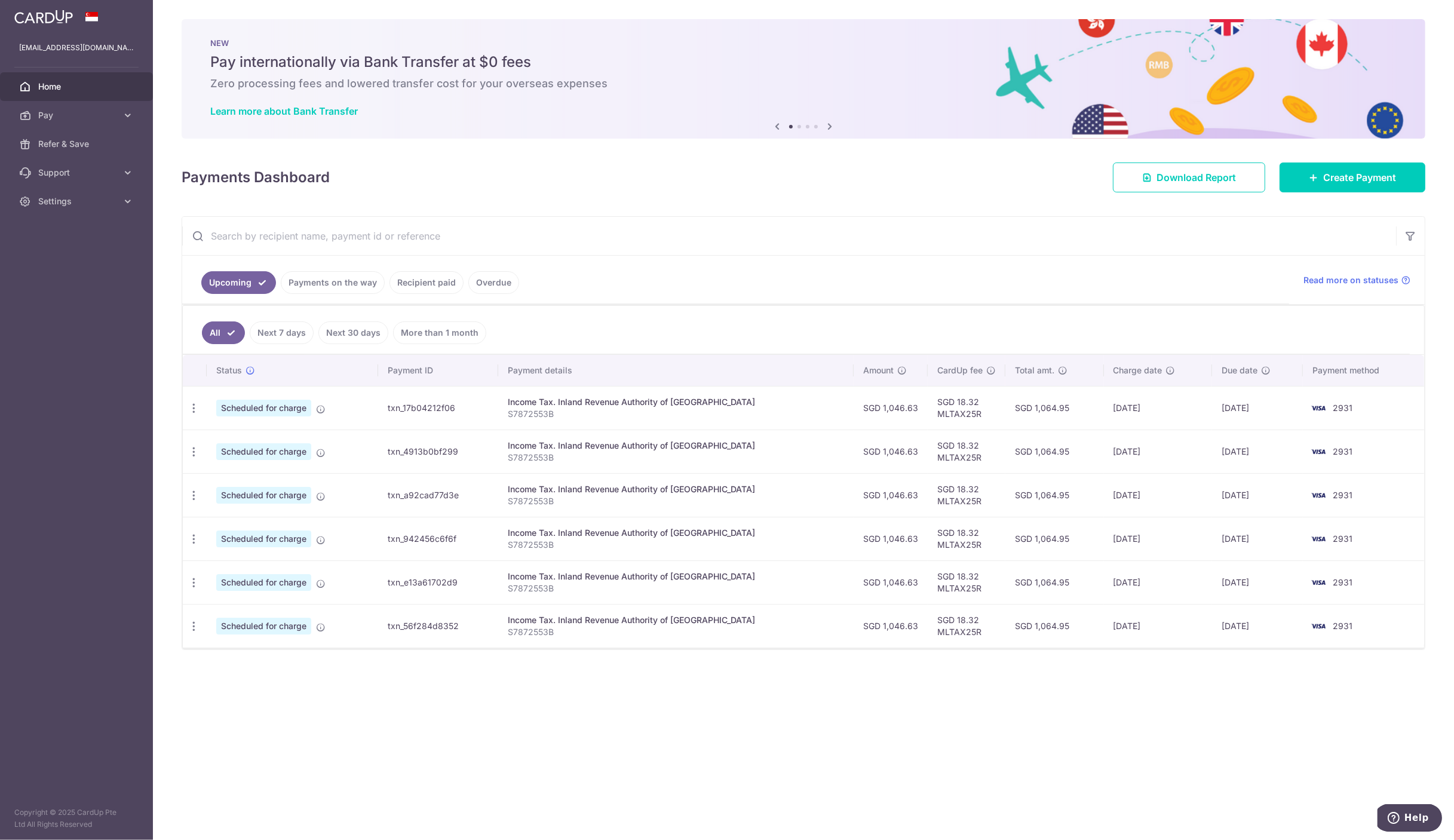
drag, startPoint x: 80, startPoint y: 478, endPoint x: 53, endPoint y: 245, distance: 234.6
click at [80, 477] on aside "[EMAIL_ADDRESS][DOMAIN_NAME] Home Pay Payments Recipients Cards Refer & Save Su…" at bounding box center [76, 420] width 153 height 840
click at [68, 110] on span "Pay" at bounding box center [78, 115] width 79 height 12
click at [63, 147] on span "Payments" at bounding box center [78, 144] width 79 height 12
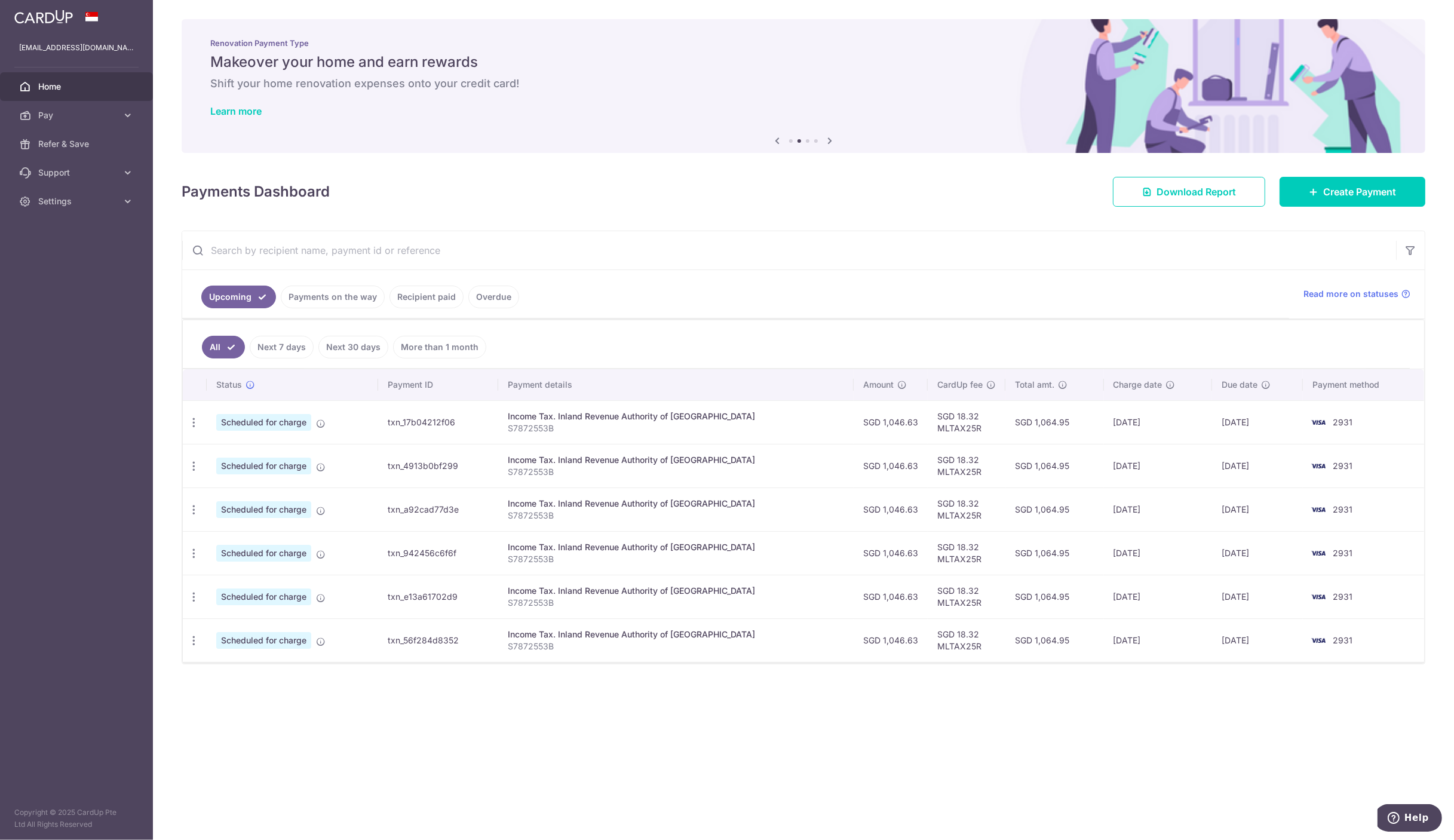
click at [1078, 327] on ul "All Next 7 days Next 30 days More than 1 month" at bounding box center [796, 344] width 1227 height 48
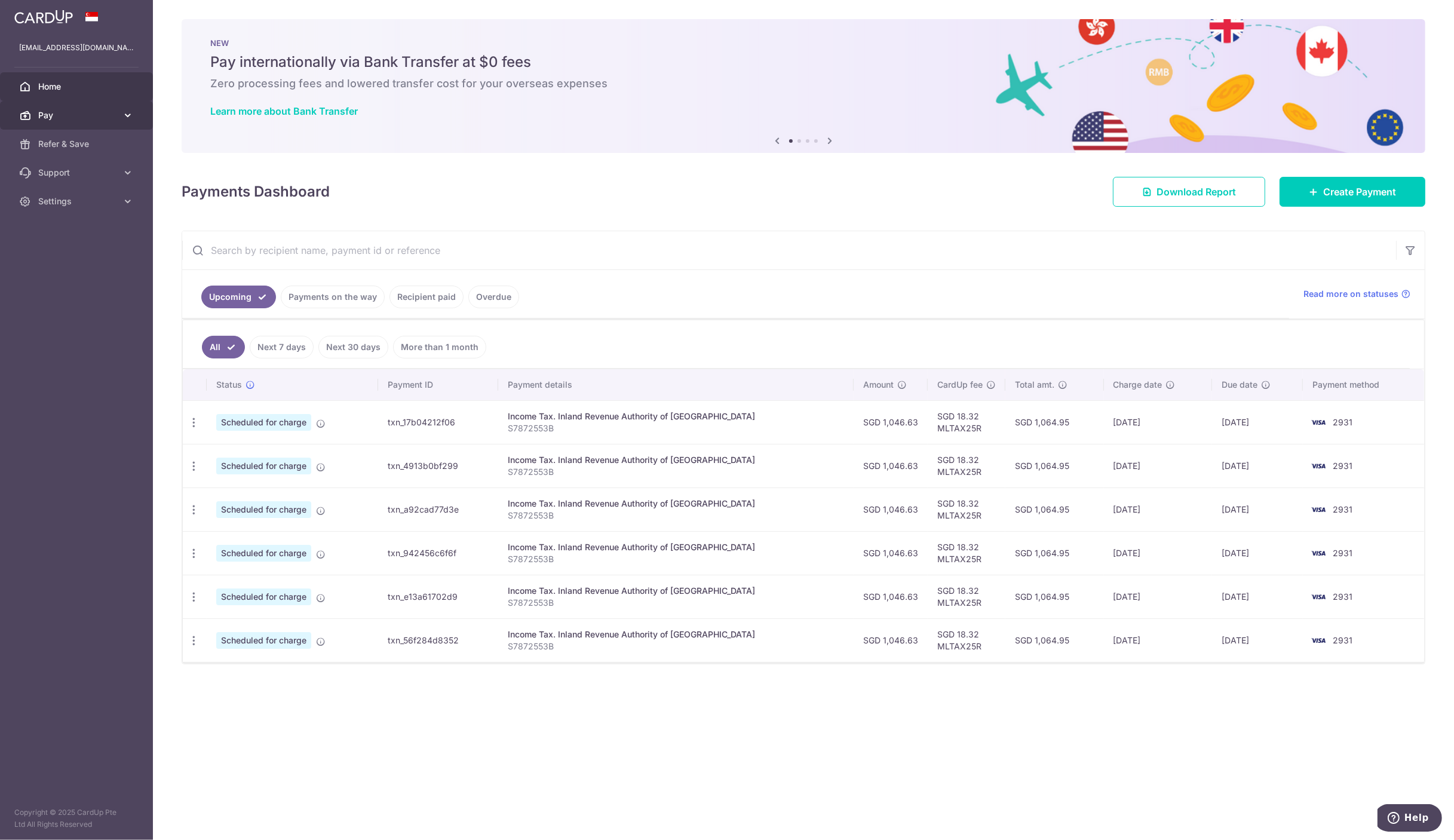
click at [82, 120] on span "Pay" at bounding box center [78, 115] width 79 height 12
click at [72, 143] on span "Payments" at bounding box center [78, 144] width 79 height 12
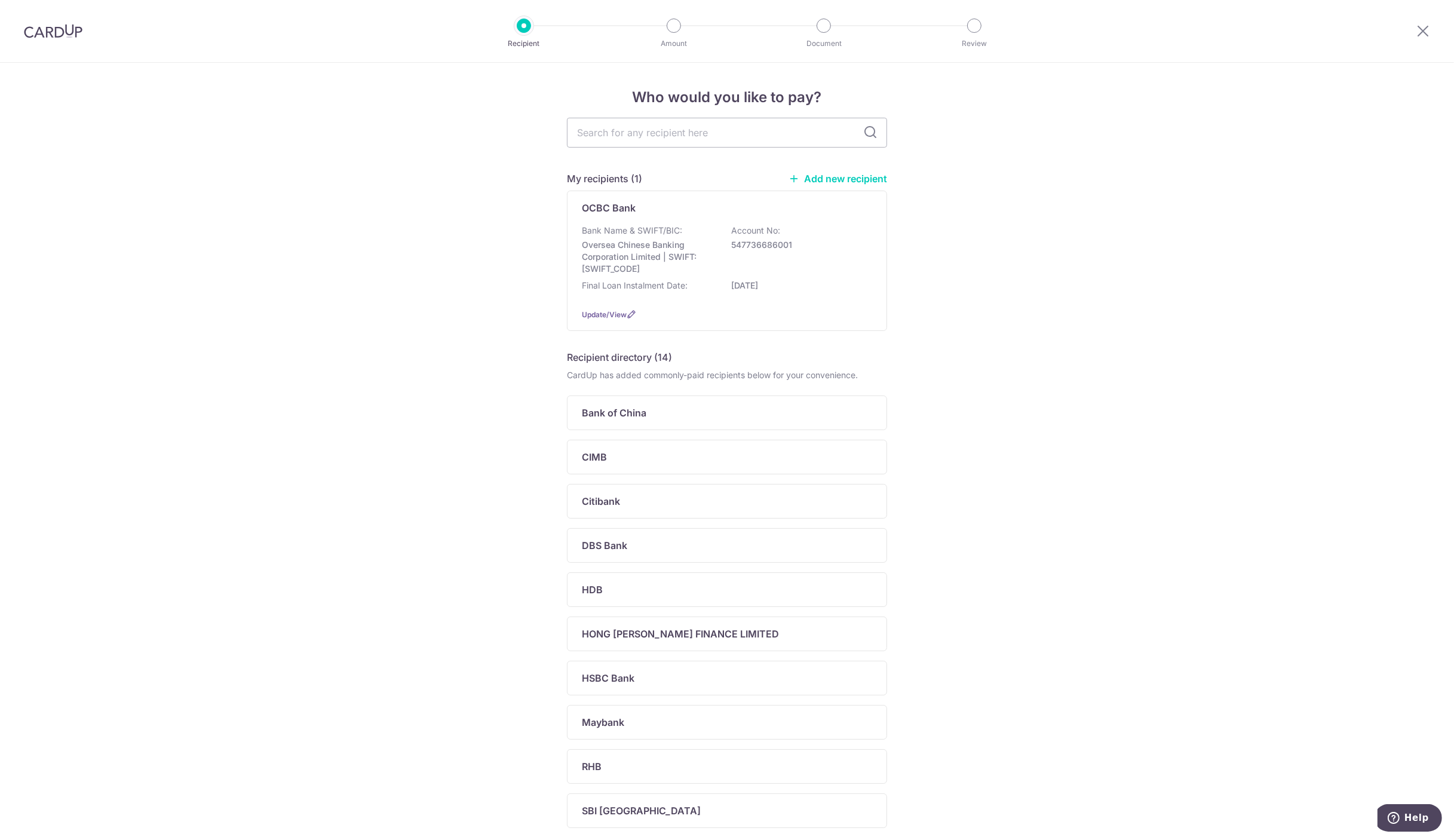
click at [992, 266] on div "Who would you like to pay? My recipients (1) Add new recipient OCBC Bank Bank N…" at bounding box center [727, 492] width 1454 height 860
click at [832, 247] on div "Bank Name & SWIFT/BIC: Oversea Chinese Banking Corporation Limited | SWIFT: [SW…" at bounding box center [727, 249] width 290 height 50
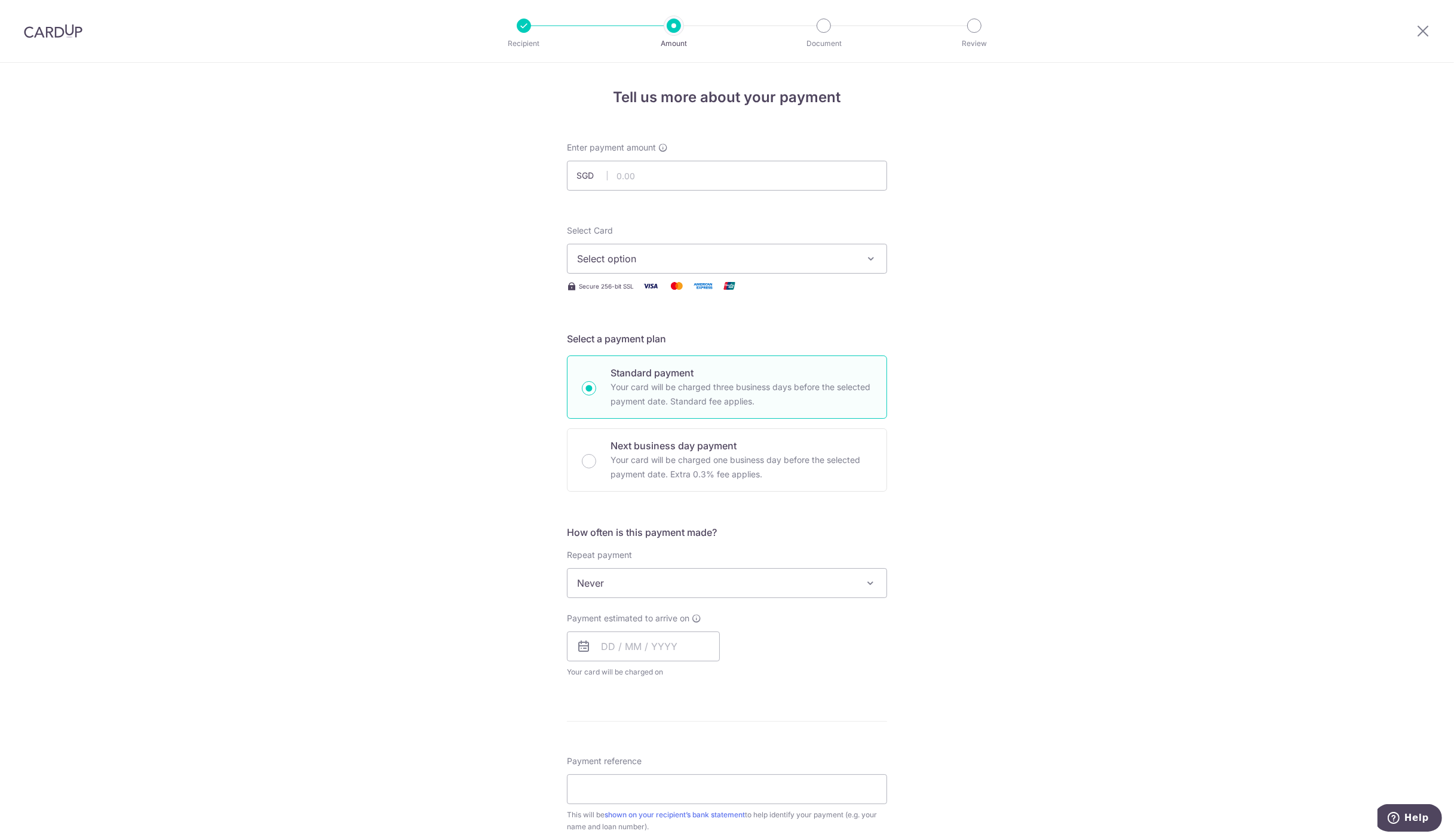
drag, startPoint x: 519, startPoint y: 228, endPoint x: 571, endPoint y: 195, distance: 61.6
click at [519, 228] on div "Tell us more about your payment Enter payment amount SGD Select Card Select opt…" at bounding box center [727, 603] width 1454 height 1081
click at [638, 175] on input "text" at bounding box center [727, 175] width 320 height 30
type input "4,673.22"
click at [646, 252] on span "Select option" at bounding box center [716, 259] width 279 height 14
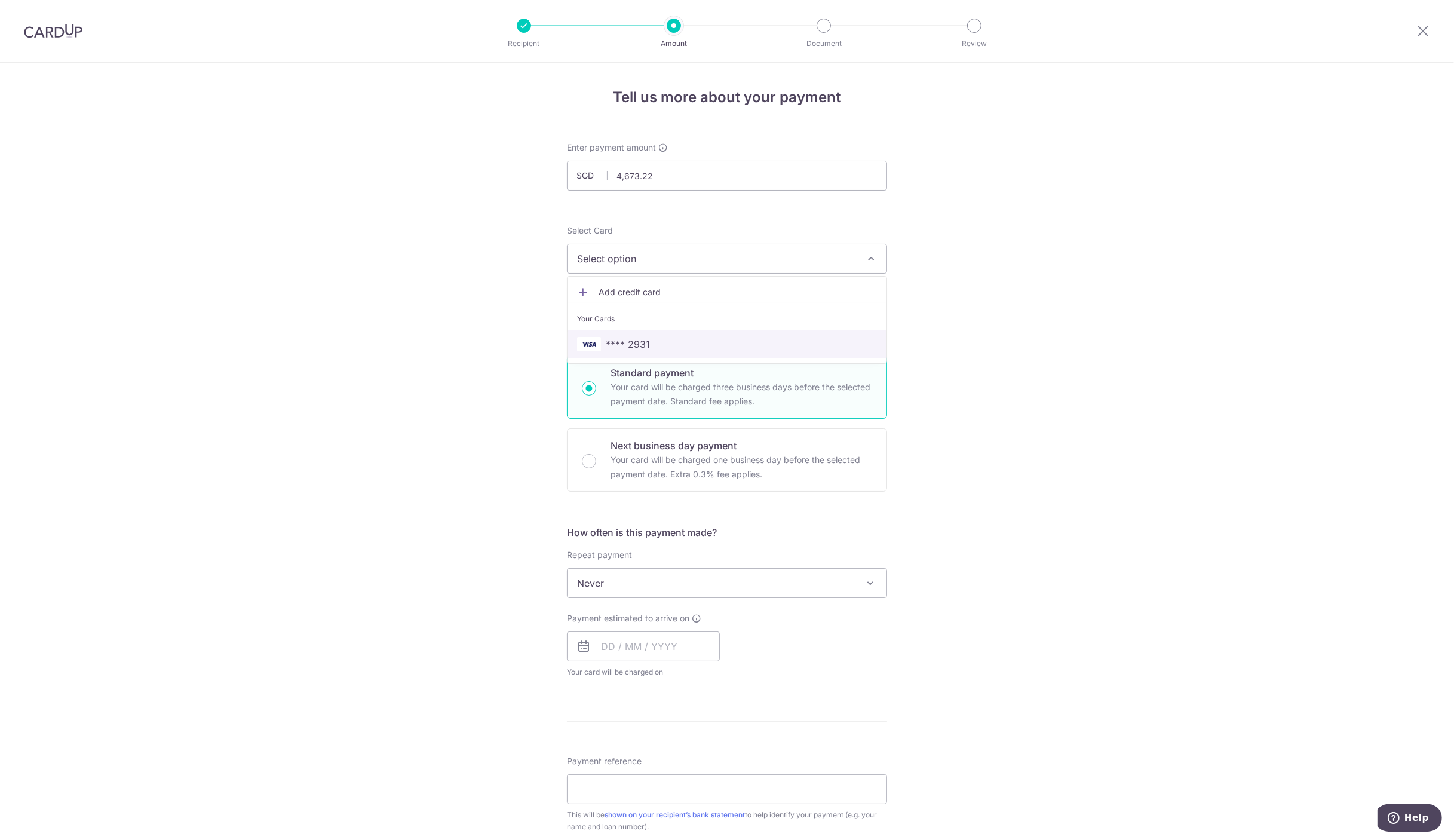
click at [626, 343] on span "**** 2931" at bounding box center [628, 344] width 44 height 14
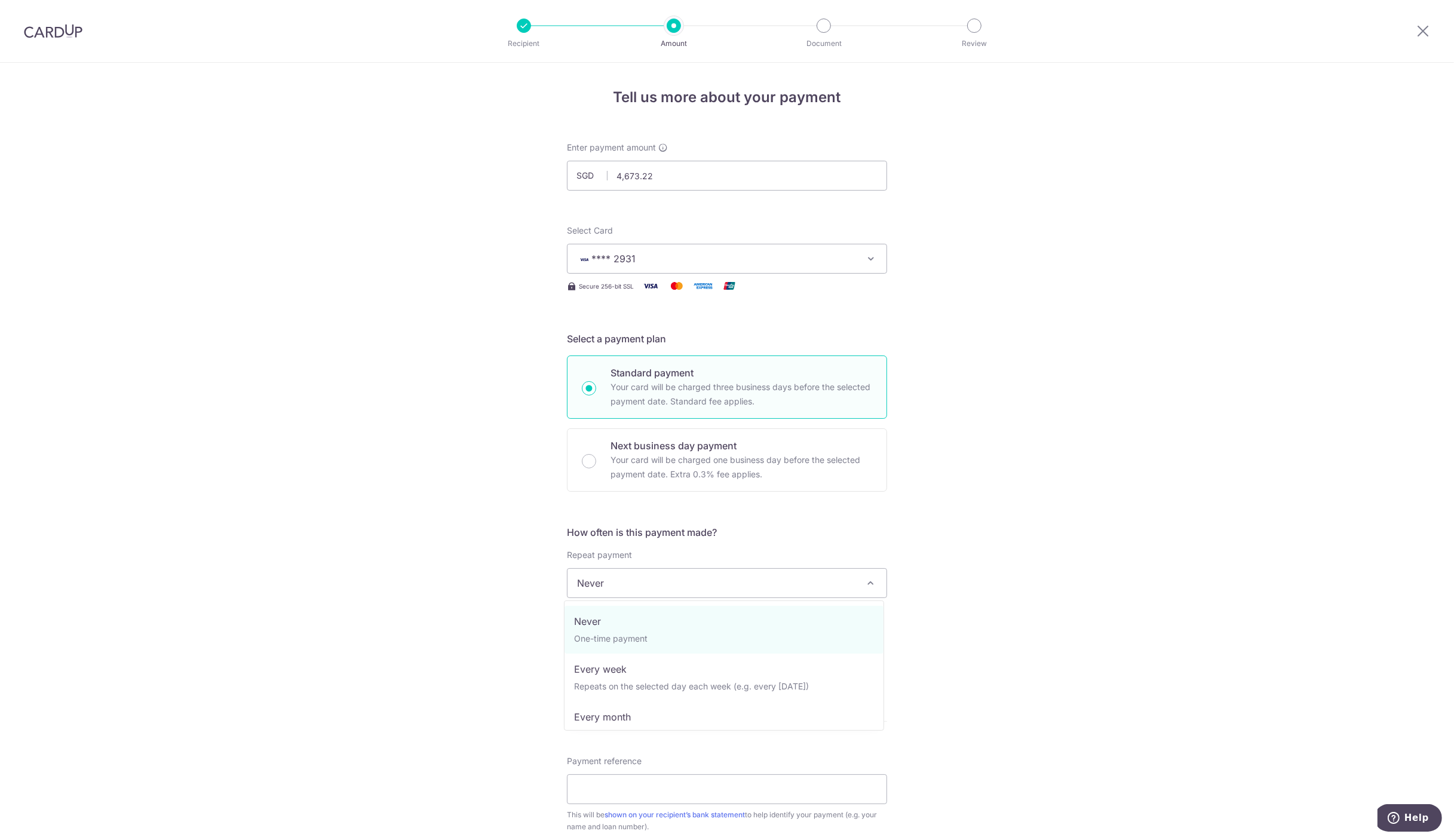
click at [839, 594] on span "Never" at bounding box center [727, 583] width 319 height 29
select select "3"
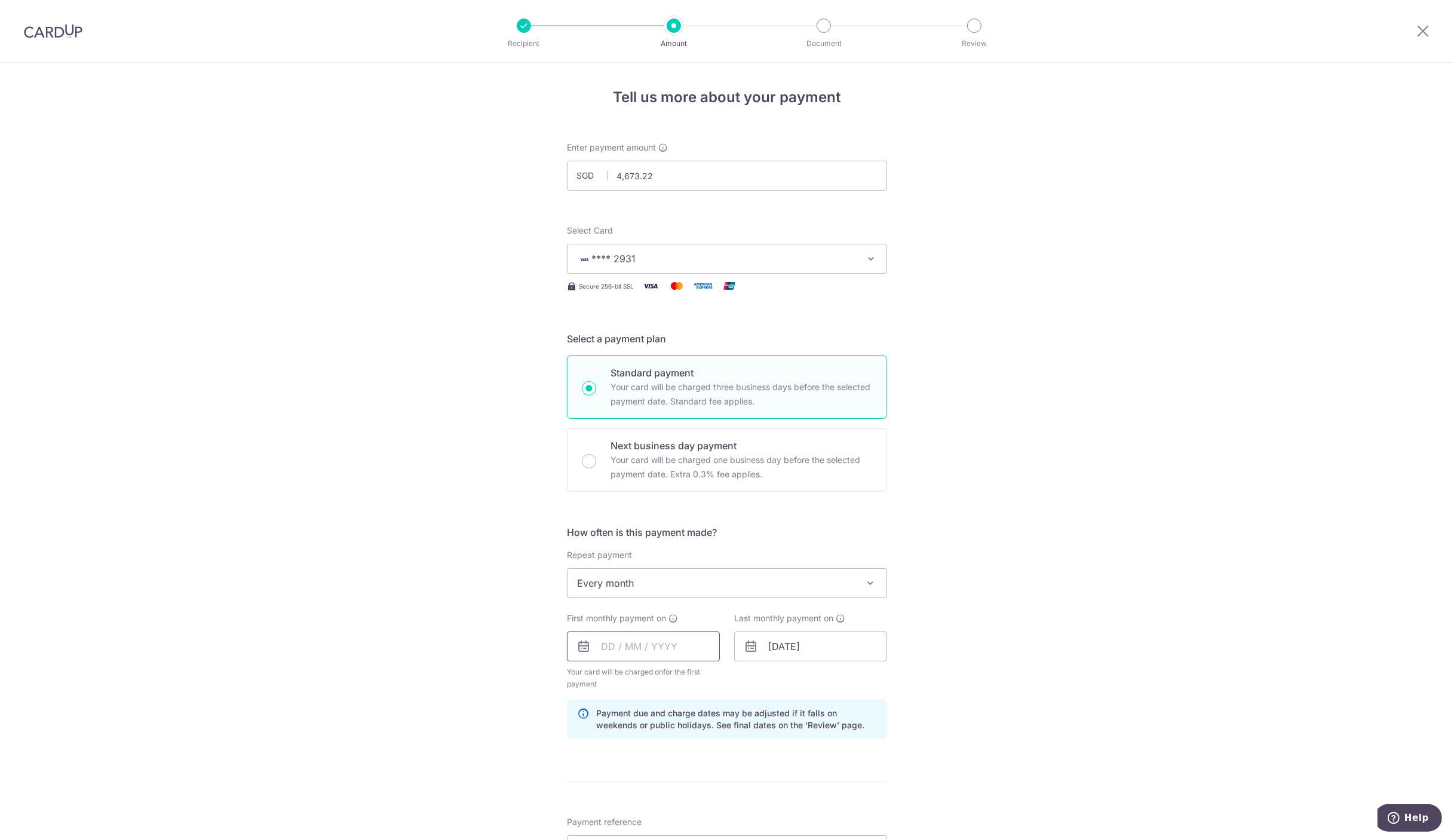
click at [652, 646] on input "text" at bounding box center [643, 646] width 153 height 30
click at [735, 678] on link "Next" at bounding box center [736, 678] width 14 height 14
click at [729, 733] on link "1" at bounding box center [735, 730] width 19 height 19
type input "[DATE]"
click at [926, 625] on div "Tell us more about your payment Enter payment amount SGD 4,673.22 4673.22 Selec…" at bounding box center [727, 633] width 1454 height 1141
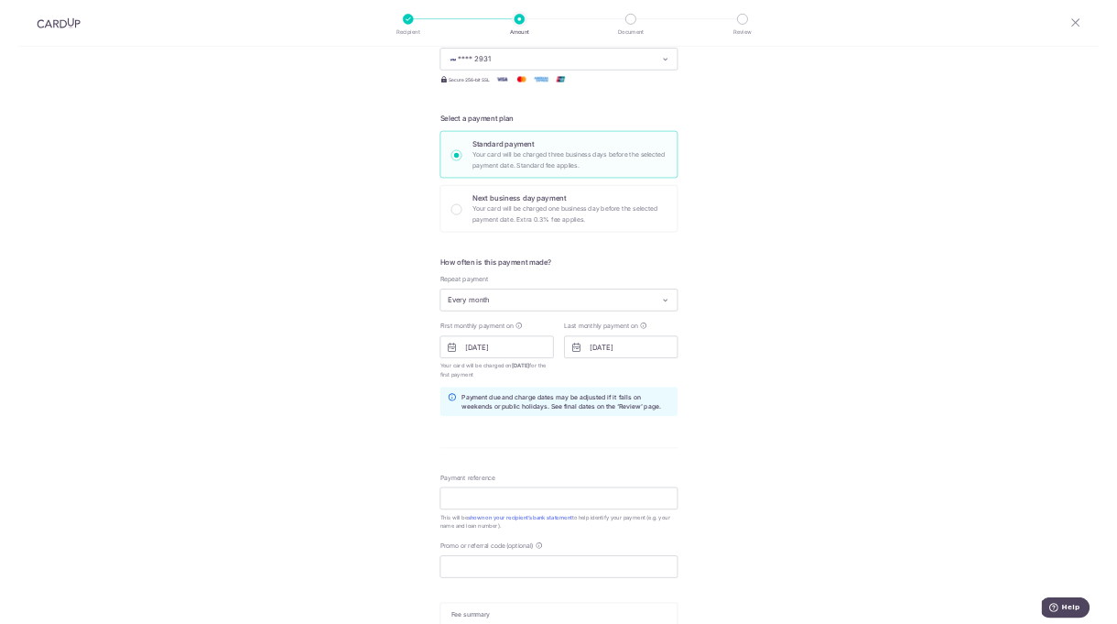
scroll to position [549, 0]
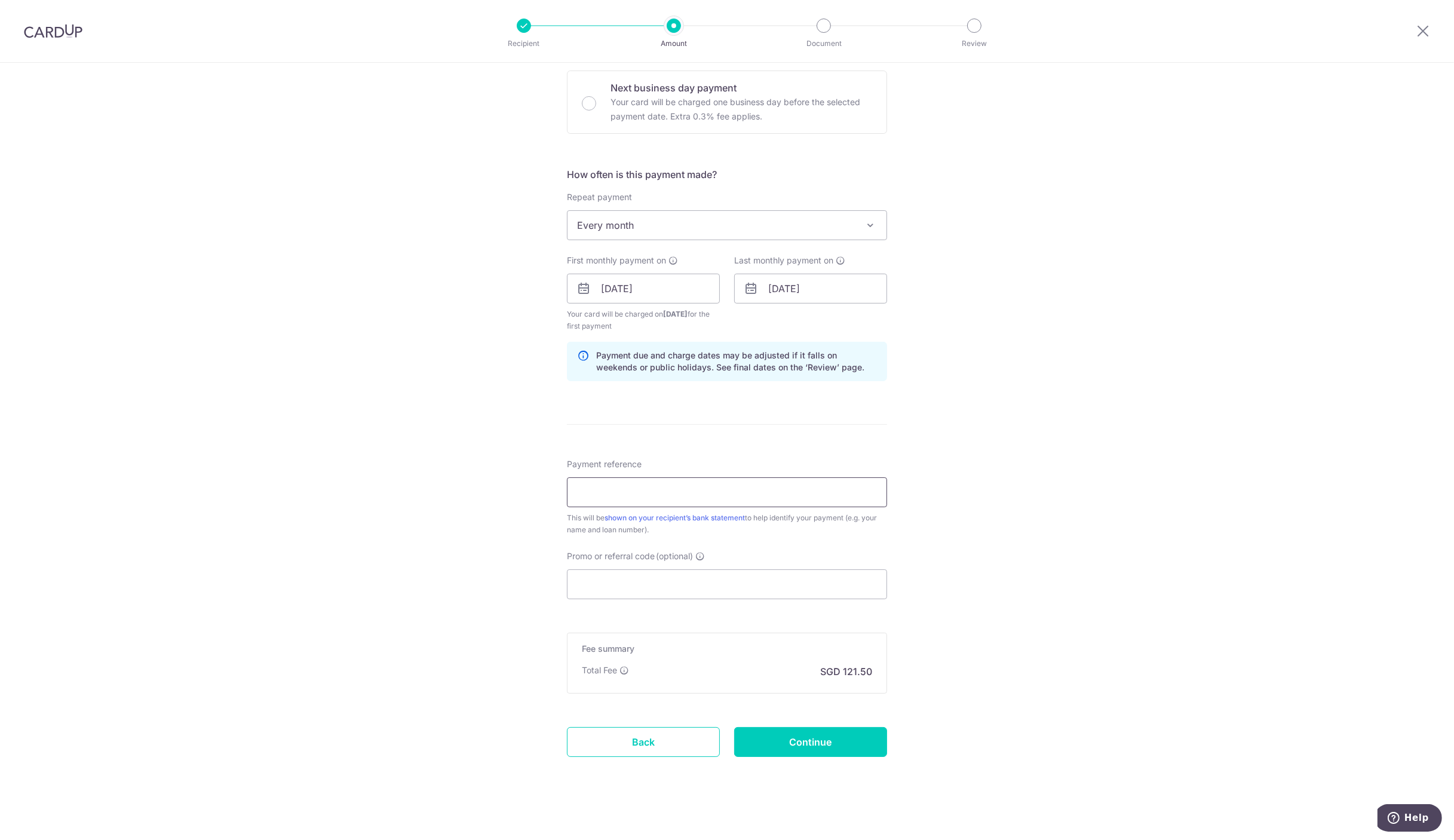
click at [670, 491] on input "Payment reference" at bounding box center [727, 492] width 320 height 30
type input "[PERSON_NAME] Mortgage 5850152697"
click at [645, 586] on input "Promo or referral code (optional)" at bounding box center [727, 584] width 320 height 30
